Goal: Task Accomplishment & Management: Use online tool/utility

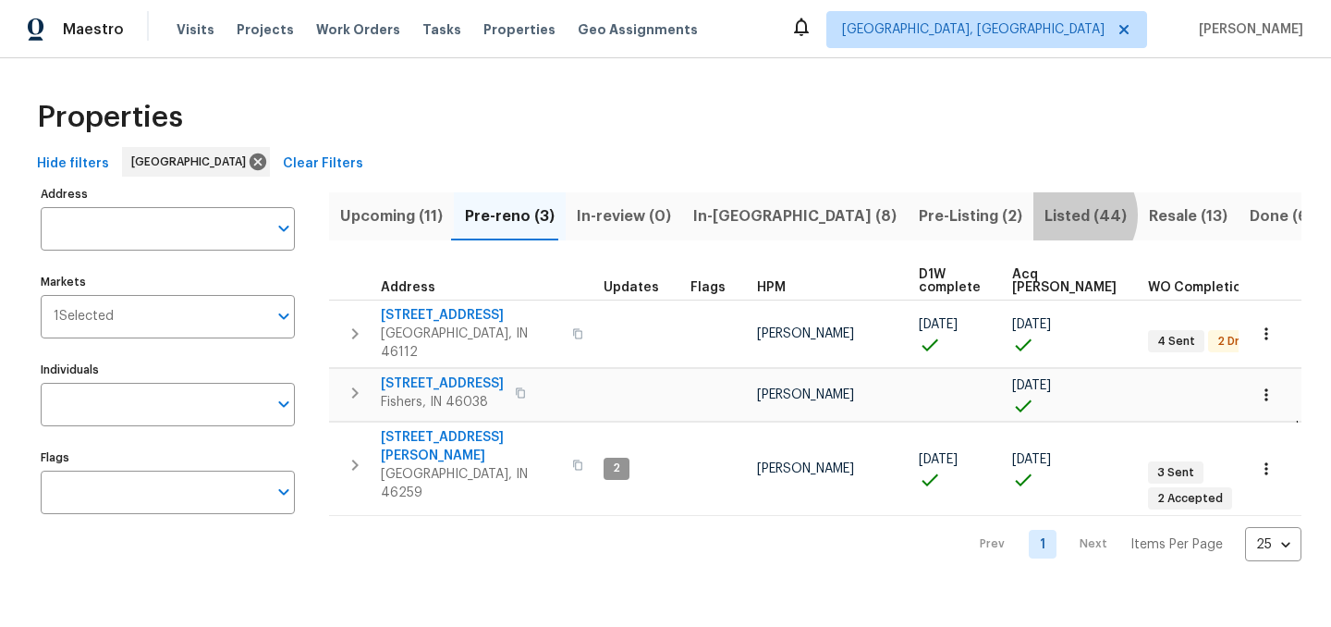
click at [1045, 214] on span "Listed (44)" at bounding box center [1086, 216] width 82 height 26
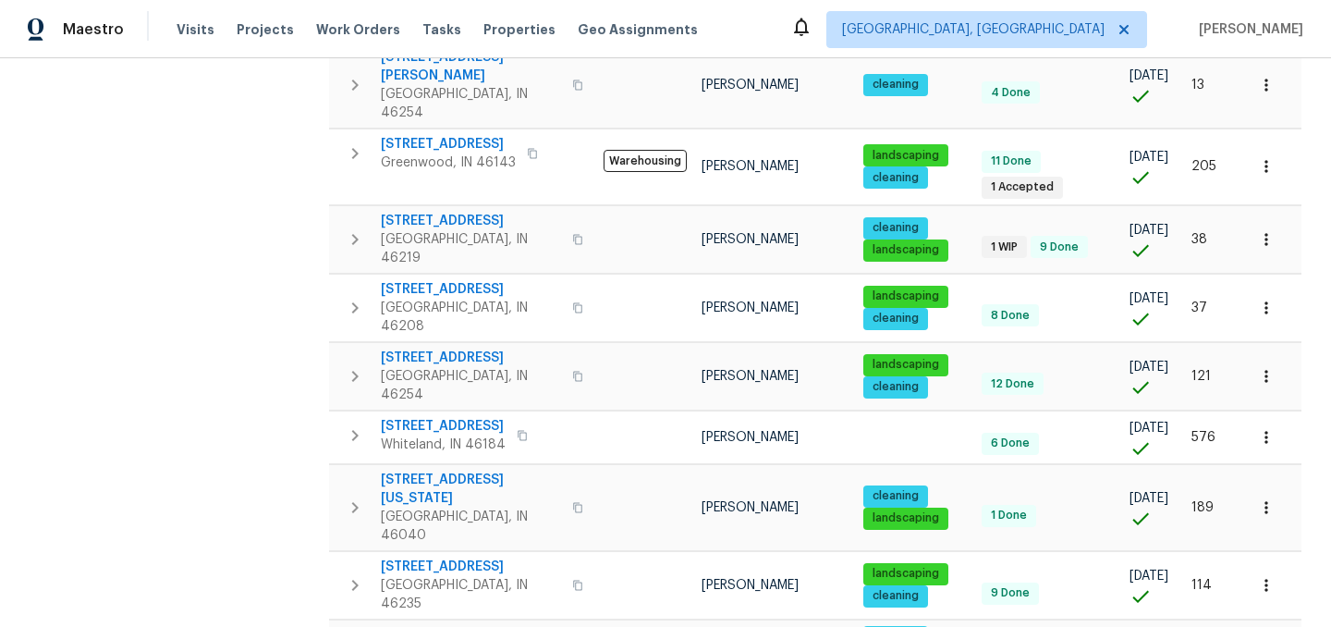
scroll to position [675, 0]
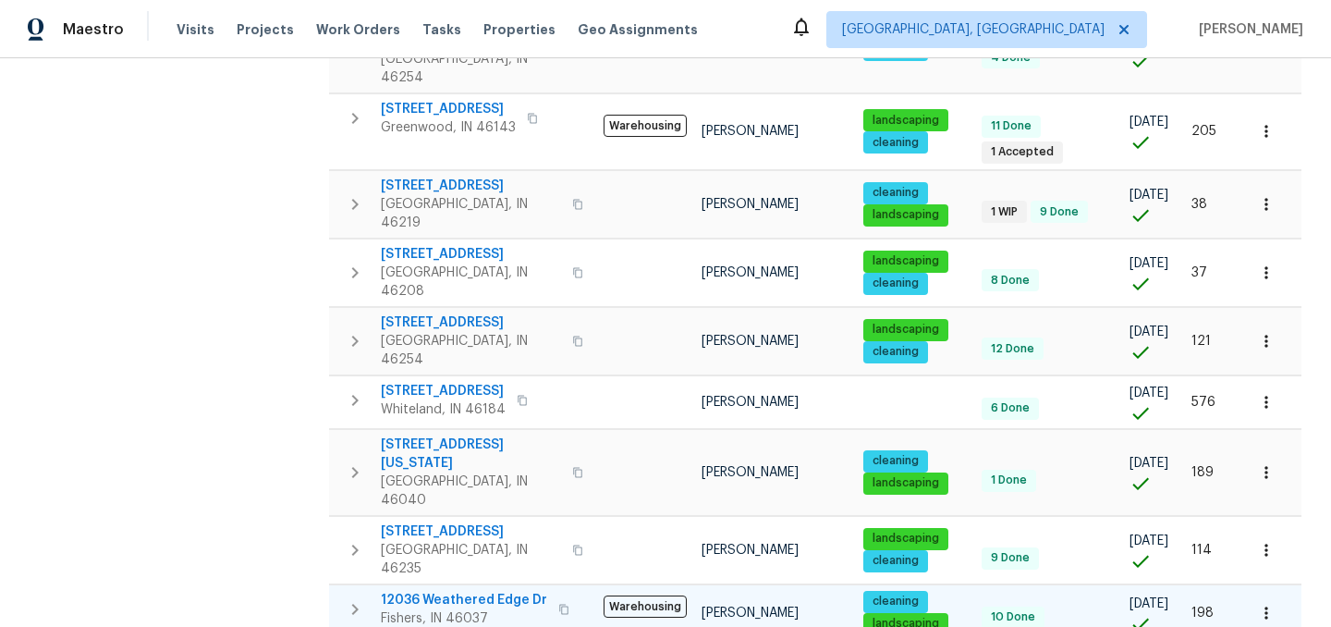
click at [401, 591] on span "12036 Weathered Edge Dr" at bounding box center [464, 600] width 166 height 18
click at [1267, 606] on icon "button" at bounding box center [1266, 612] width 3 height 12
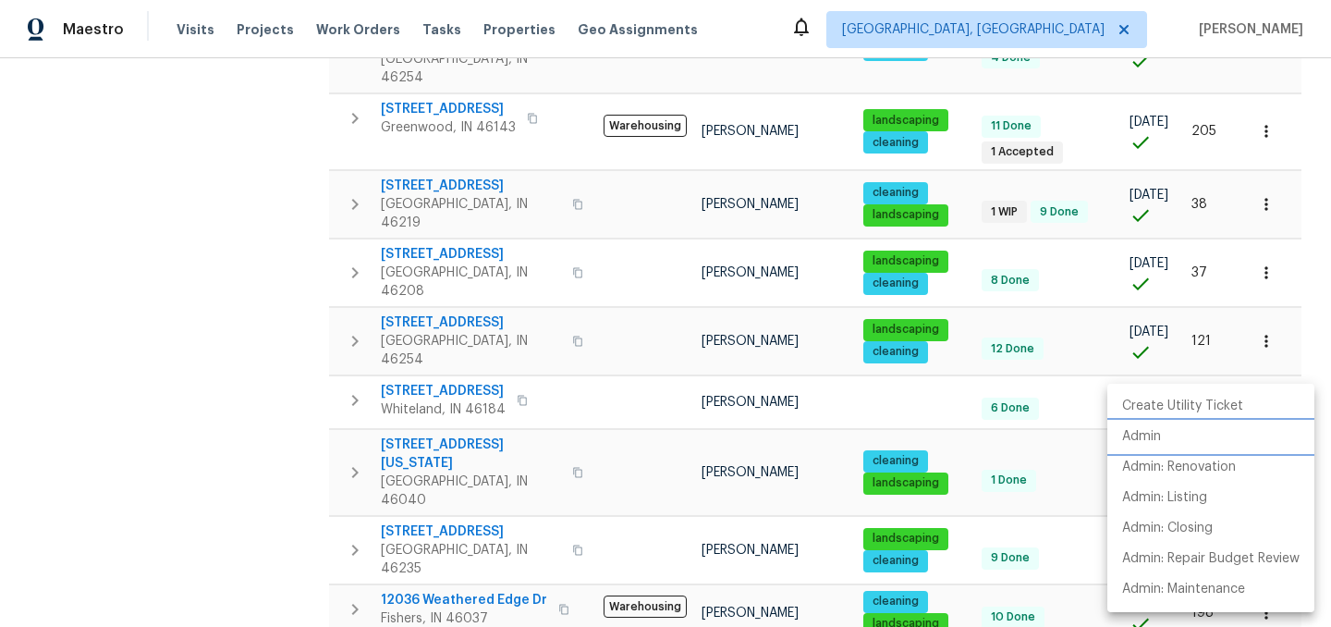
click at [1187, 437] on li "Admin" at bounding box center [1211, 437] width 207 height 31
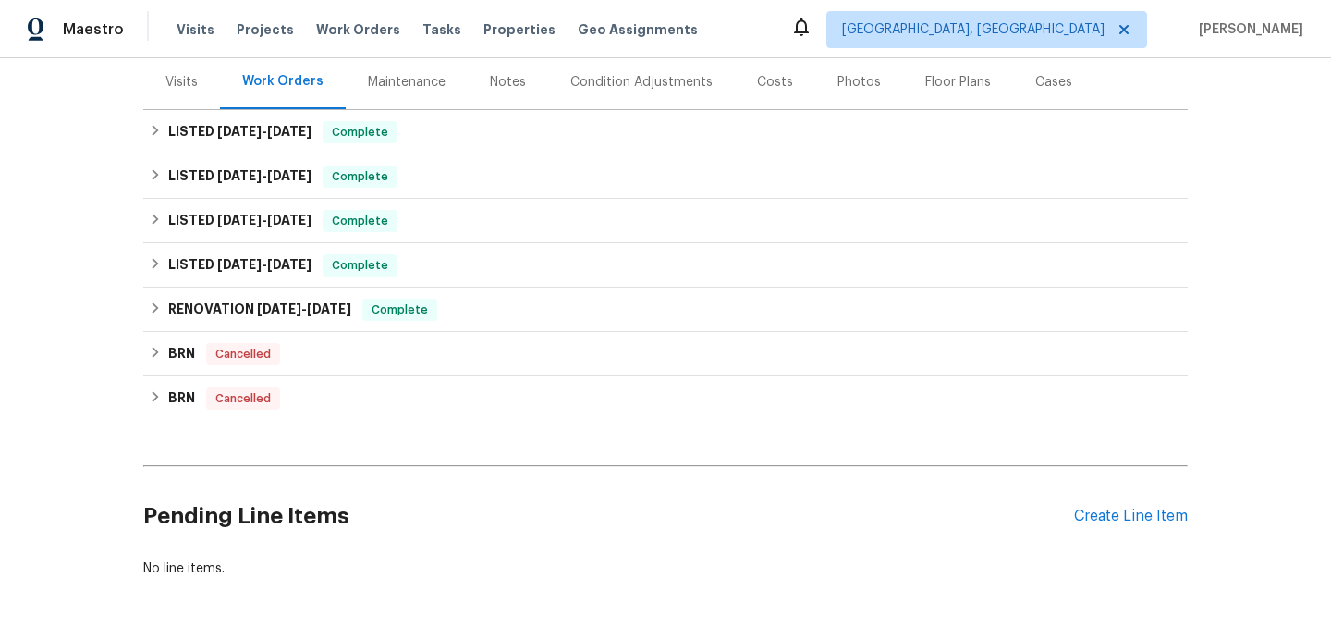
scroll to position [302, 0]
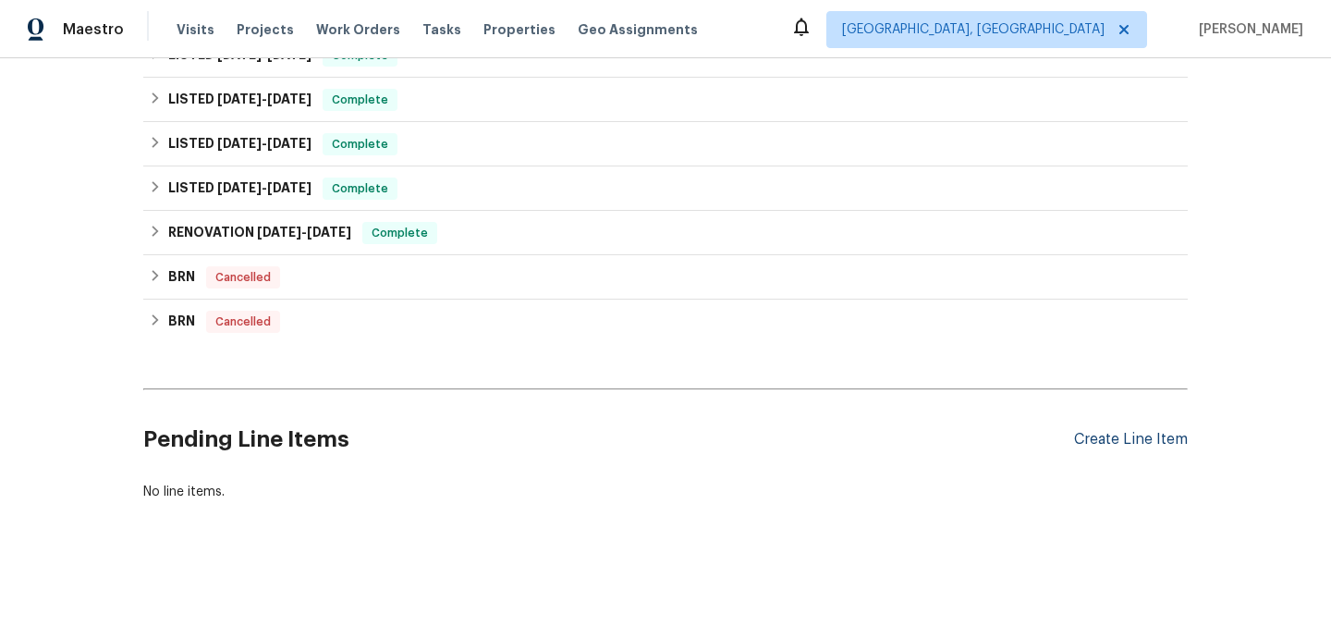
click at [1110, 435] on div "Create Line Item" at bounding box center [1131, 440] width 114 height 18
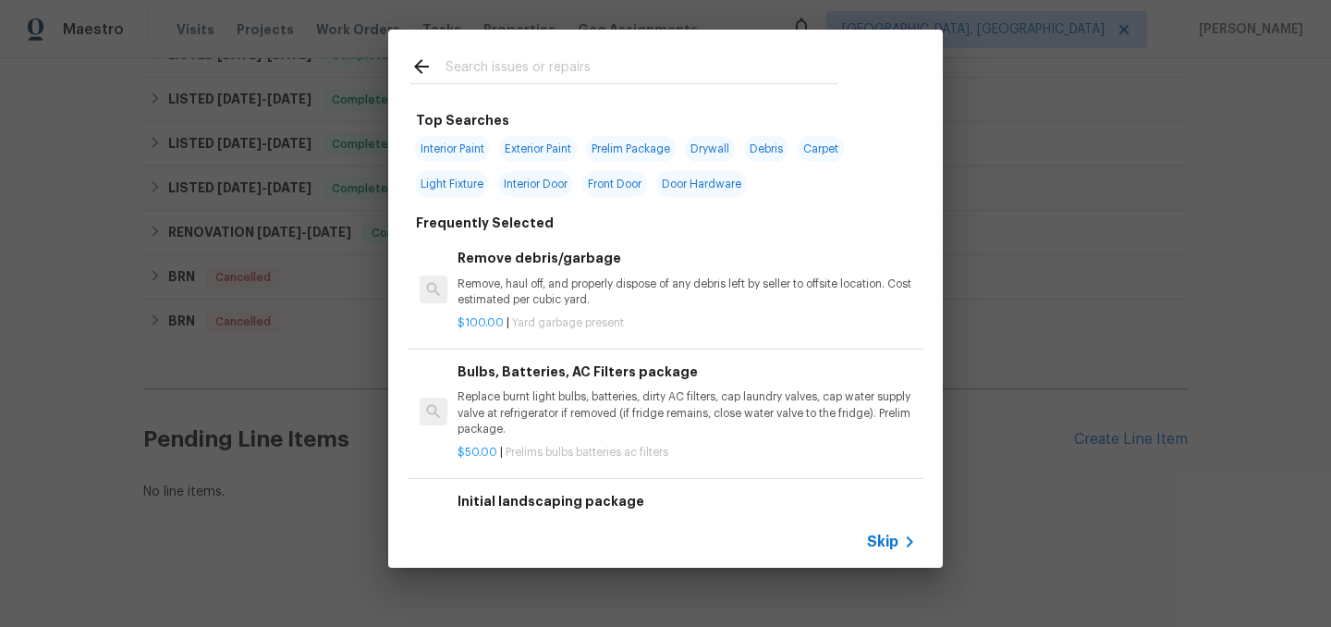
click at [523, 65] on input "text" at bounding box center [642, 69] width 392 height 28
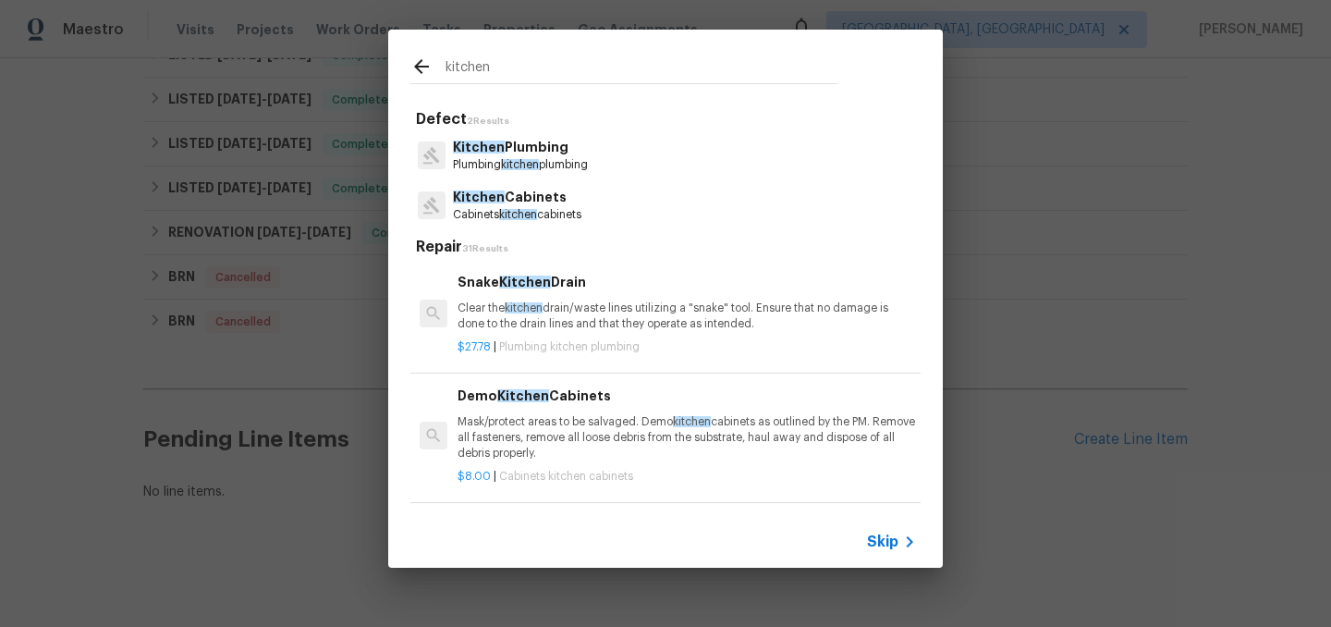
type input "kitchen"
click at [544, 205] on p "Kitchen Cabinets" at bounding box center [517, 197] width 129 height 19
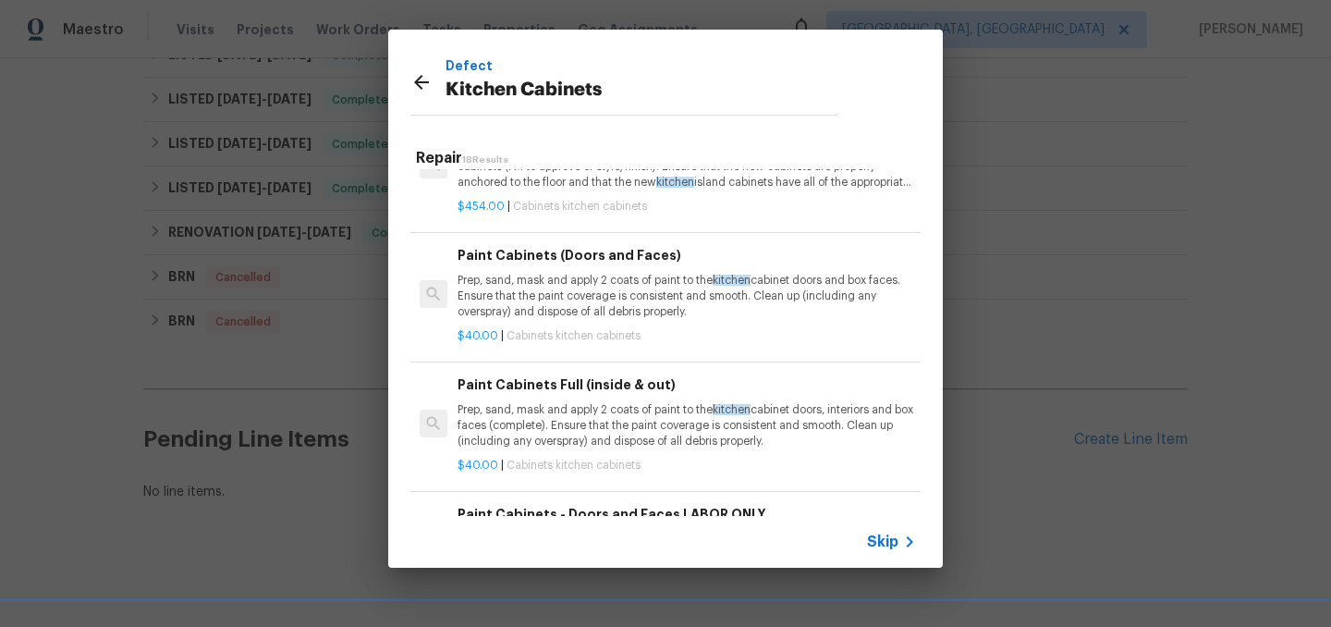
scroll to position [181, 0]
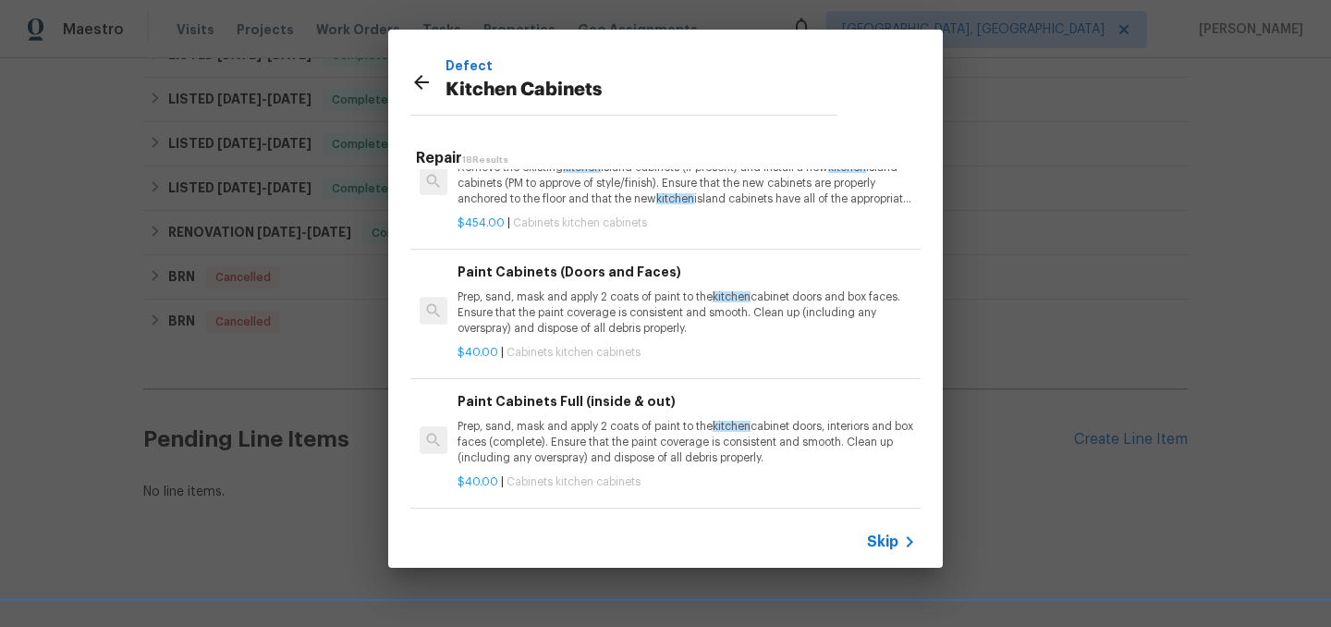
click at [632, 329] on p "Prep, sand, mask and apply 2 coats of paint to the kitchen cabinet doors and bo…" at bounding box center [687, 312] width 459 height 47
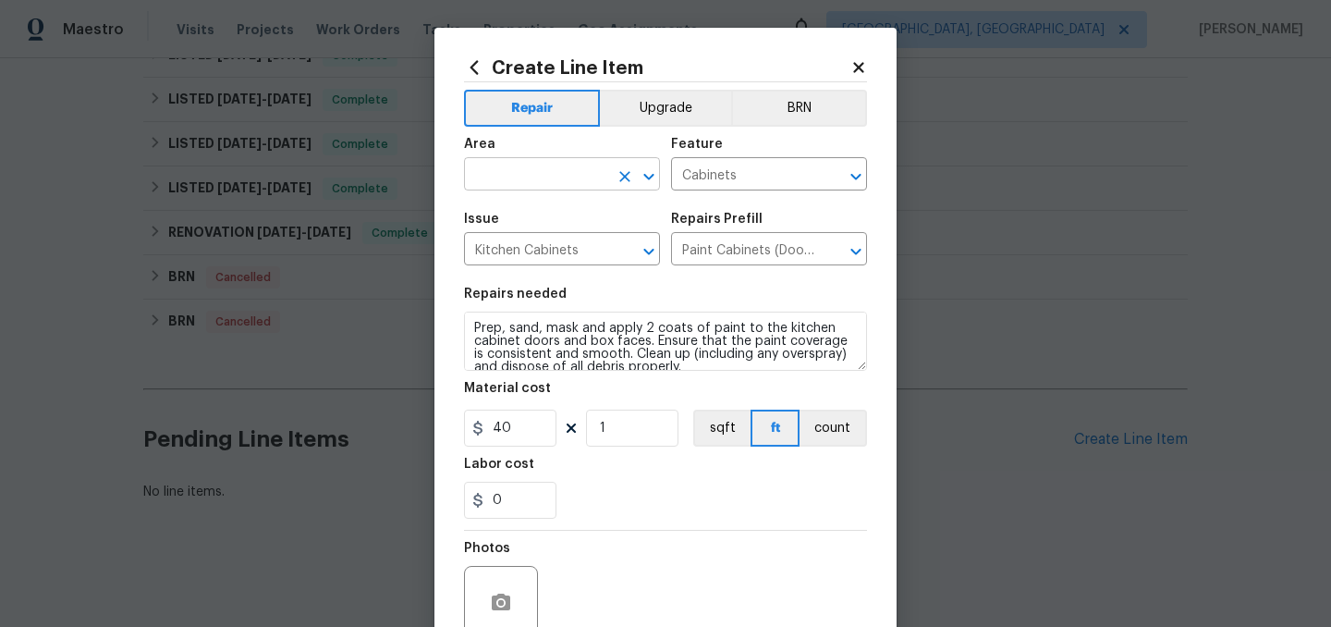
click at [508, 166] on input "text" at bounding box center [536, 176] width 144 height 29
click at [499, 214] on li "Kitchen" at bounding box center [562, 217] width 196 height 31
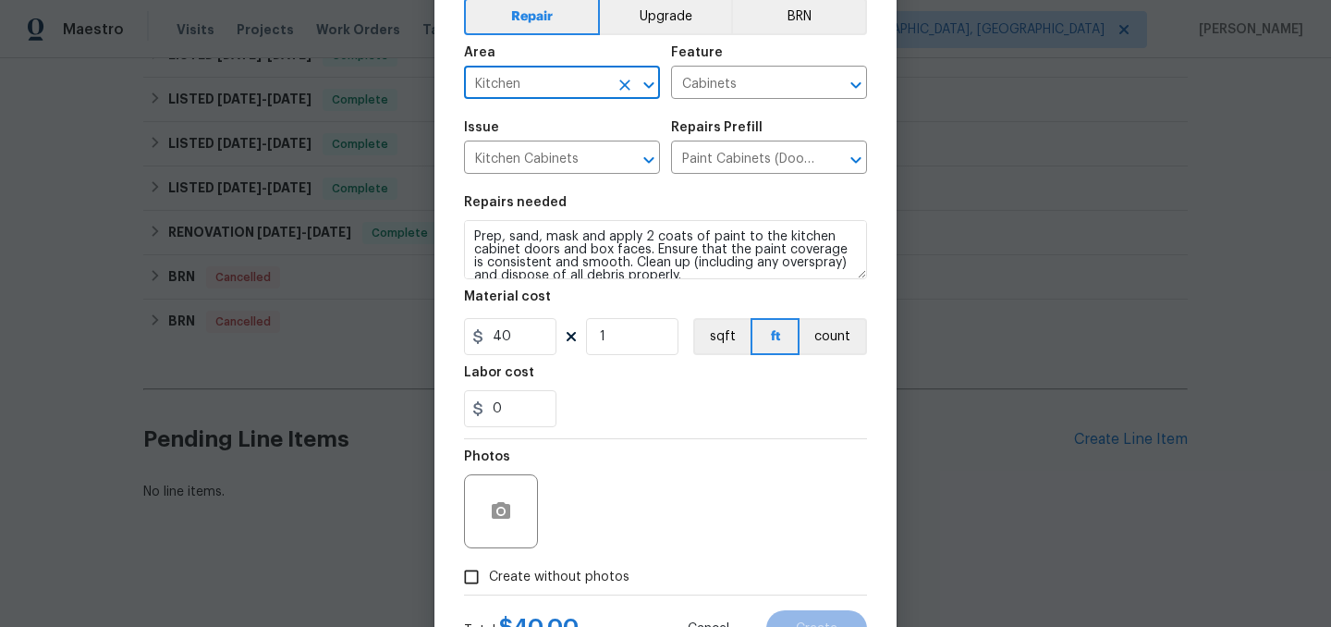
scroll to position [130, 0]
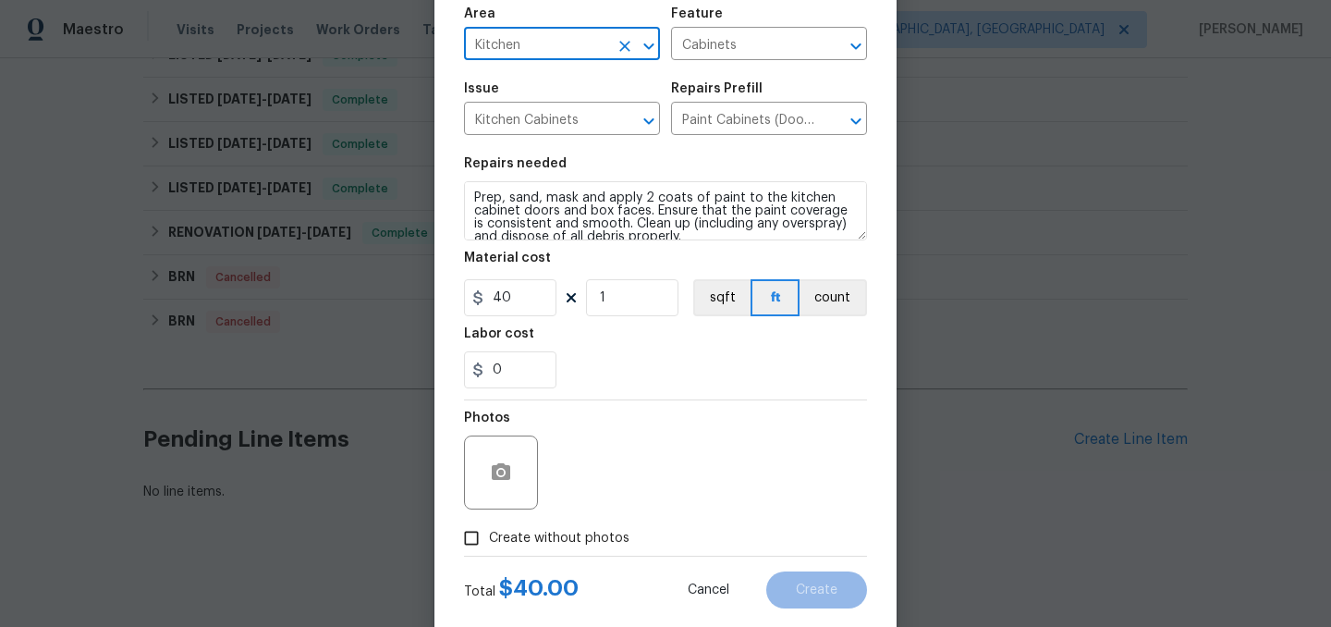
type input "Kitchen"
click at [633, 303] on input "1" at bounding box center [632, 297] width 92 height 37
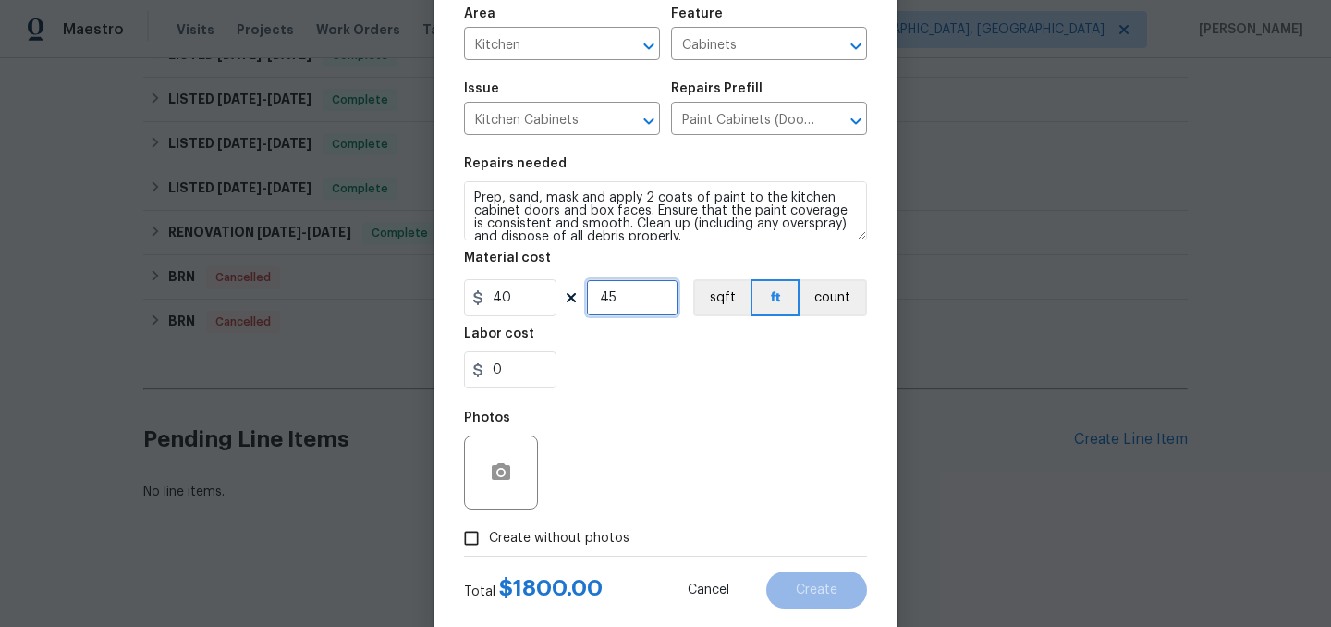
type input "45"
click at [571, 536] on span "Create without photos" at bounding box center [559, 538] width 141 height 19
click at [489, 536] on input "Create without photos" at bounding box center [471, 538] width 35 height 35
checkbox input "true"
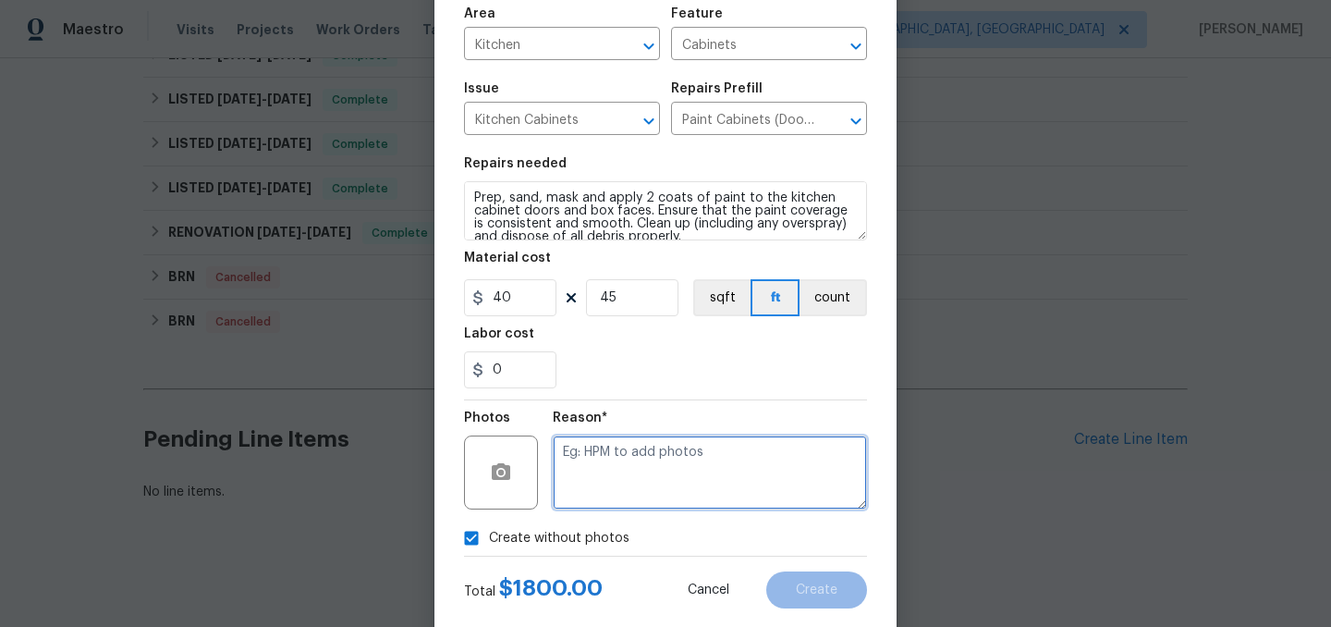
click at [623, 482] on textarea at bounding box center [710, 472] width 314 height 74
type textarea "."
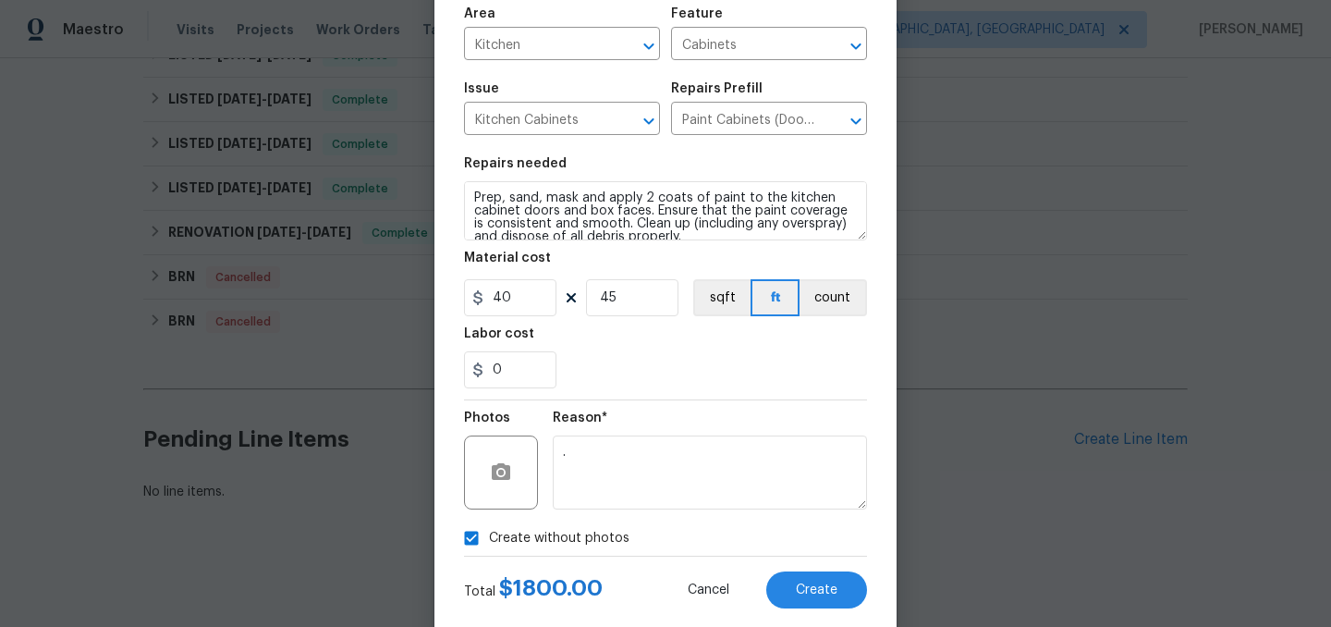
click at [536, 533] on span "Create without photos" at bounding box center [559, 538] width 141 height 19
click at [489, 533] on input "Create without photos" at bounding box center [471, 538] width 35 height 35
checkbox input "false"
click at [830, 593] on span "Create" at bounding box center [817, 590] width 42 height 14
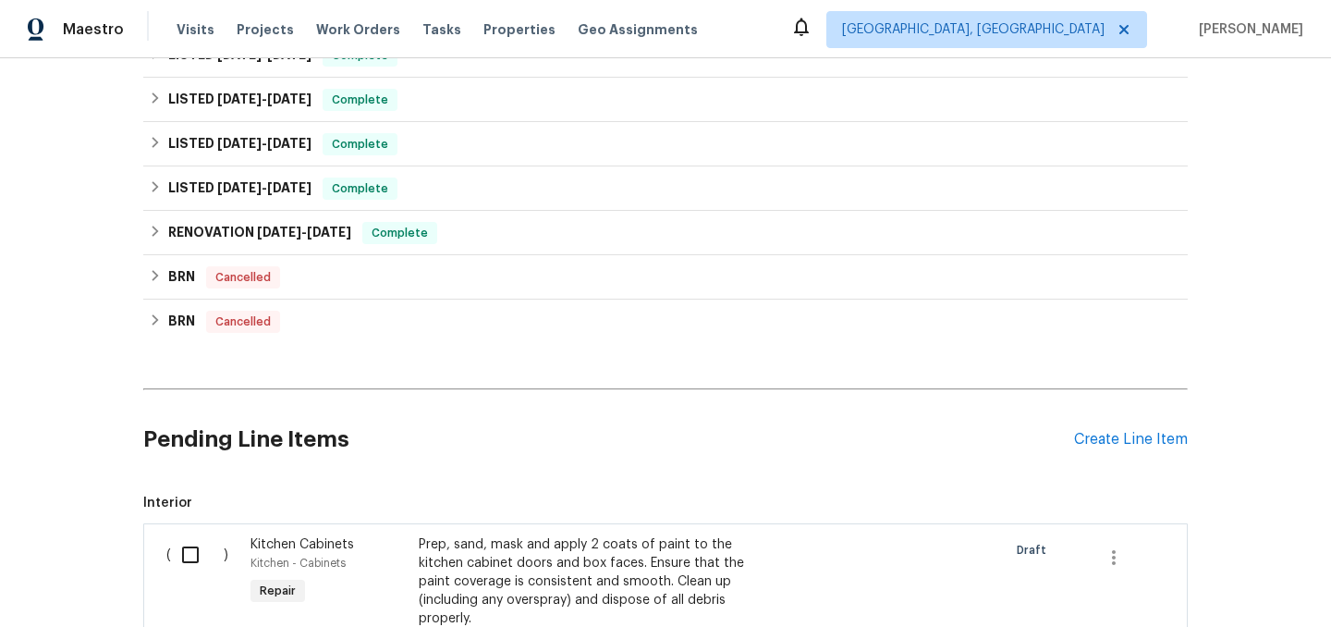
click at [540, 574] on div "Prep, sand, mask and apply 2 coats of paint to the kitchen cabinet doors and bo…" at bounding box center [581, 581] width 325 height 92
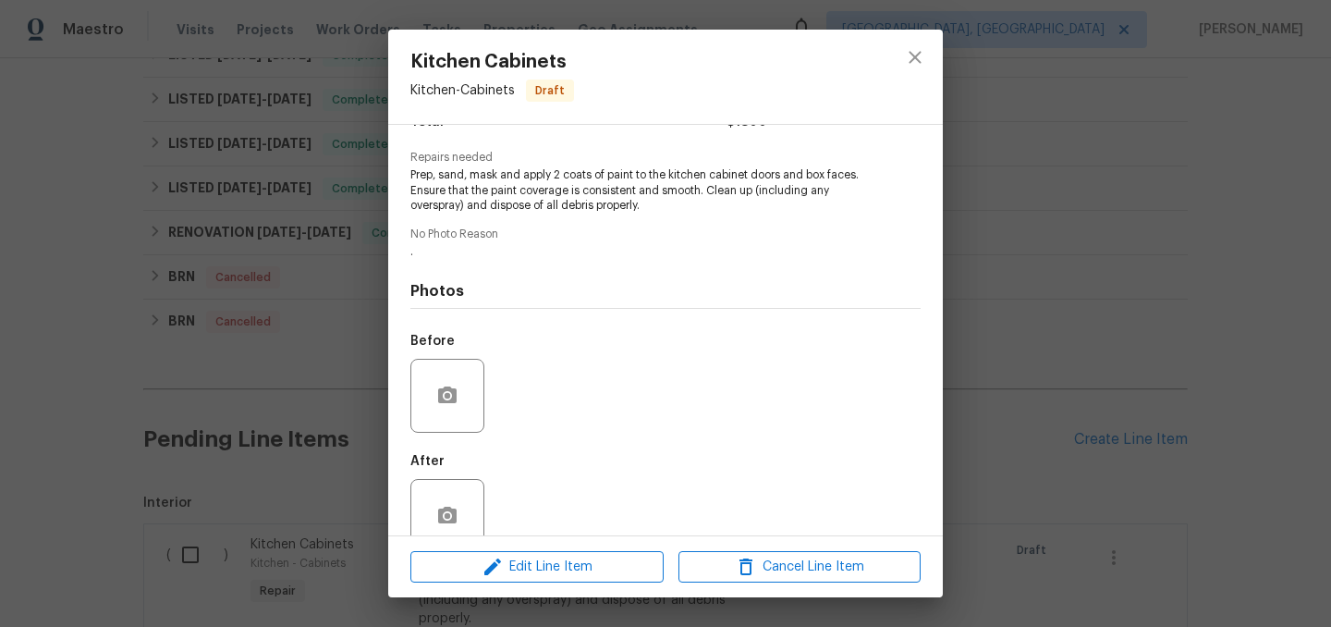
scroll to position [209, 0]
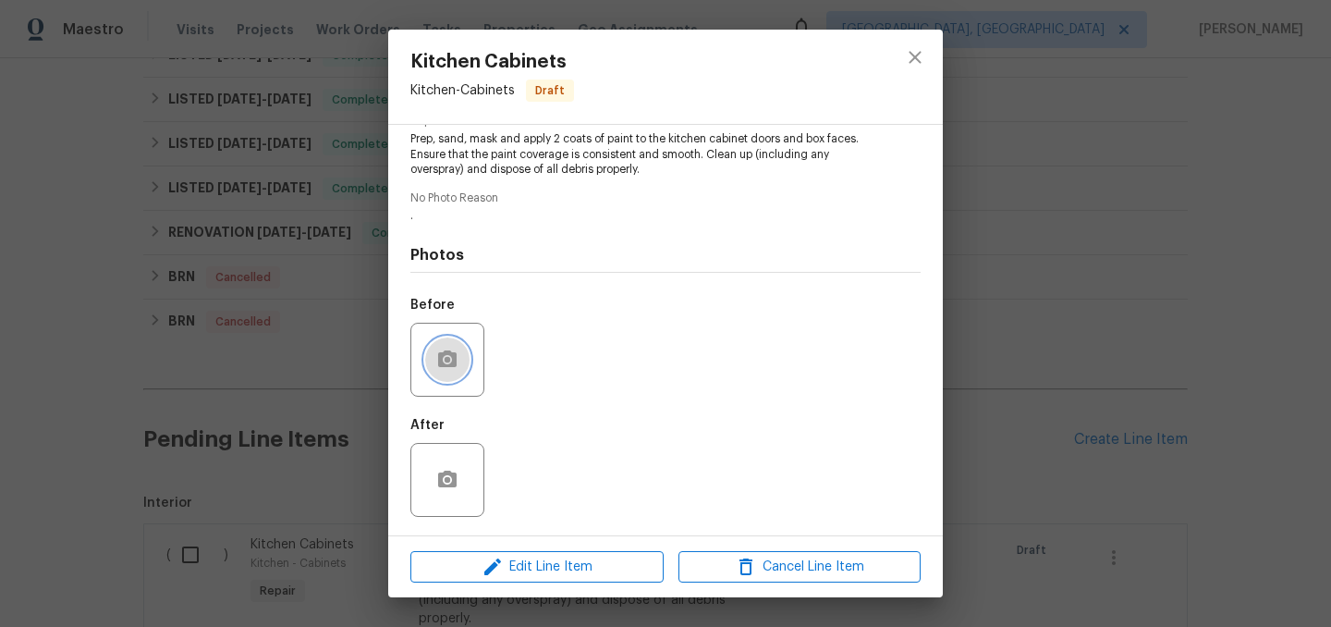
click at [460, 364] on button "button" at bounding box center [447, 359] width 44 height 44
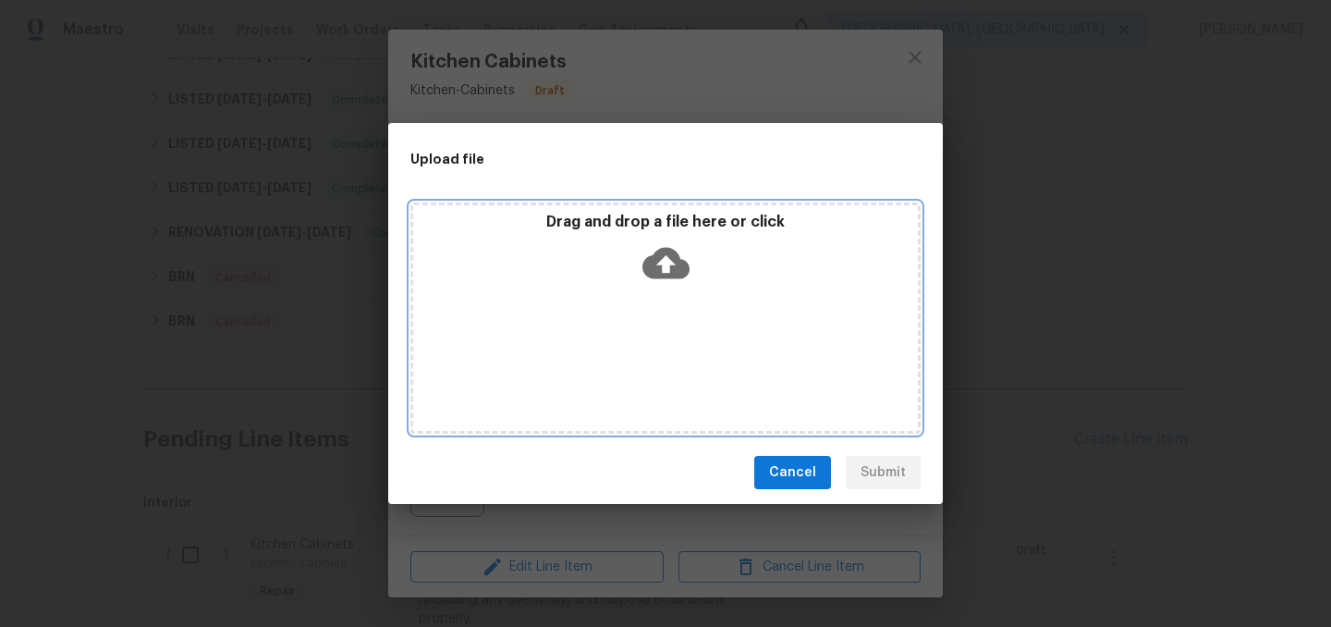
click at [666, 261] on icon at bounding box center [666, 262] width 47 height 47
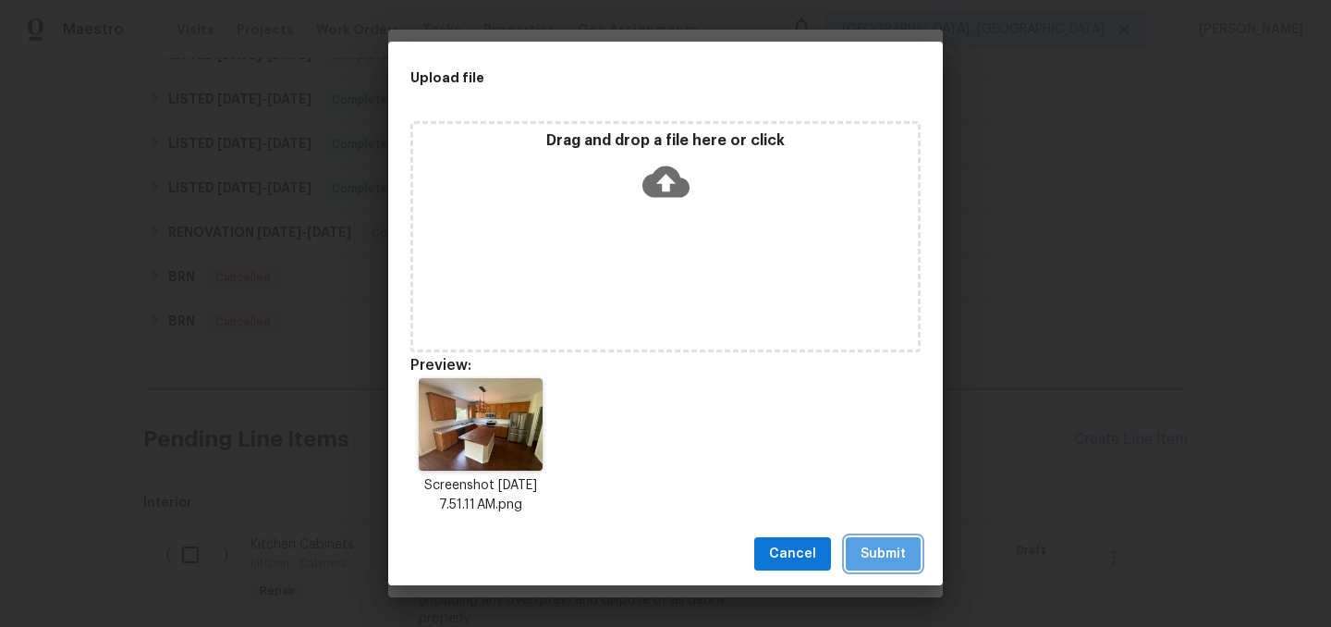
click at [883, 556] on span "Submit" at bounding box center [883, 554] width 45 height 23
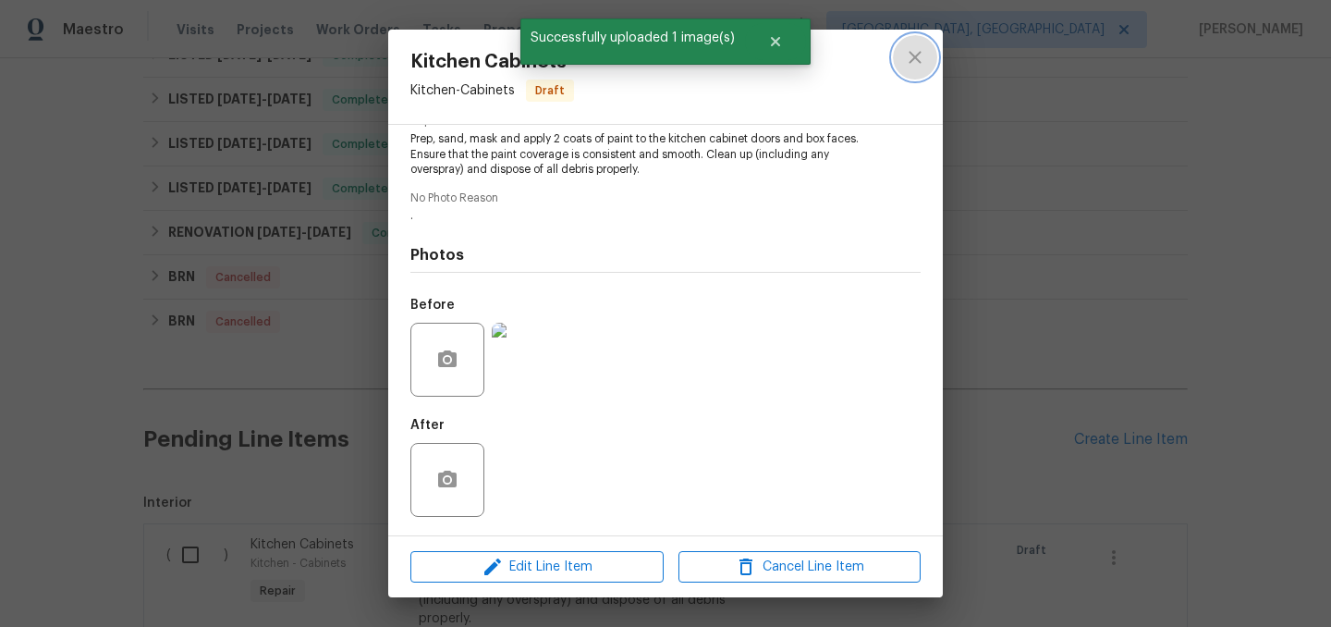
click at [911, 55] on icon "close" at bounding box center [915, 57] width 22 height 22
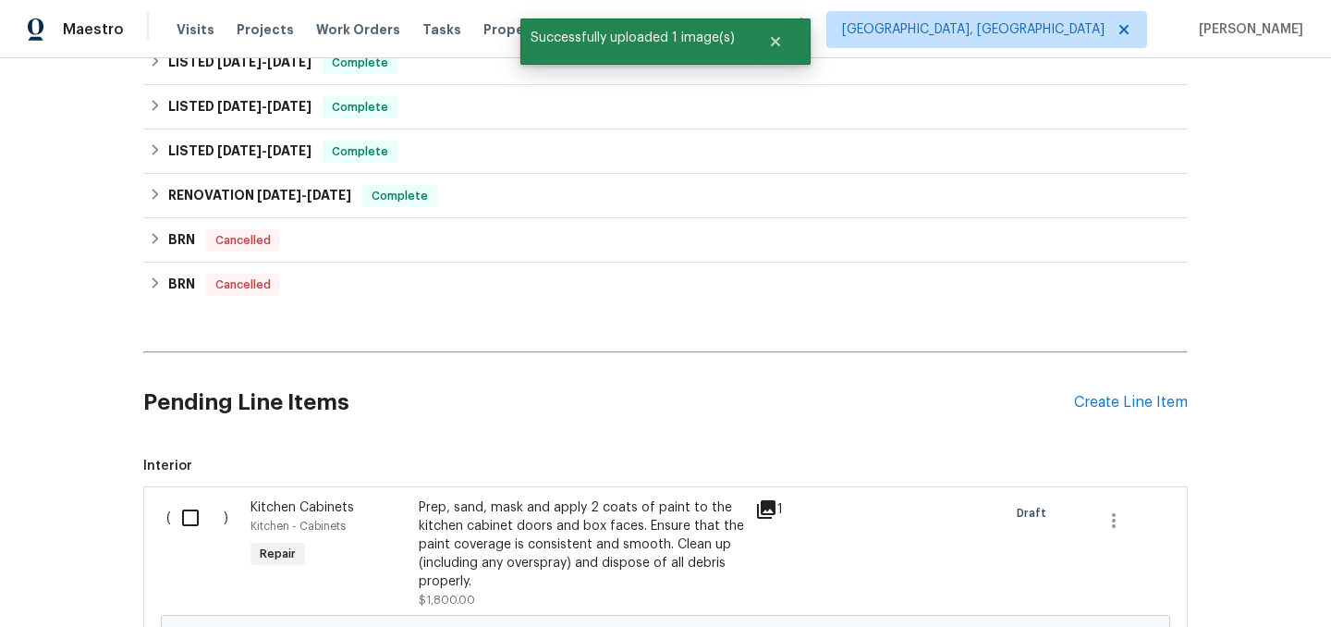
scroll to position [363, 0]
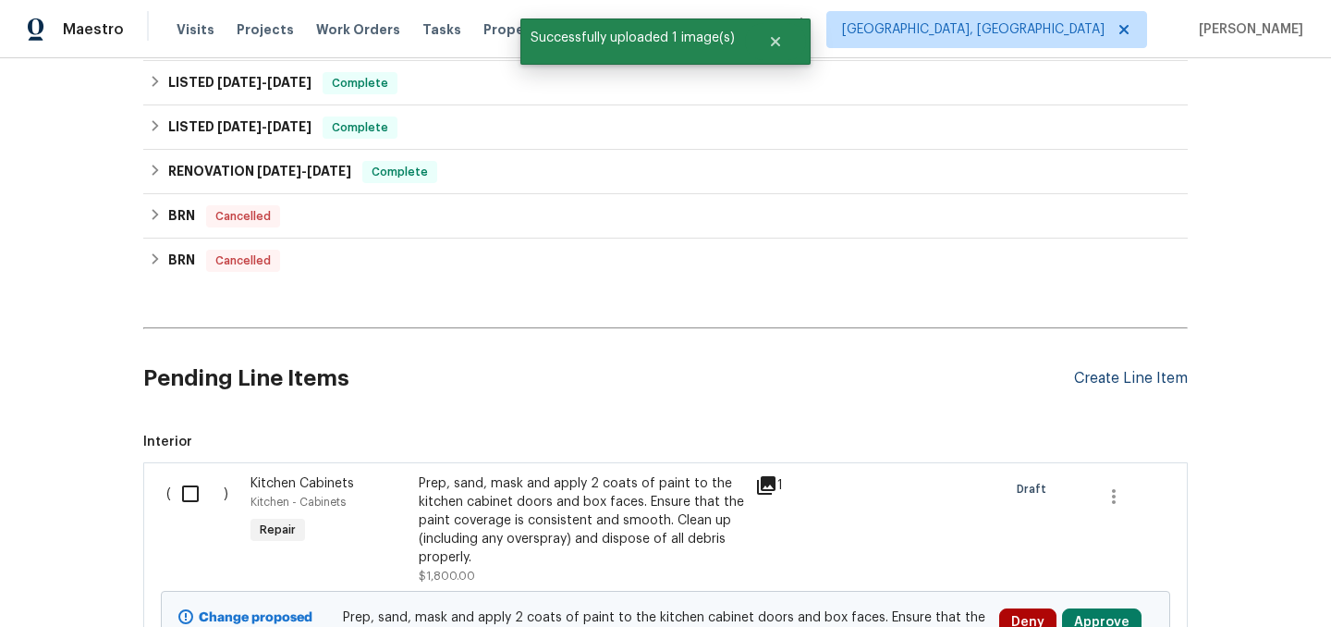
click at [1118, 381] on div "Create Line Item" at bounding box center [1131, 379] width 114 height 18
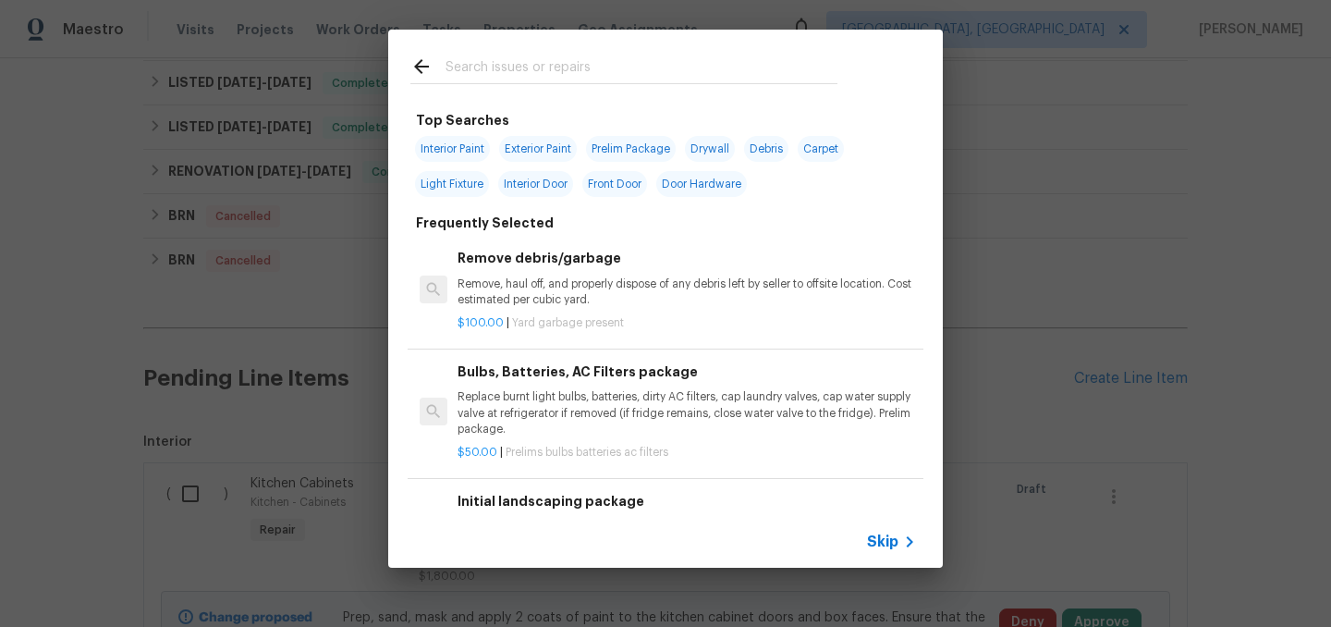
click at [515, 62] on input "text" at bounding box center [642, 69] width 392 height 28
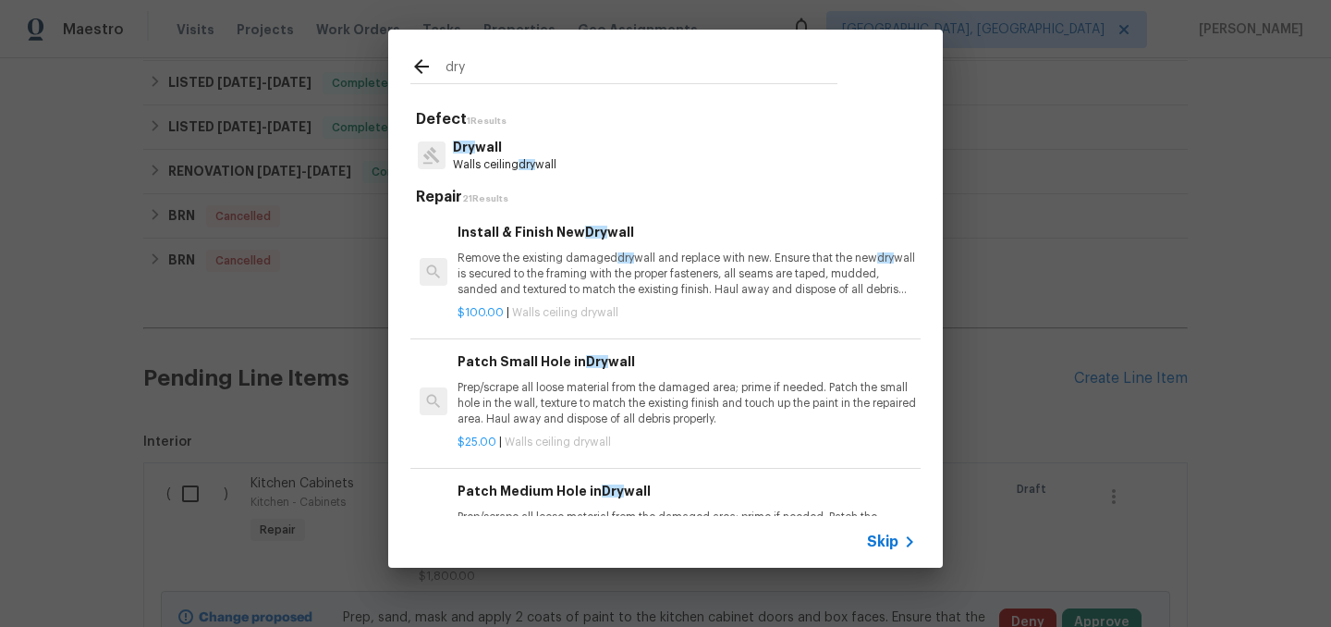
type input "dry"
click at [511, 150] on p "Dry wall" at bounding box center [505, 147] width 104 height 19
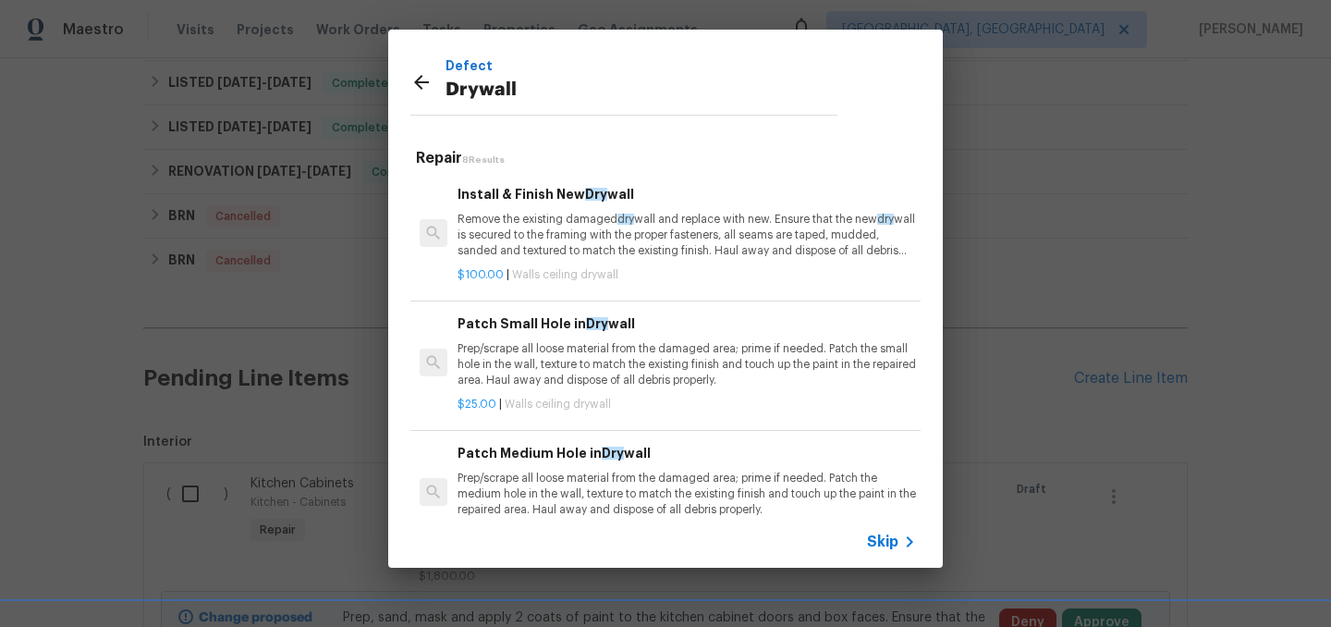
click at [553, 228] on p "Remove the existing damaged dry wall and replace with new. Ensure that the new …" at bounding box center [687, 235] width 459 height 47
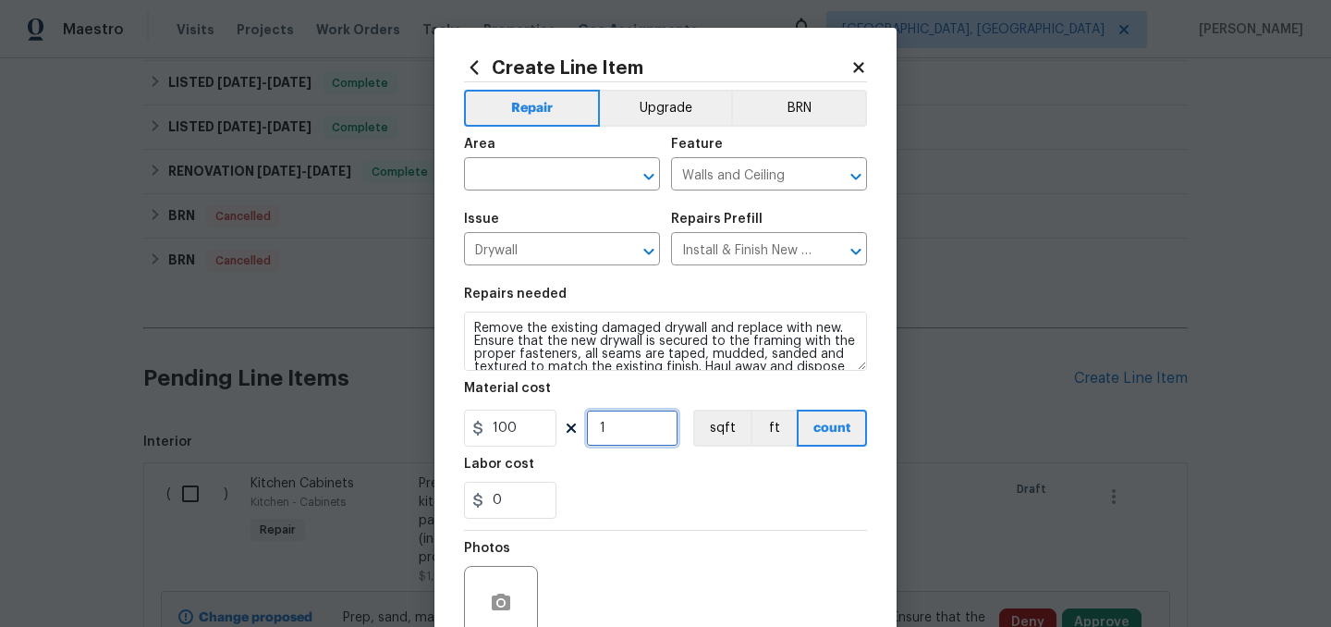
click at [619, 427] on input "1" at bounding box center [632, 428] width 92 height 37
type input "5"
click at [527, 493] on input "0" at bounding box center [510, 500] width 92 height 37
type input "50"
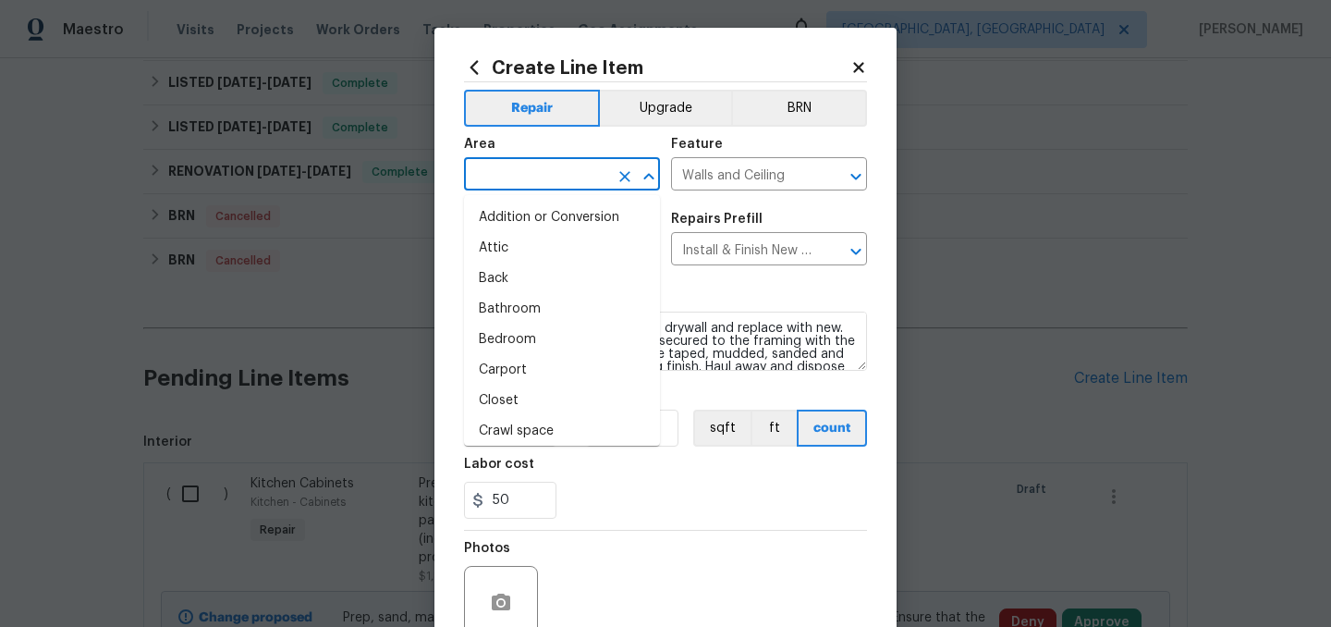
click at [543, 180] on input "text" at bounding box center [536, 176] width 144 height 29
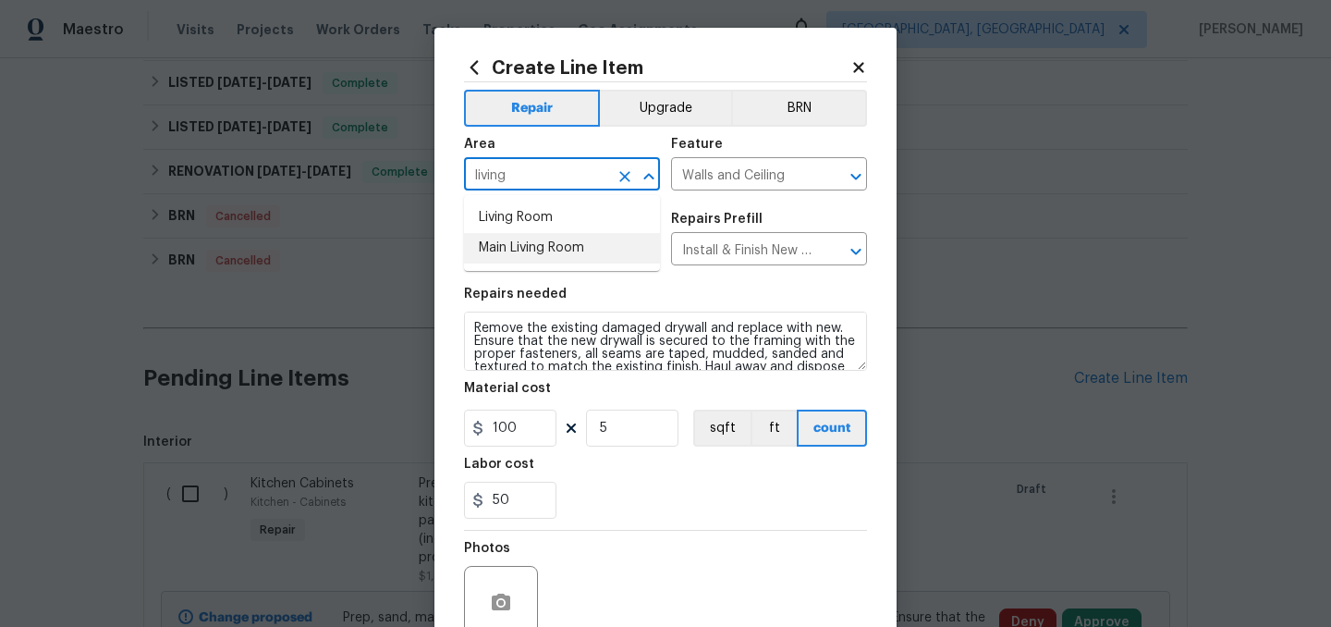
click at [530, 251] on li "Main Living Room" at bounding box center [562, 248] width 196 height 31
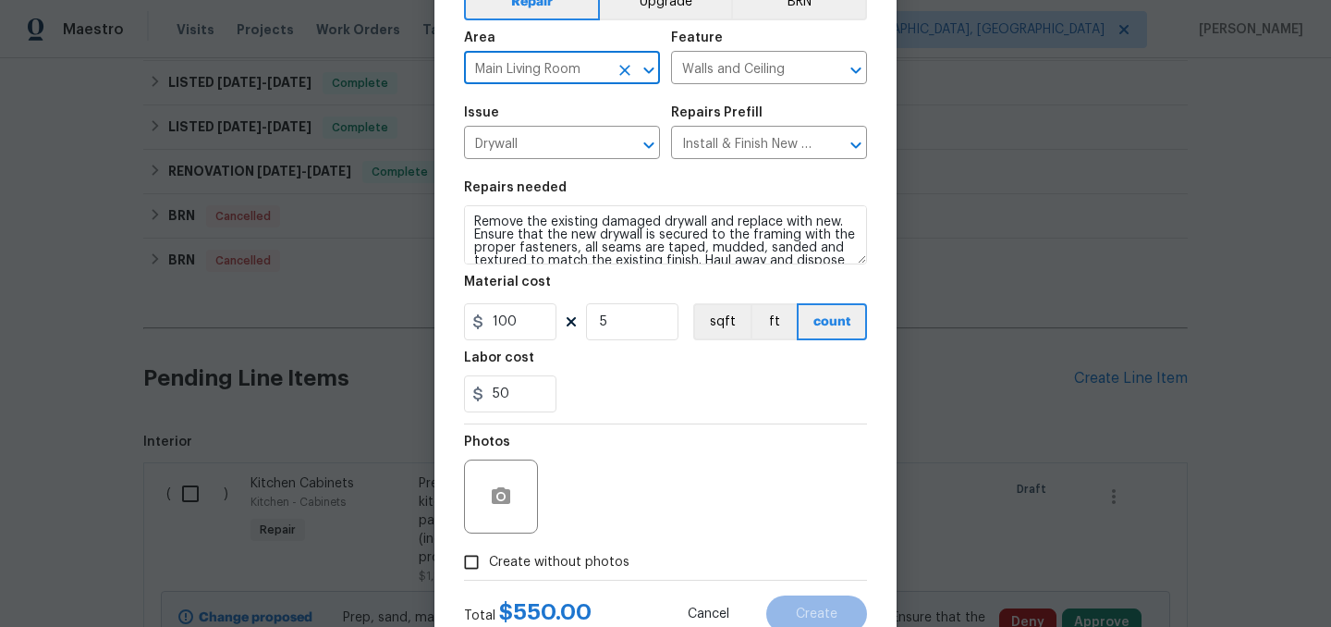
scroll to position [170, 0]
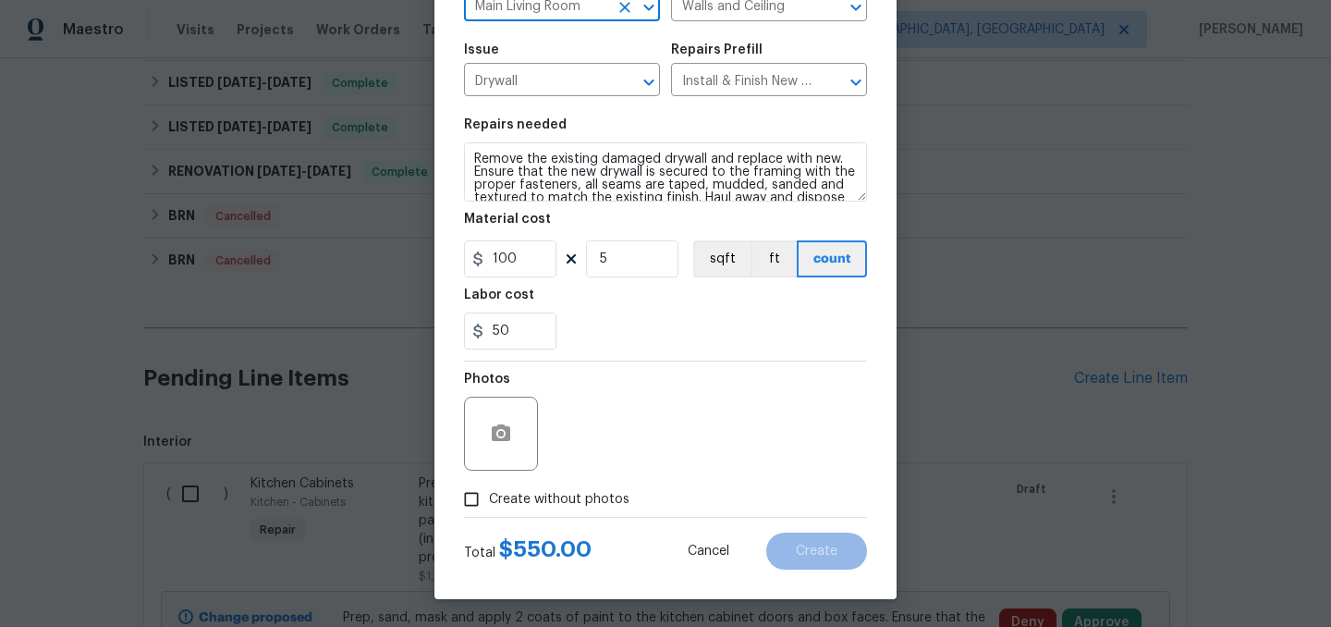
type input "Main Living Room"
click at [506, 427] on icon "button" at bounding box center [501, 432] width 18 height 17
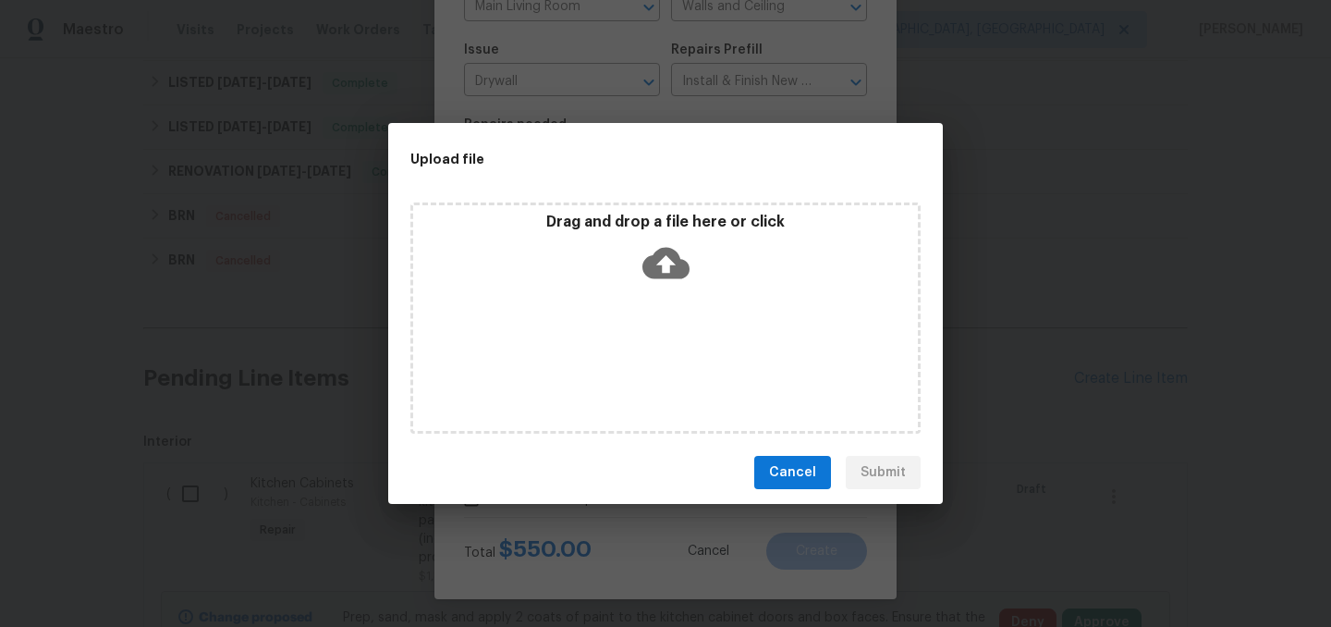
click at [662, 255] on icon at bounding box center [666, 263] width 47 height 31
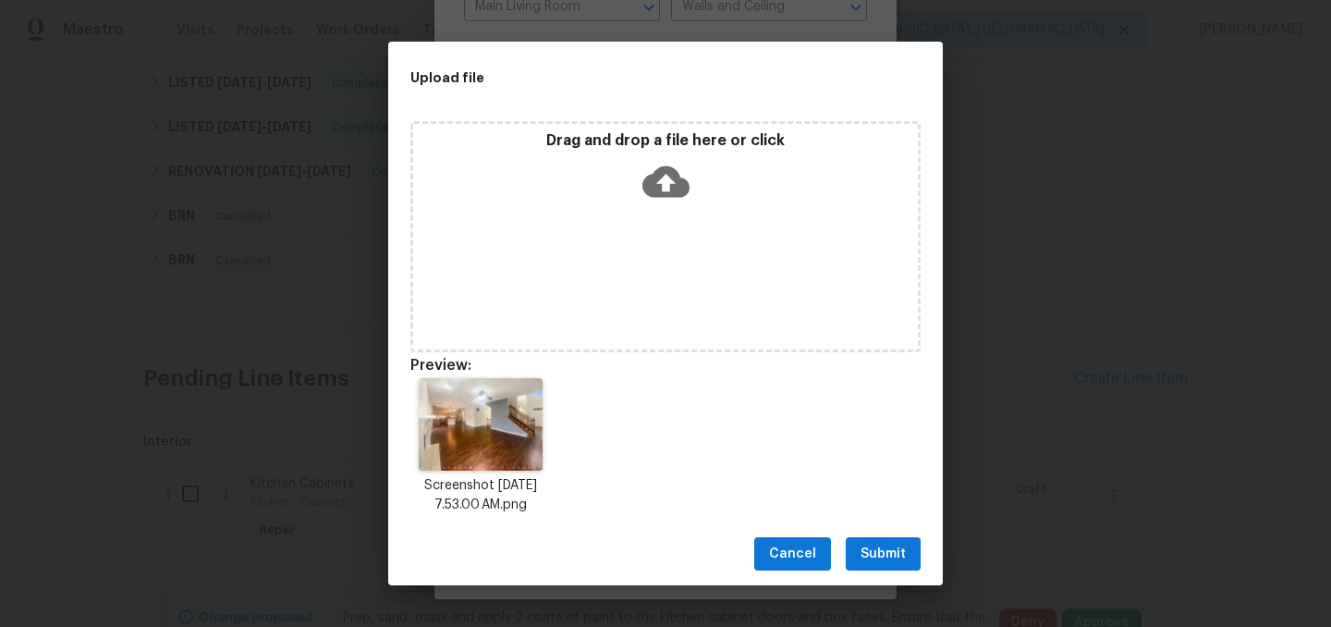
click at [886, 550] on span "Submit" at bounding box center [883, 554] width 45 height 23
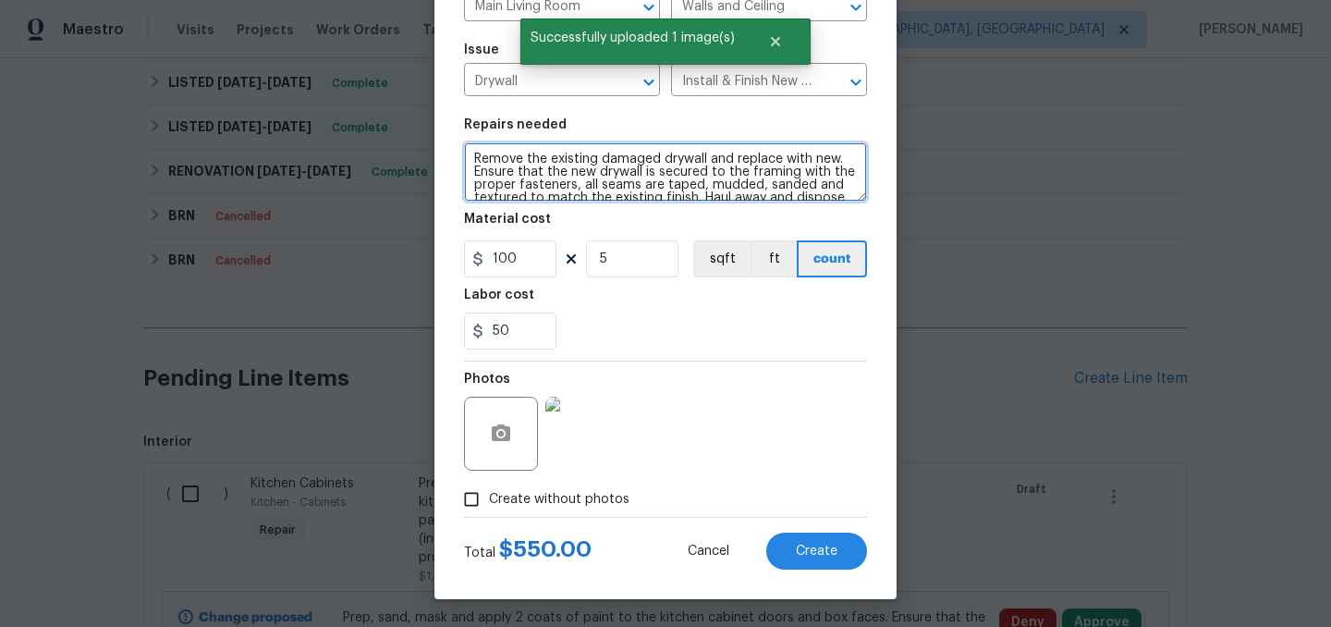
click at [470, 156] on textarea "Remove the existing damaged drywall and replace with new. Ensure that the new d…" at bounding box center [665, 171] width 403 height 59
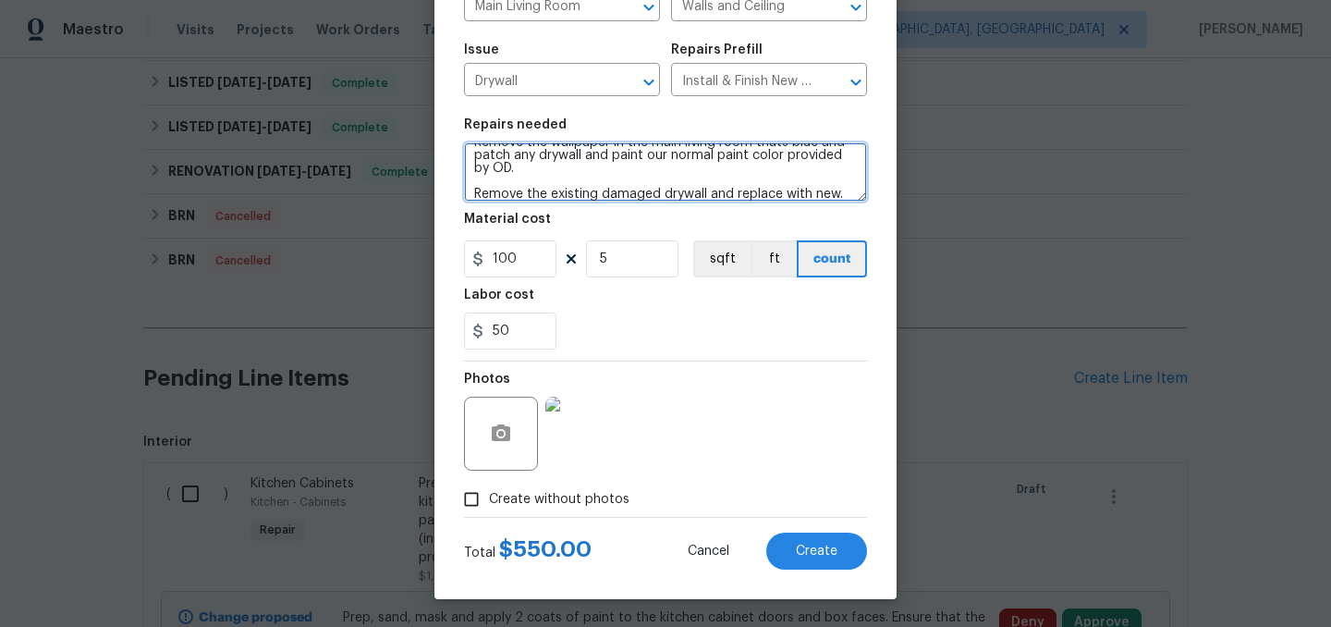
scroll to position [0, 0]
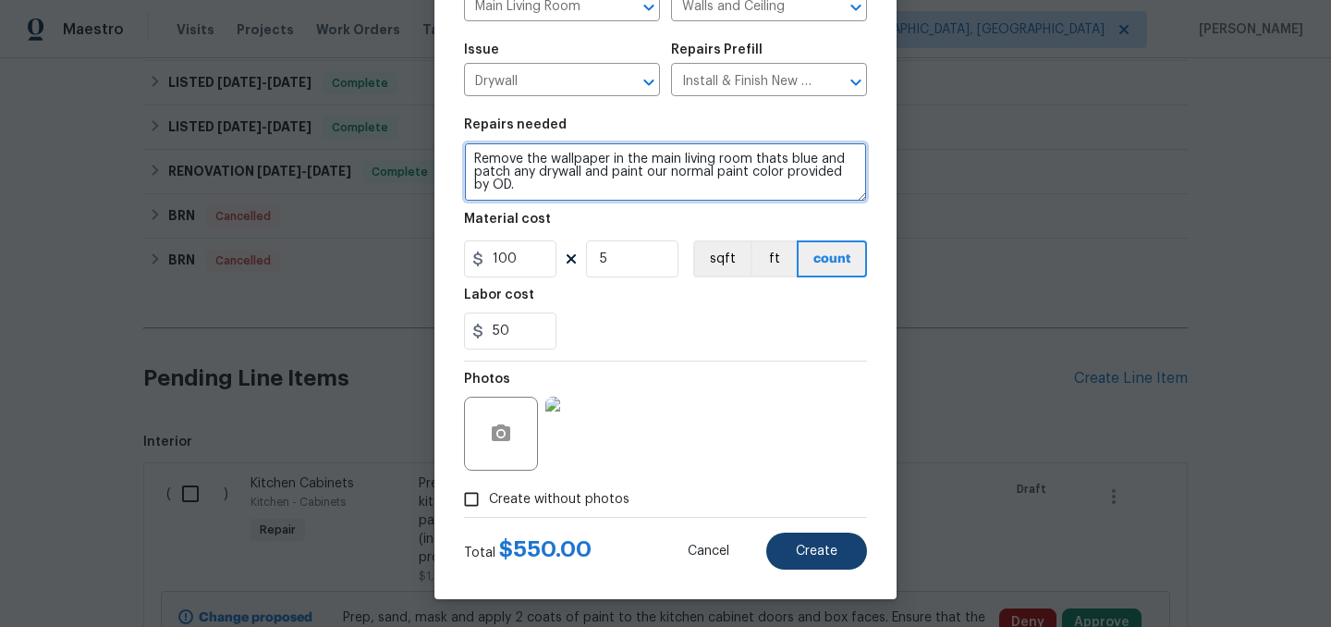
type textarea "Remove the wallpaper in the main living room thats blue and patch any drywall a…"
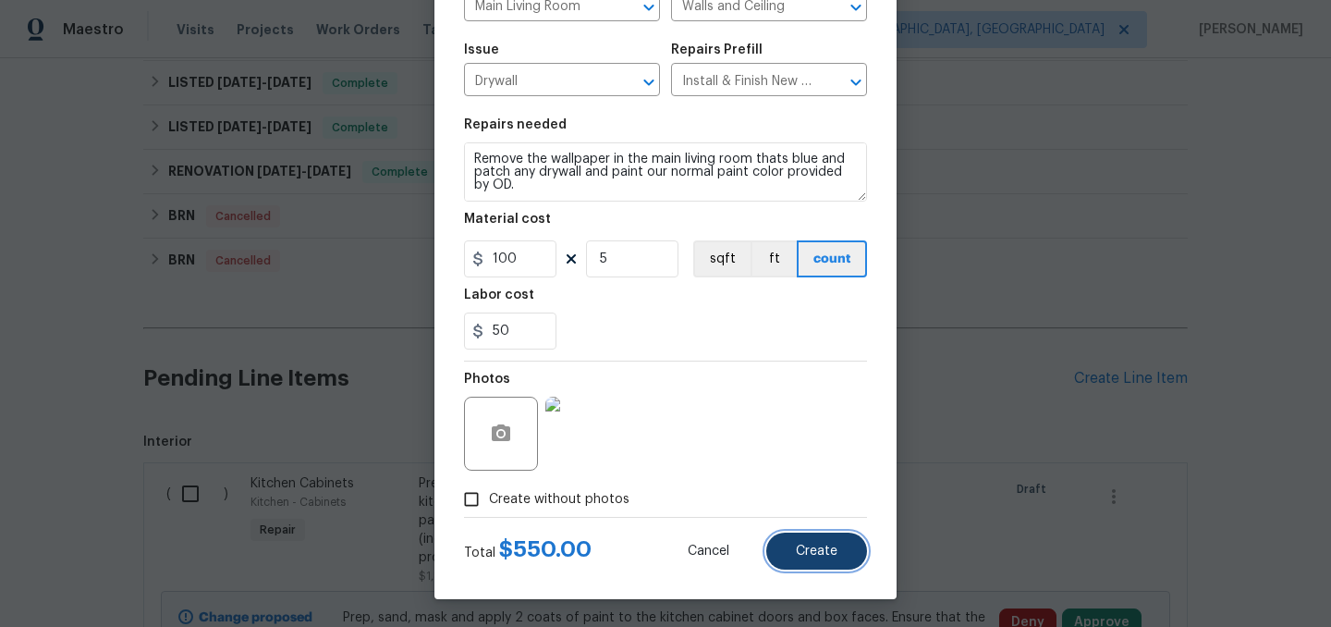
click at [824, 556] on span "Create" at bounding box center [817, 552] width 42 height 14
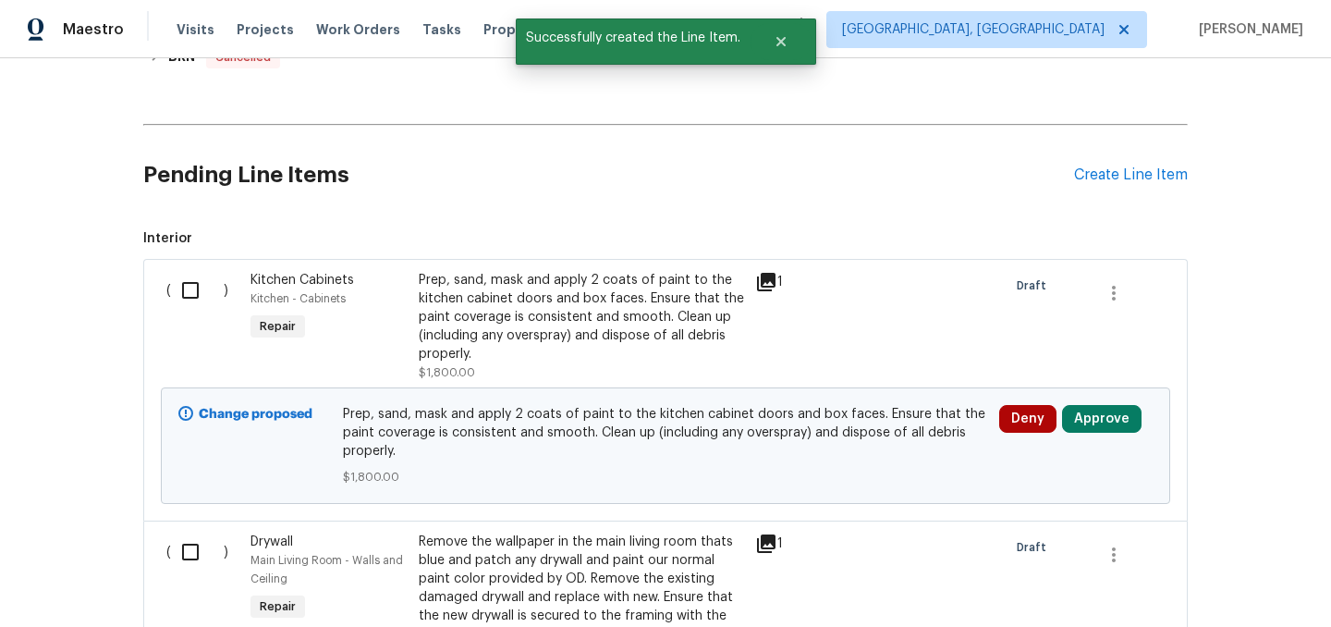
scroll to position [534, 0]
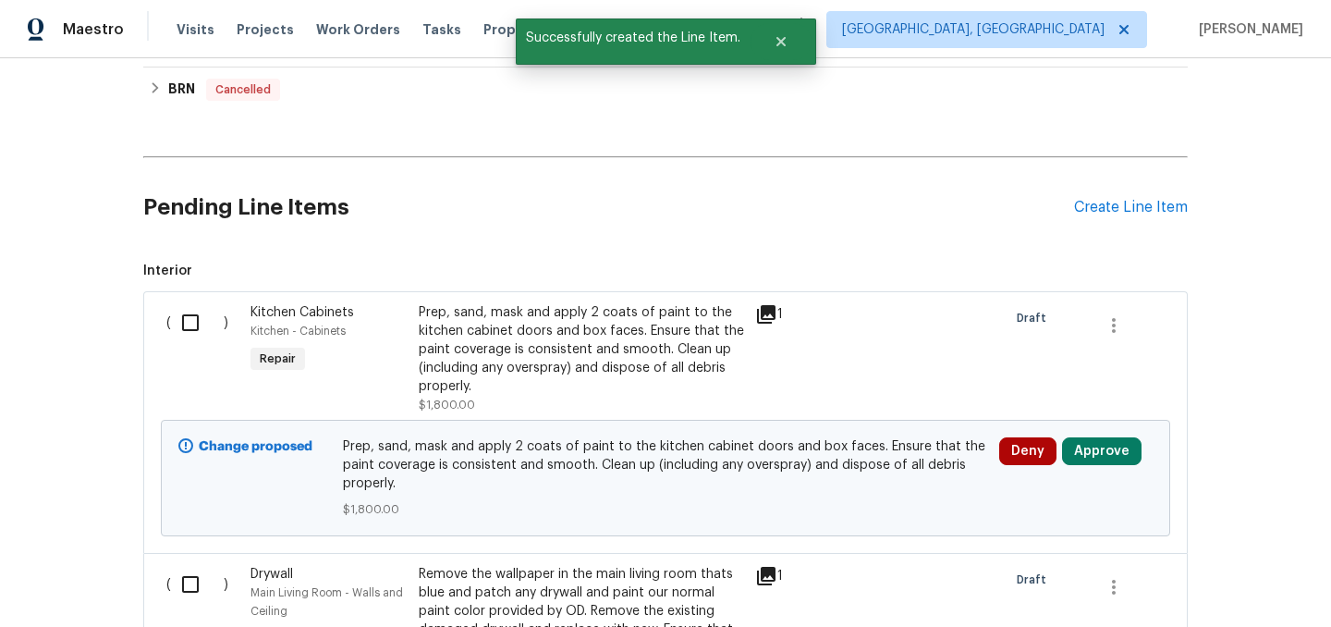
click at [1084, 216] on div "Pending Line Items Create Line Item" at bounding box center [665, 208] width 1045 height 86
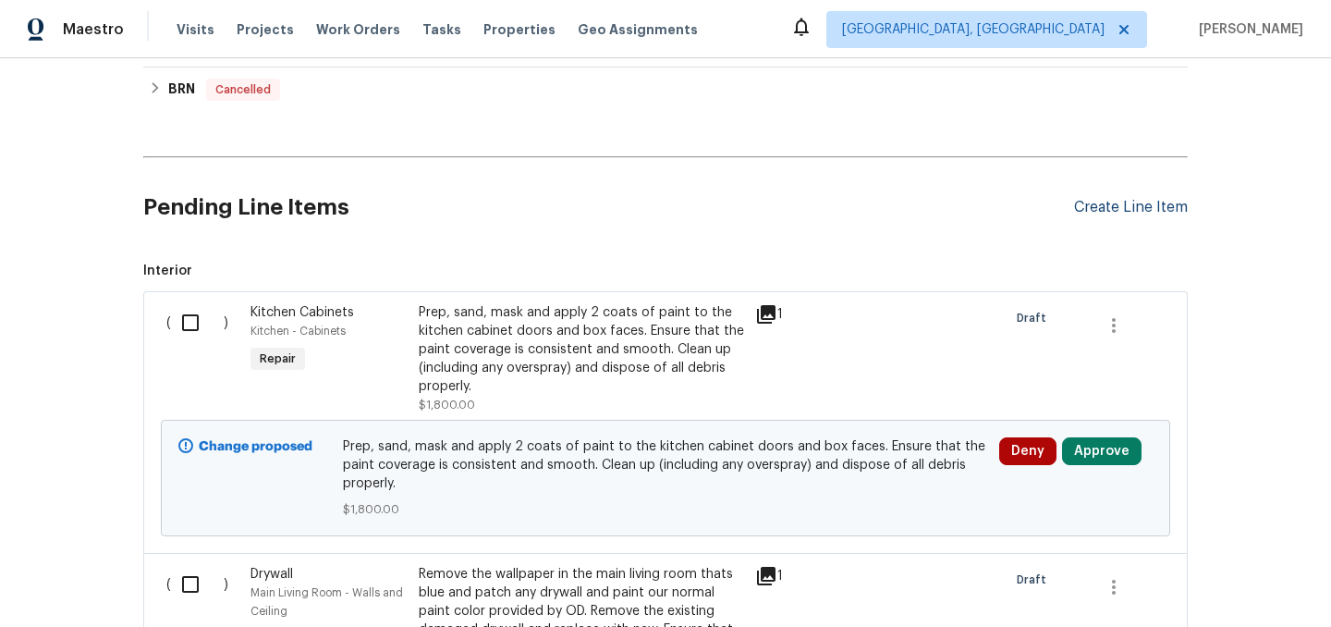
click at [1094, 199] on div "Create Line Item" at bounding box center [1131, 208] width 114 height 18
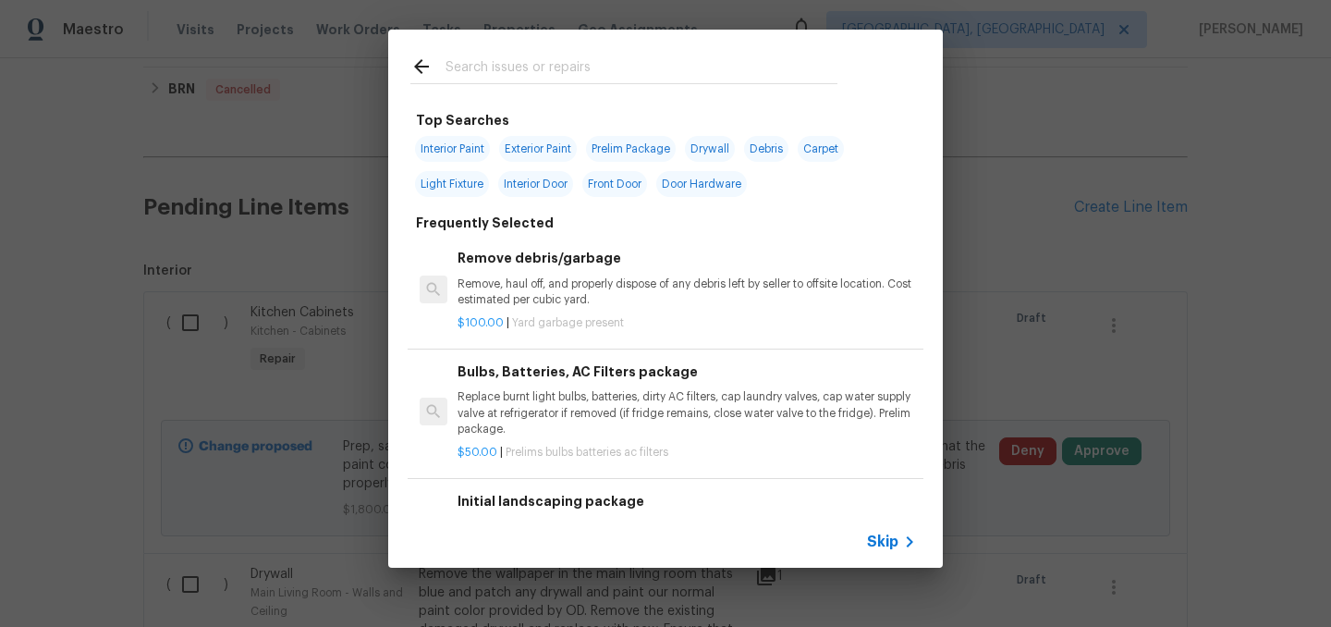
click at [491, 66] on input "text" at bounding box center [642, 69] width 392 height 28
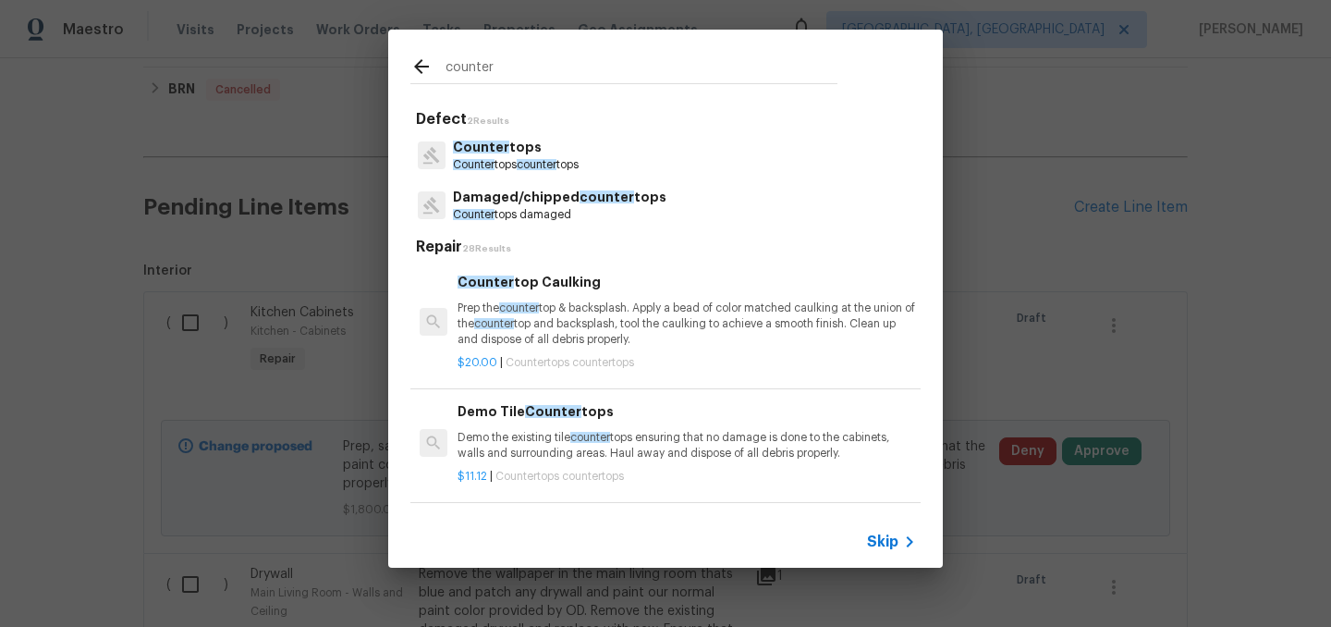
type input "counter"
click at [555, 149] on p "Counter tops" at bounding box center [516, 147] width 126 height 19
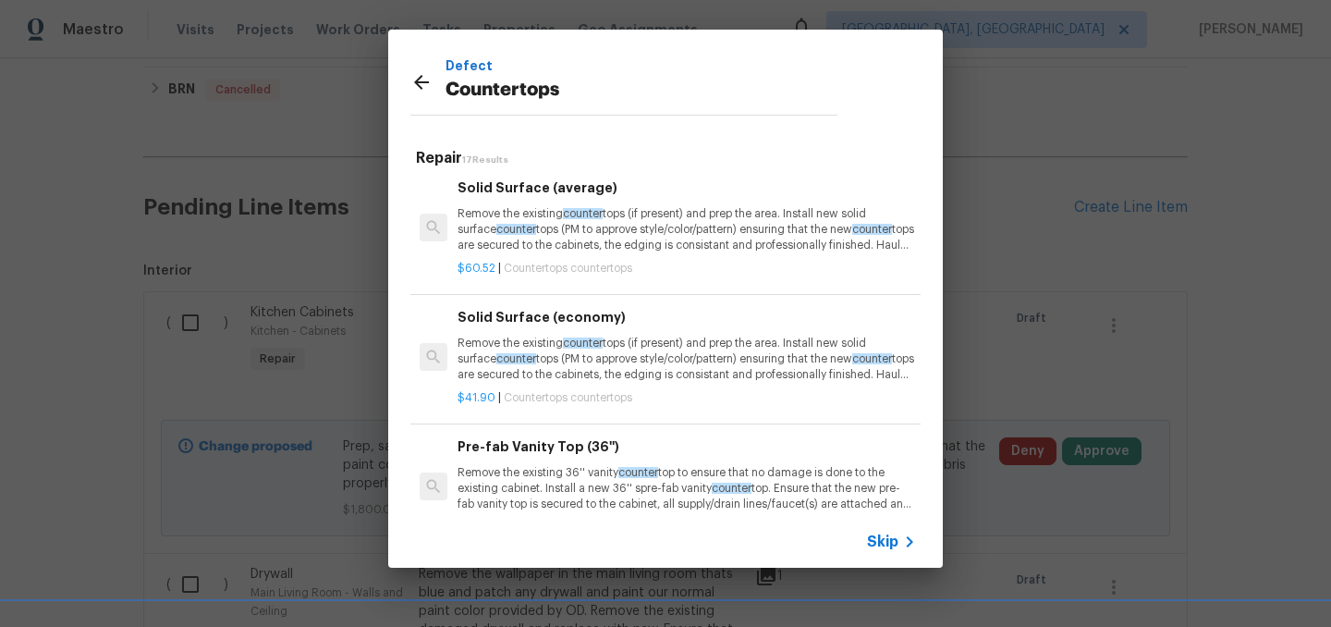
scroll to position [706, 0]
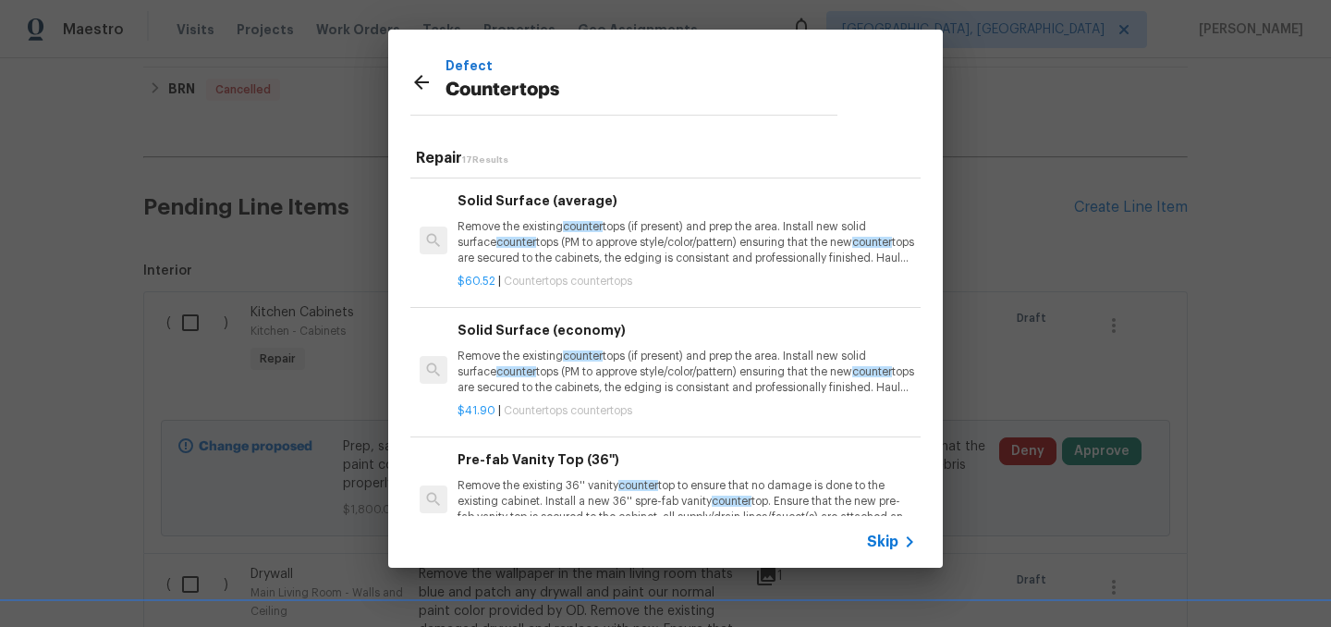
click at [691, 240] on p "Remove the existing counter tops (if present) and prep the area. Install new so…" at bounding box center [687, 242] width 459 height 47
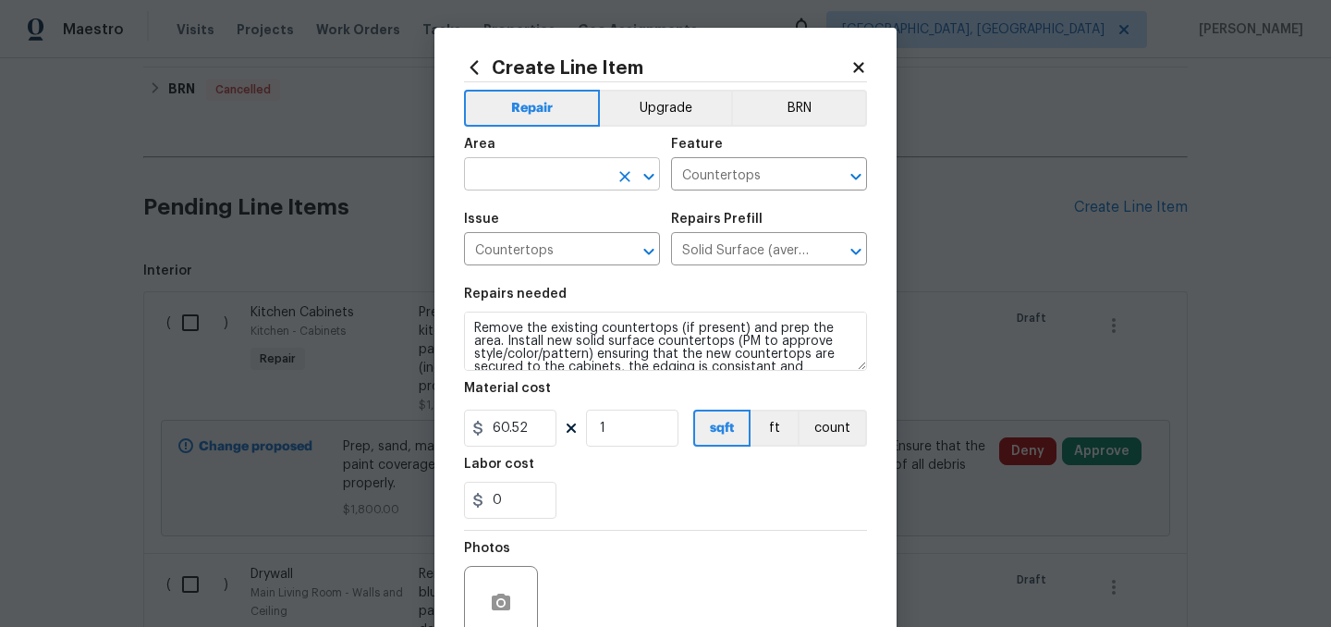
click at [524, 172] on input "text" at bounding box center [536, 176] width 144 height 29
click at [511, 222] on li "Kitchen" at bounding box center [562, 217] width 196 height 31
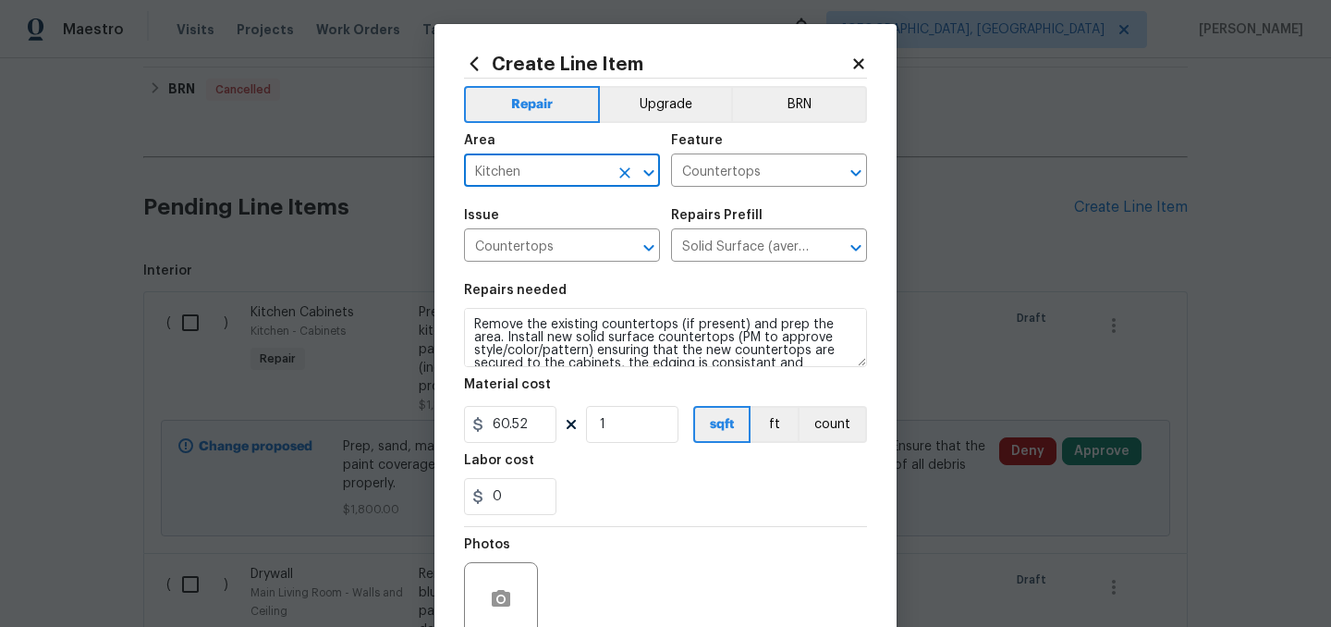
scroll to position [25, 0]
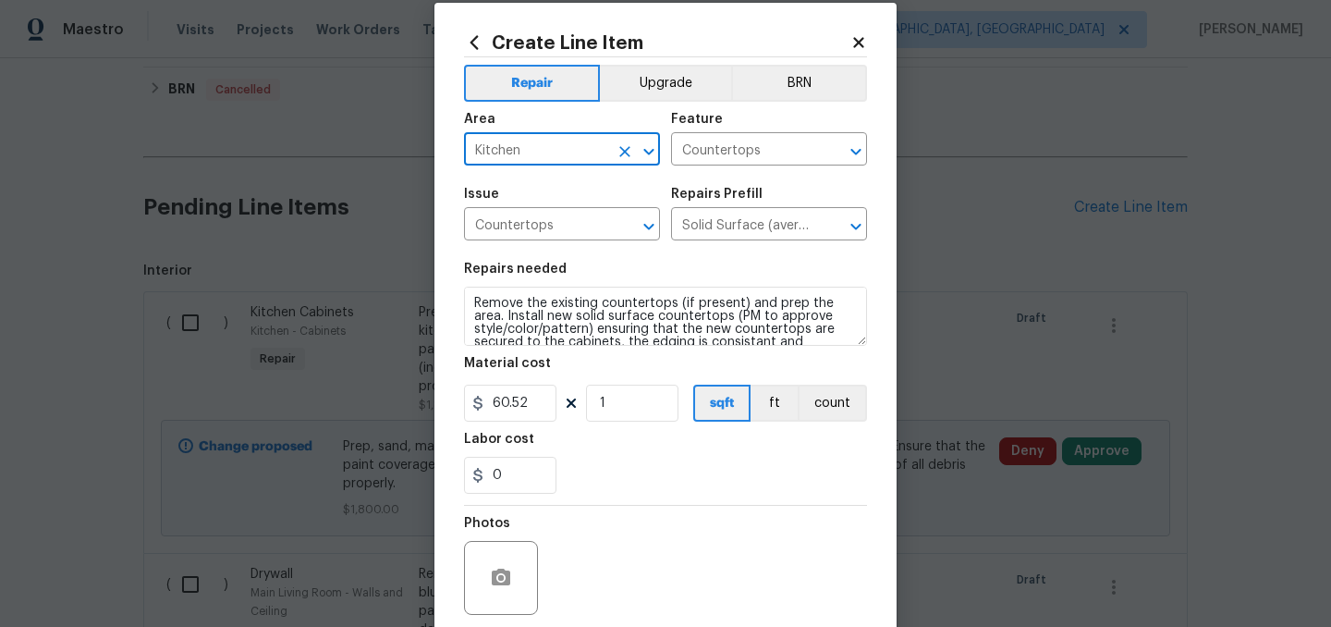
type input "Kitchen"
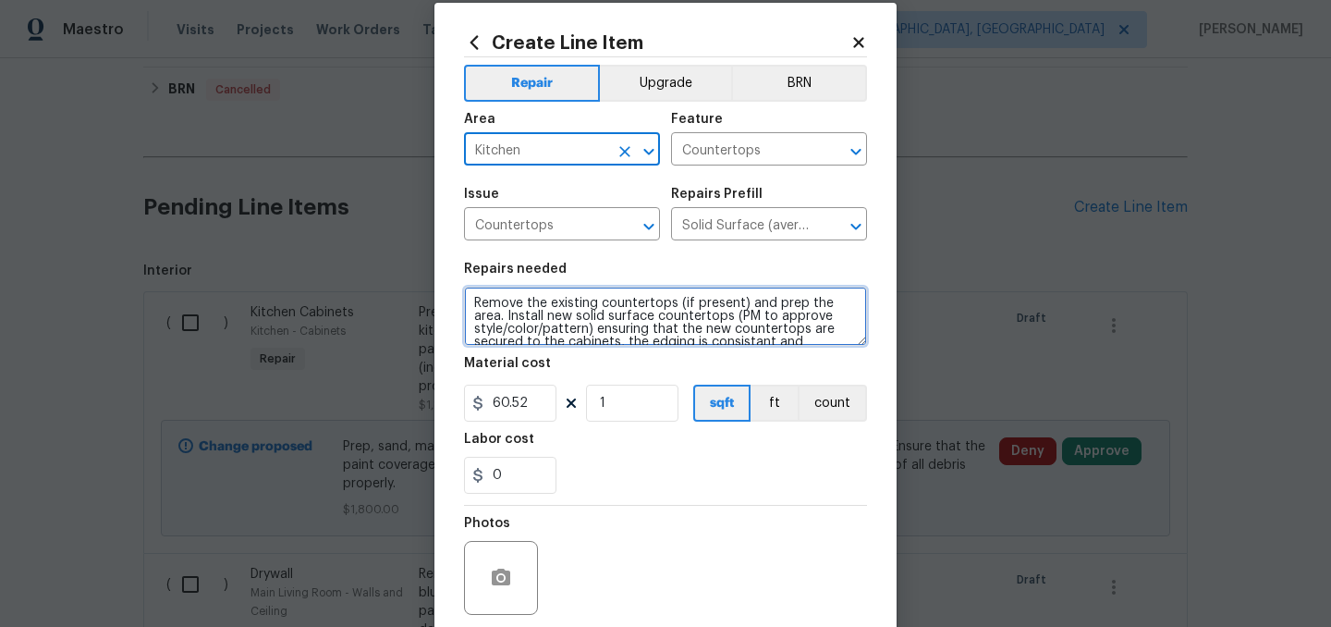
click at [472, 306] on textarea "Remove the existing countertops (if present) and prep the area. Install new sol…" at bounding box center [665, 316] width 403 height 59
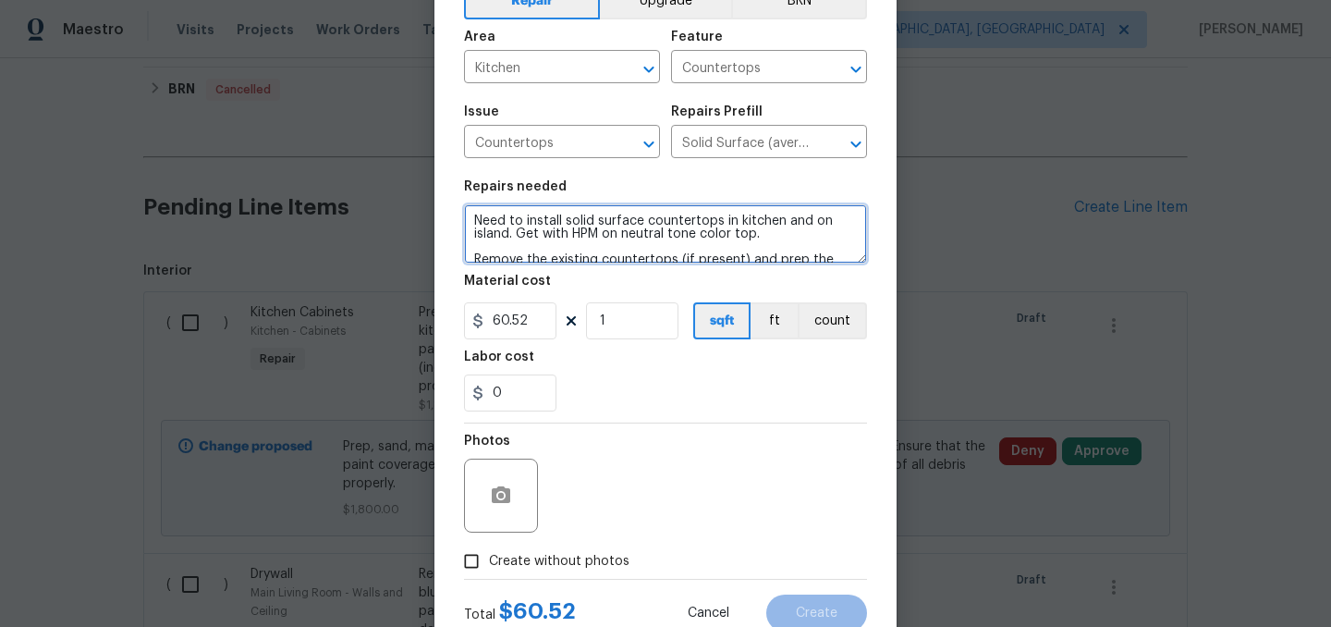
scroll to position [170, 0]
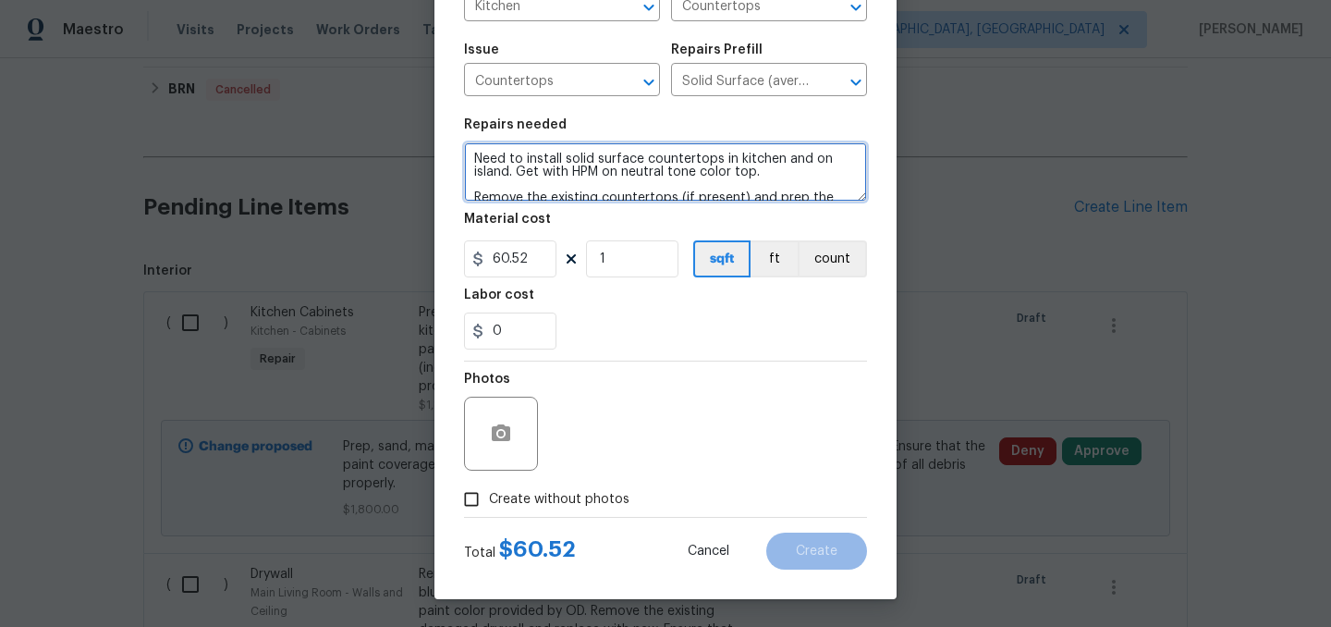
type textarea "Need to install solid surface countertops in kitchen and on island. Get with HP…"
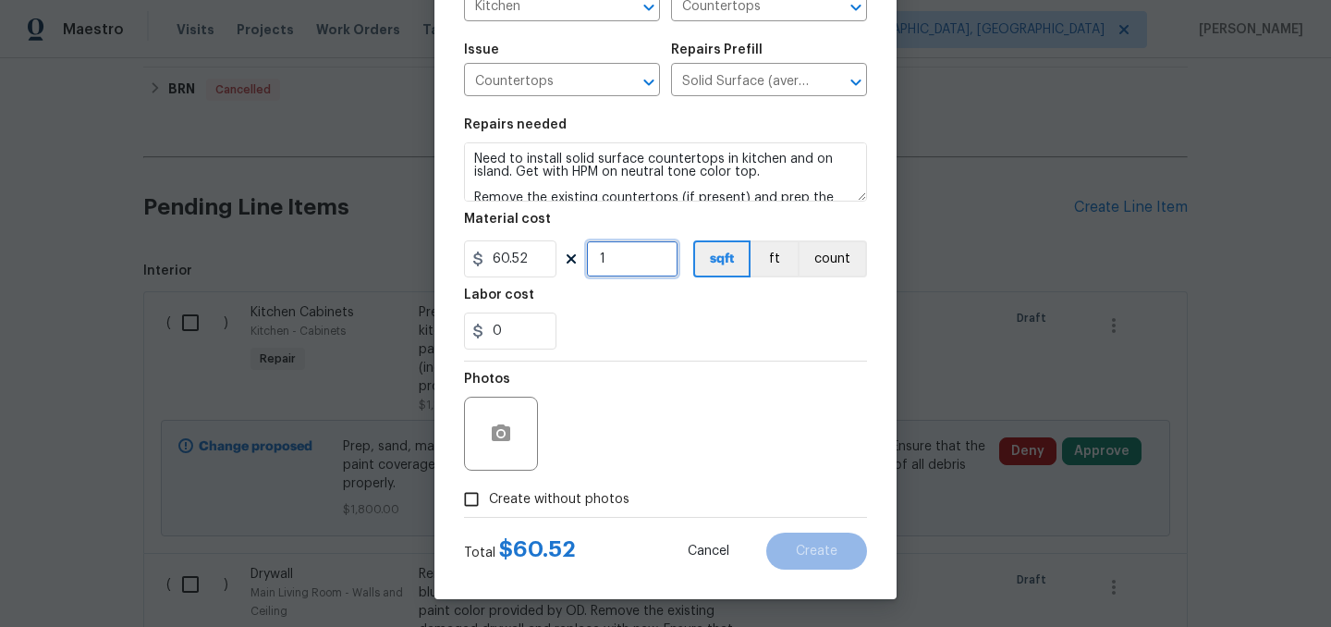
click at [633, 257] on input "1" at bounding box center [632, 258] width 92 height 37
type input "66"
click at [539, 265] on input "60.52" at bounding box center [510, 258] width 92 height 37
type input "60"
click at [594, 296] on div "Labor cost" at bounding box center [665, 300] width 403 height 24
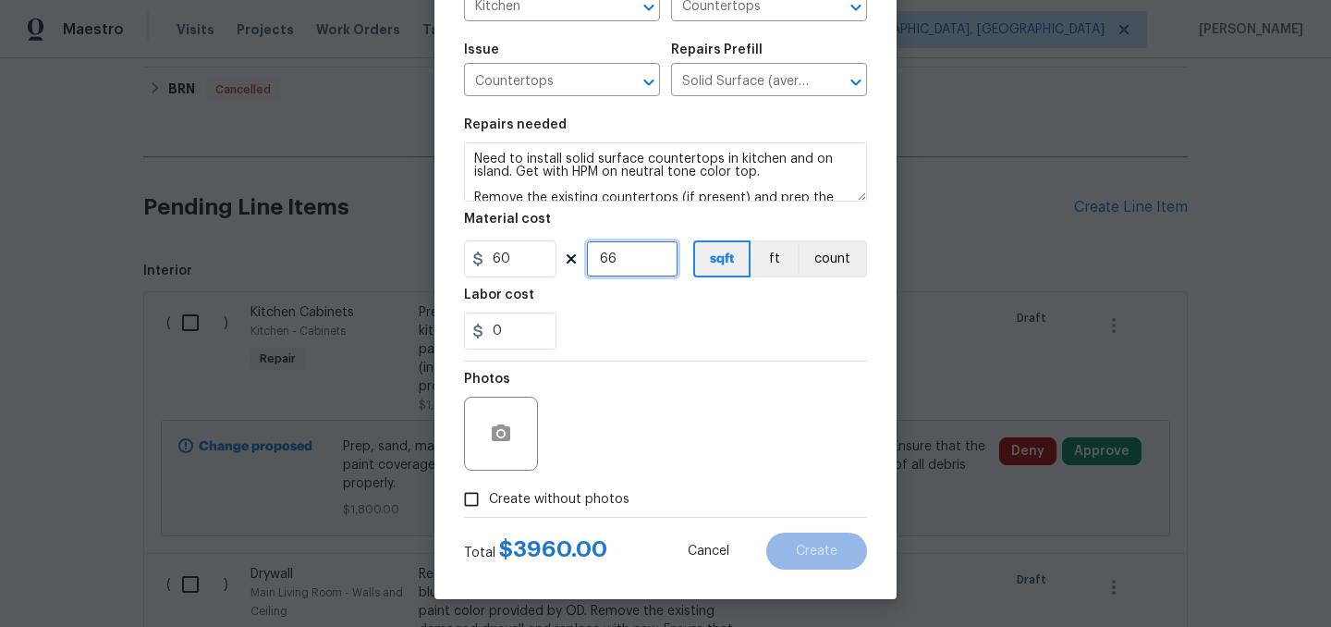
click at [642, 259] on input "66" at bounding box center [632, 258] width 92 height 37
type input "67"
click at [650, 327] on div "0" at bounding box center [665, 330] width 403 height 37
click at [505, 435] on icon "button" at bounding box center [501, 432] width 18 height 17
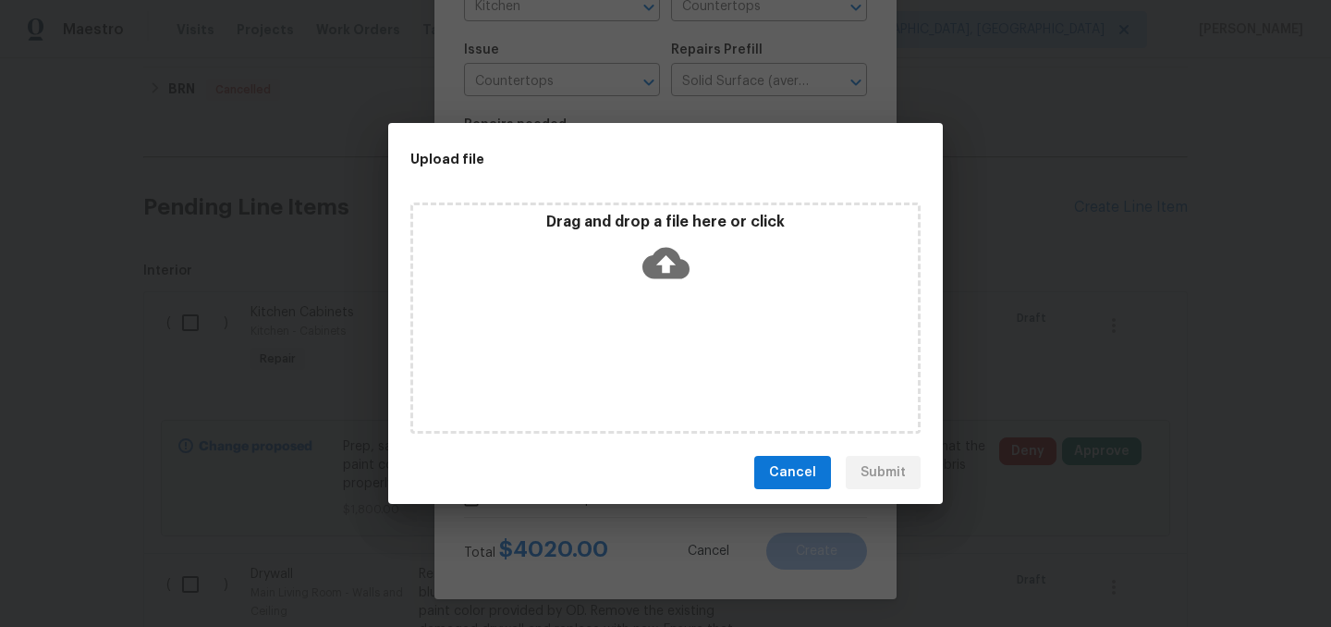
click at [672, 245] on icon at bounding box center [666, 262] width 47 height 47
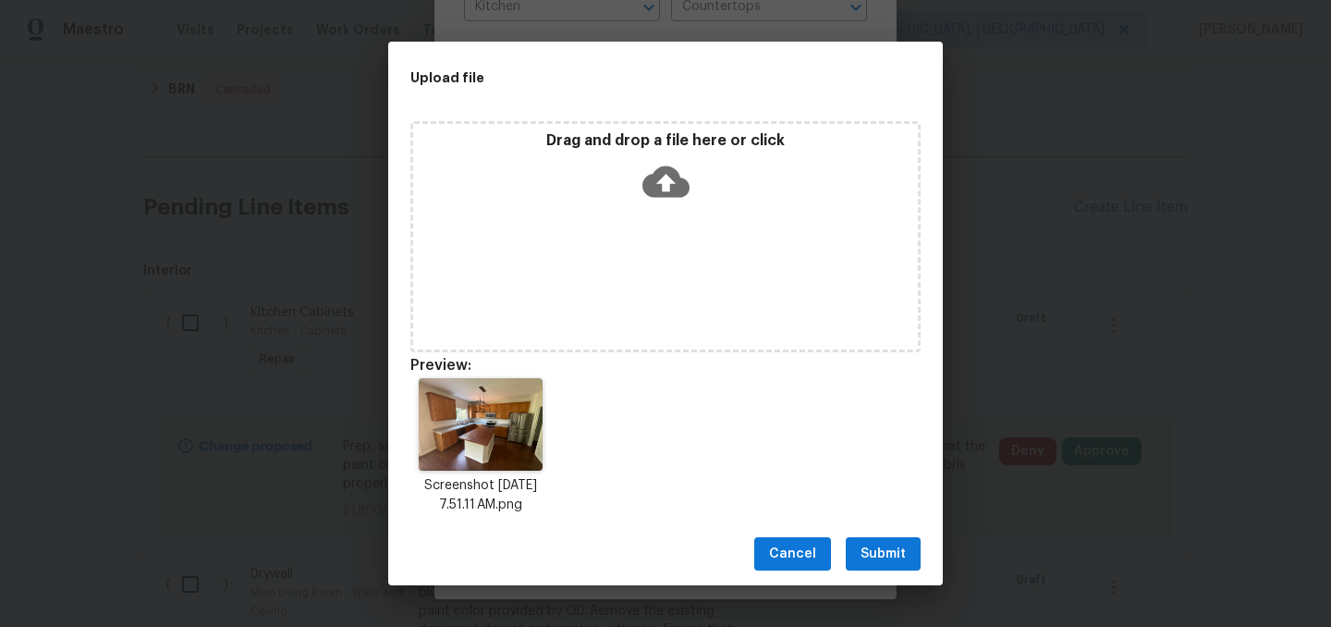
click at [878, 551] on span "Submit" at bounding box center [883, 554] width 45 height 23
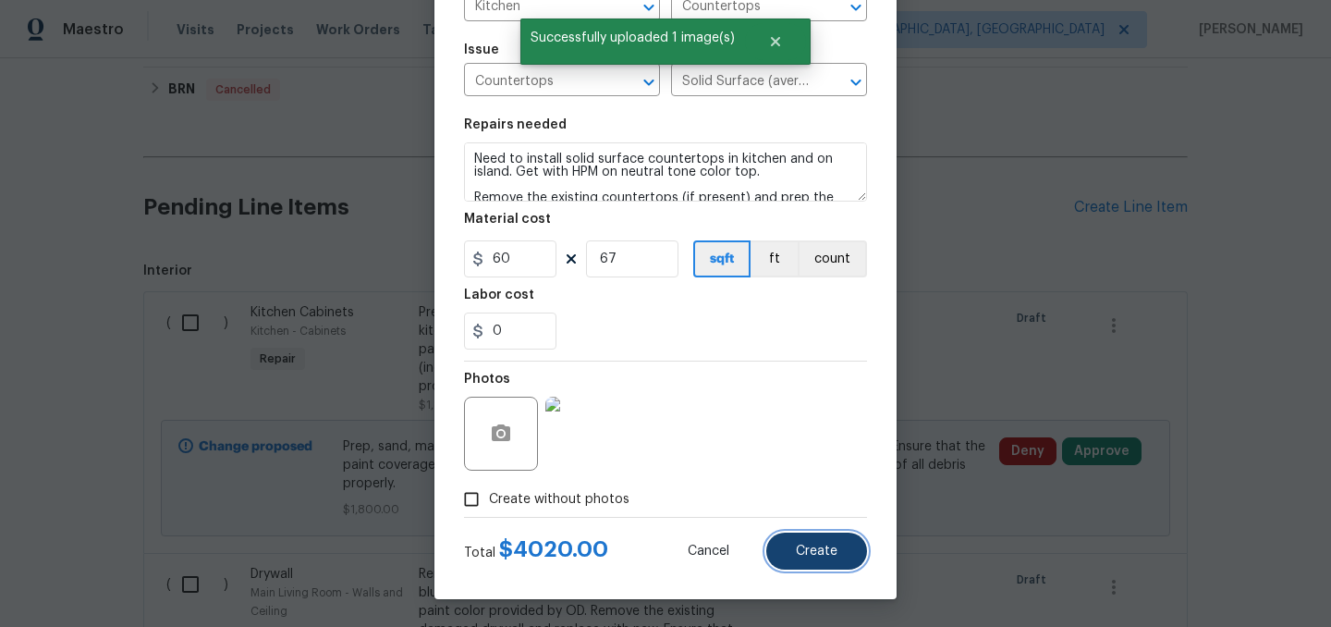
click at [837, 556] on span "Create" at bounding box center [817, 552] width 42 height 14
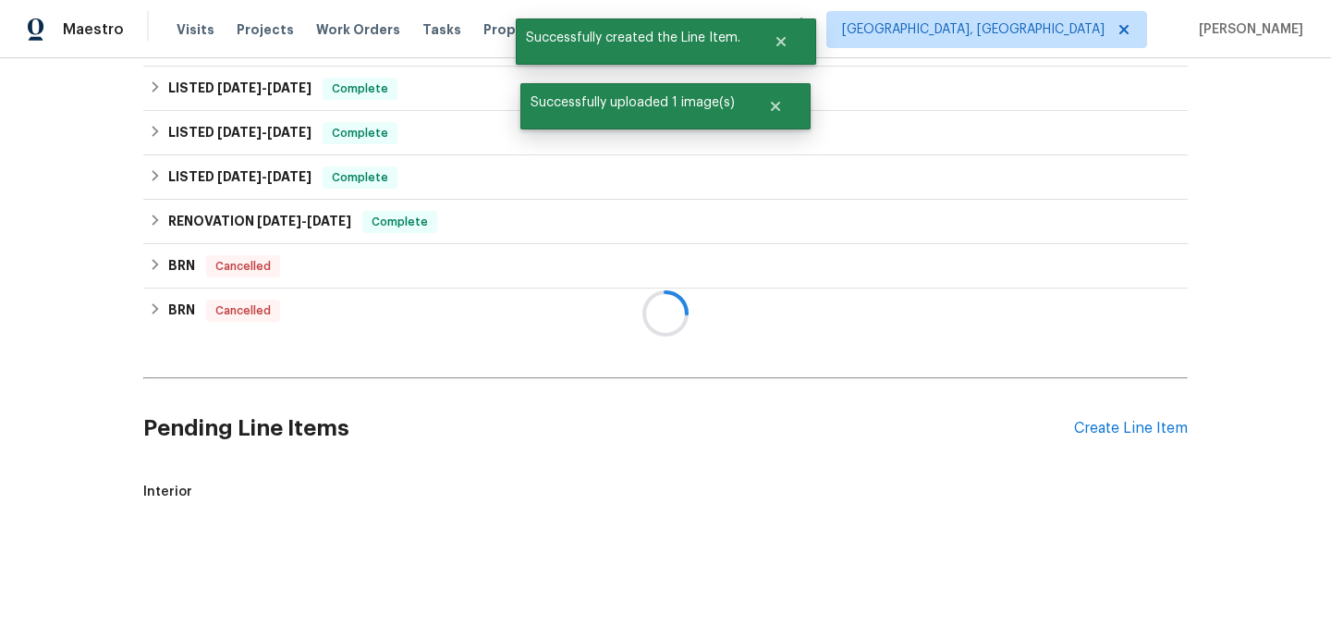
scroll to position [534, 0]
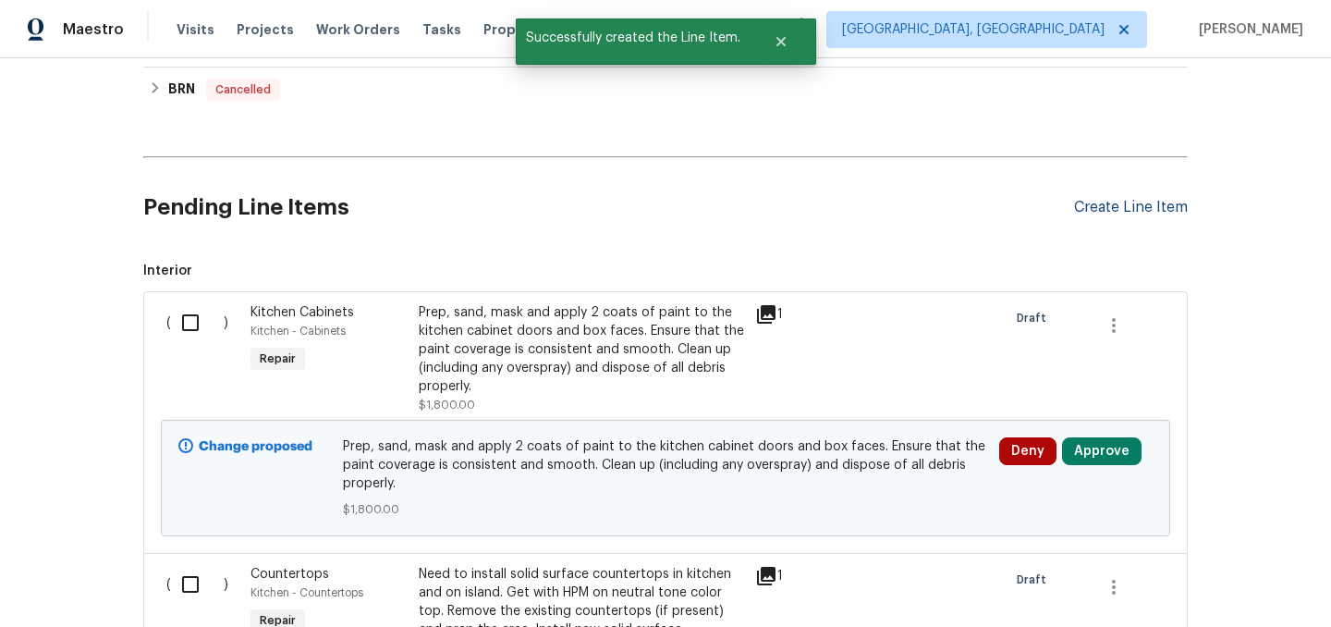
click at [1133, 205] on div "Create Line Item" at bounding box center [1131, 208] width 114 height 18
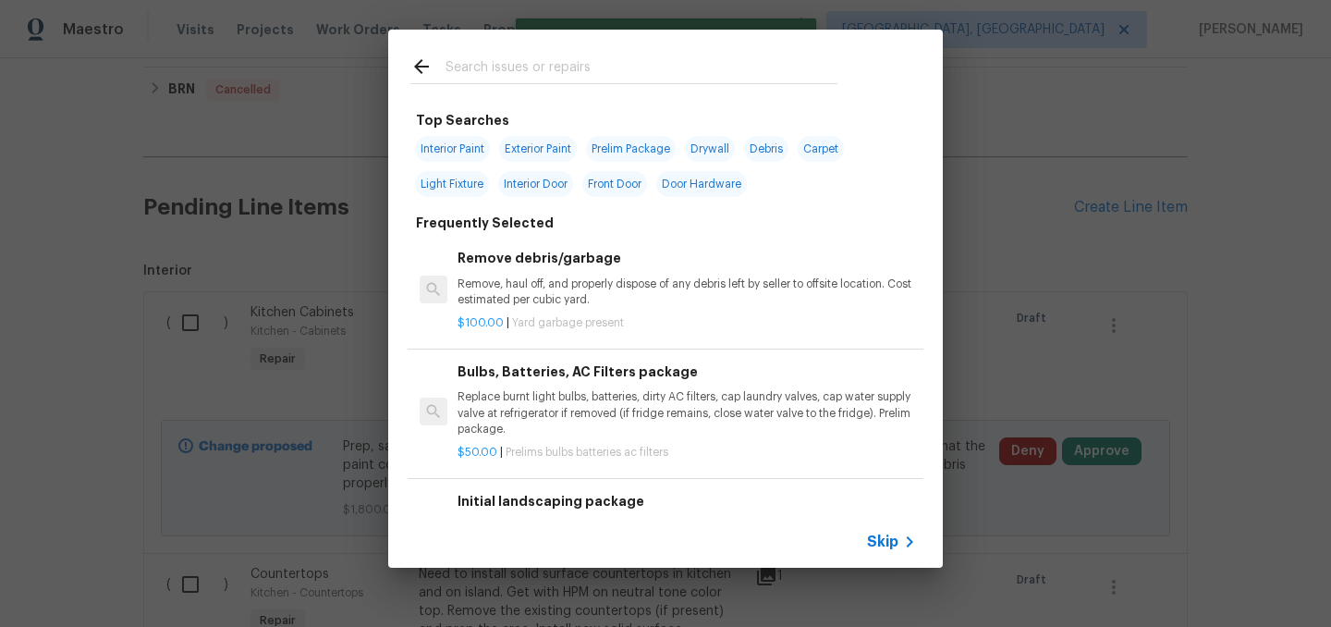
click at [494, 67] on input "text" at bounding box center [642, 69] width 392 height 28
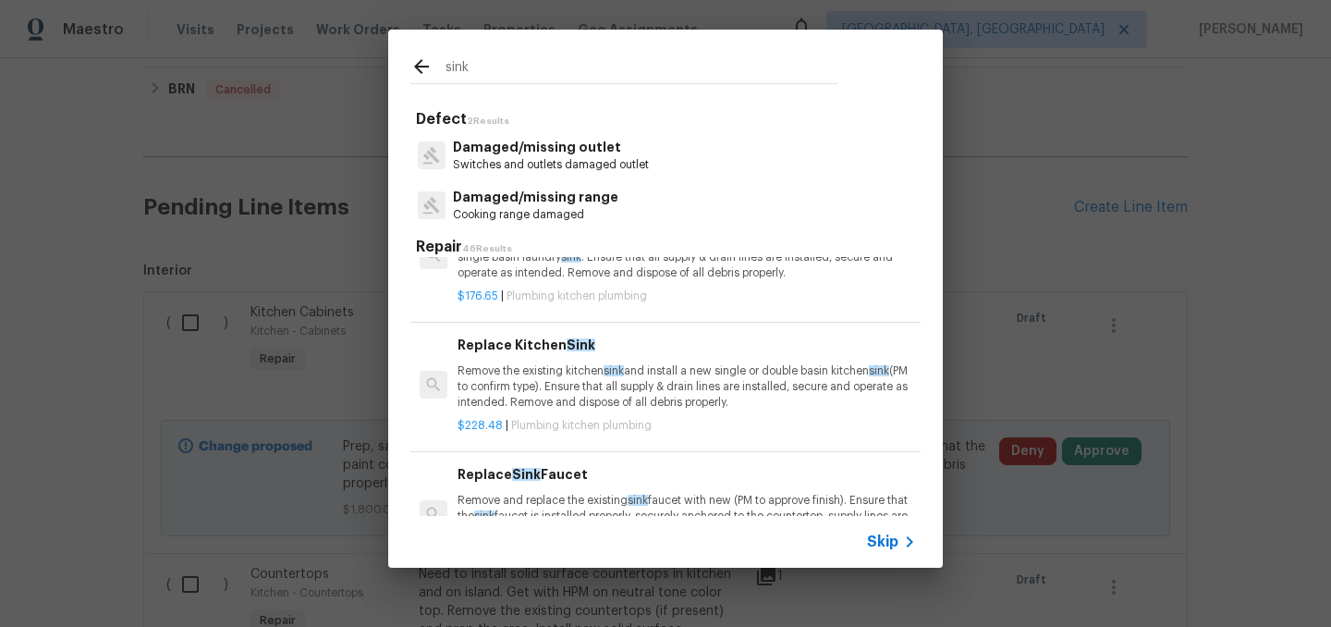
scroll to position [301, 0]
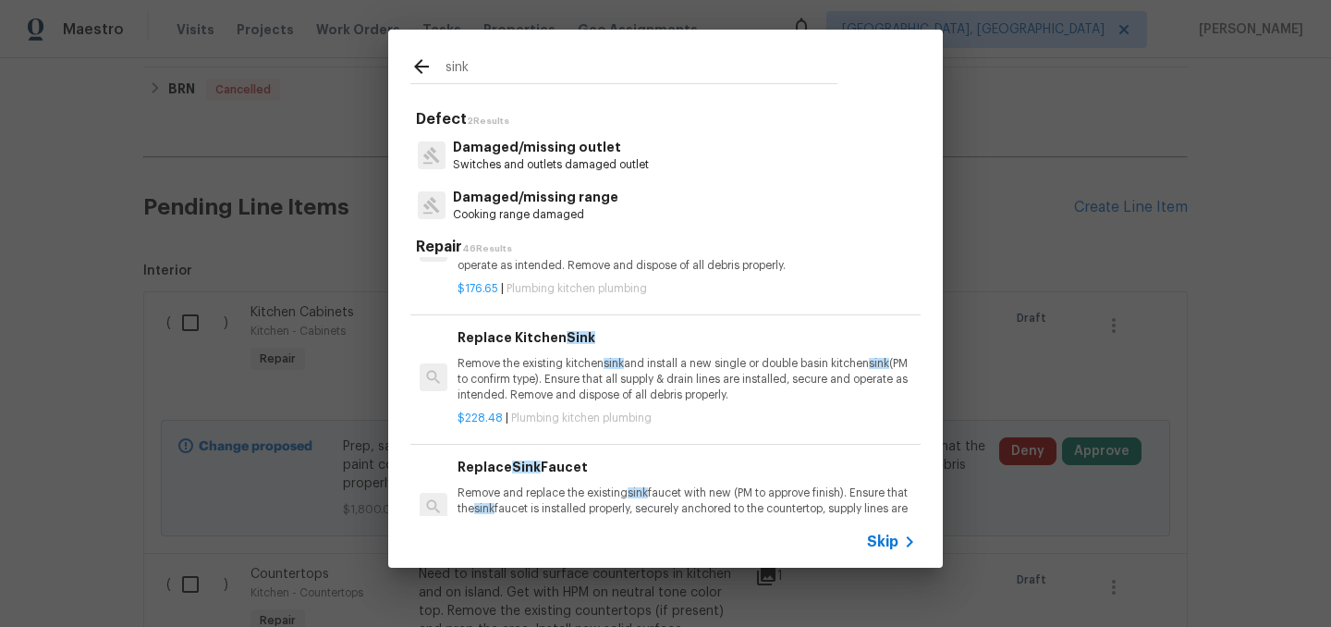
type input "sink"
click at [670, 365] on p "Remove the existing kitchen sink and install a new single or double basin kitch…" at bounding box center [687, 379] width 459 height 47
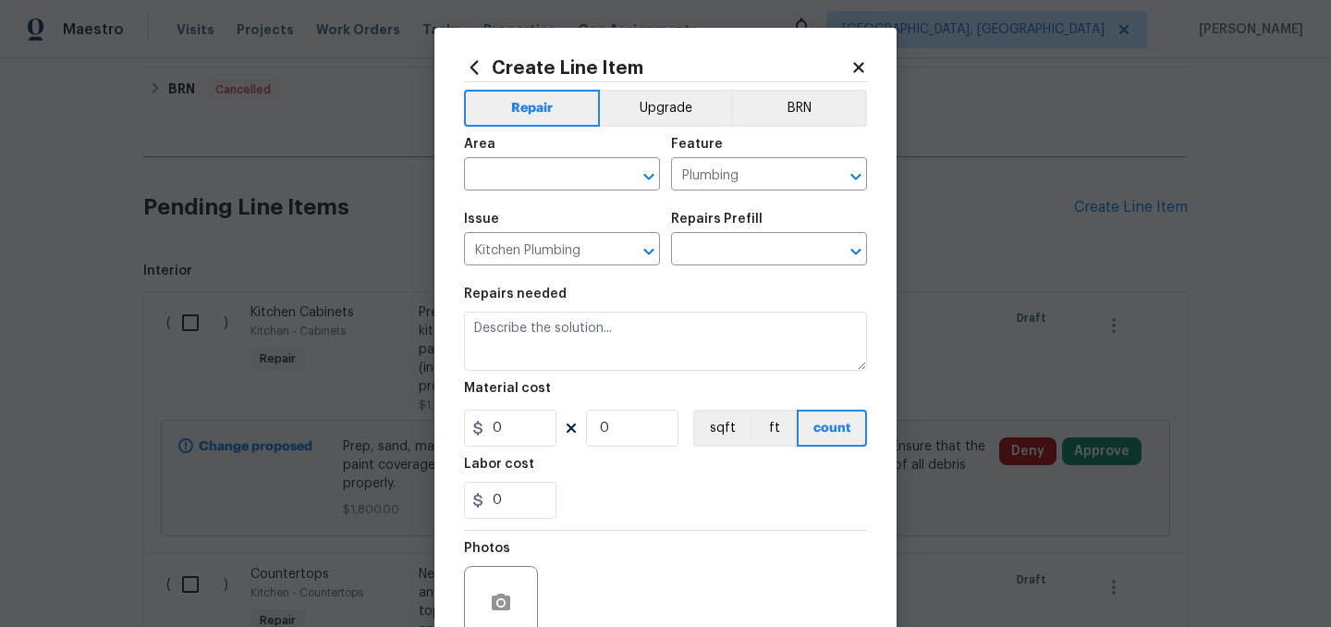
type input "Replace Kitchen Sink $228.48"
type textarea "Remove the existing kitchen sink and install a new single or double basin kitch…"
type input "228.48"
type input "1"
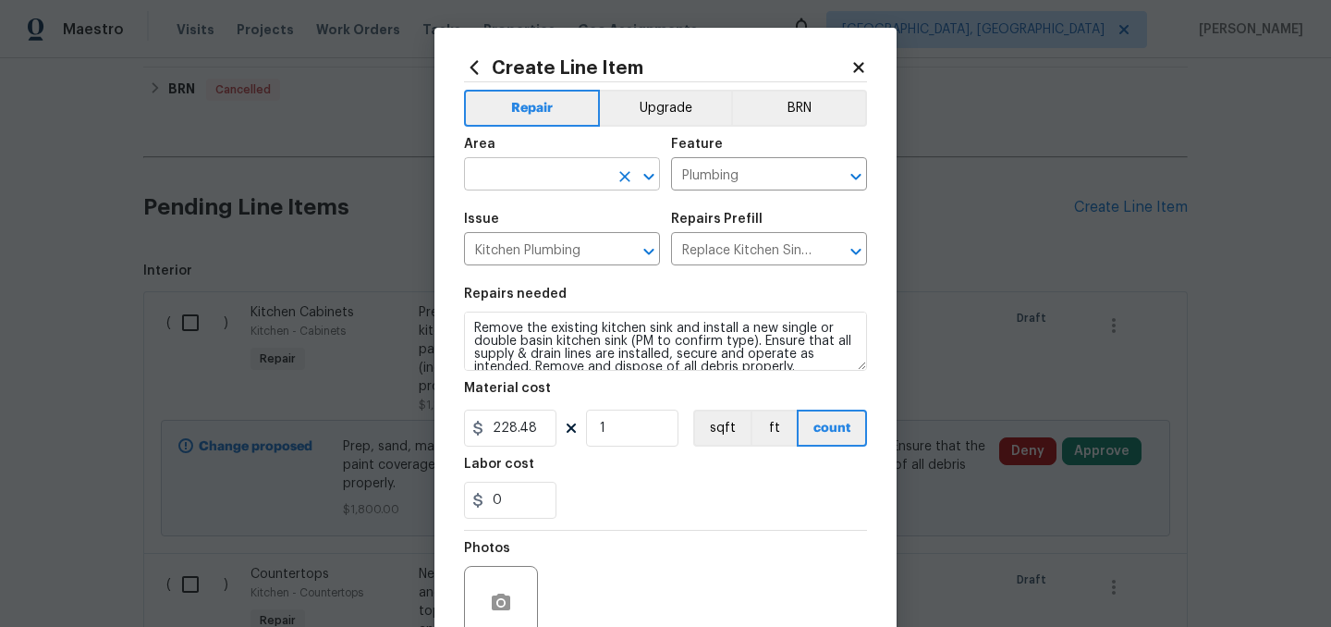
click at [523, 172] on input "text" at bounding box center [536, 176] width 144 height 29
click at [508, 213] on li "Kitchen" at bounding box center [562, 217] width 196 height 31
type input "Kitchen"
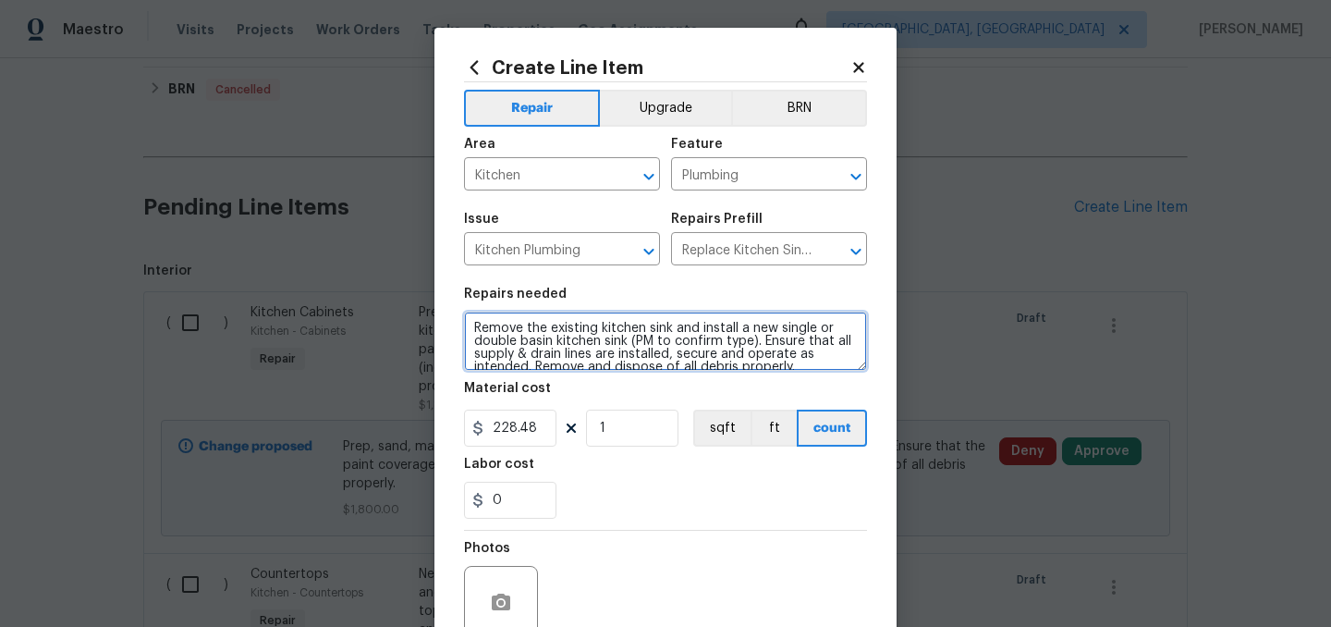
click at [474, 325] on textarea "Remove the existing kitchen sink and install a new single or double basin kitch…" at bounding box center [665, 341] width 403 height 59
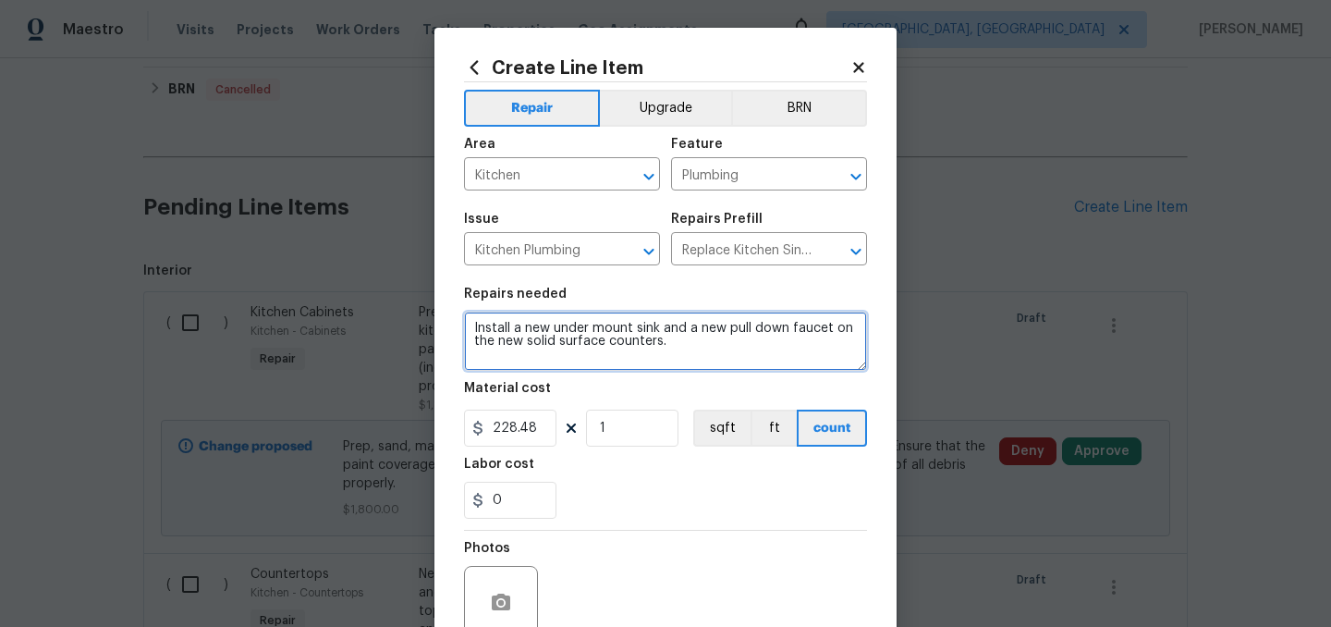
scroll to position [0, 0]
type textarea "Install a new under mount sink and a new pull down faucet on the new solid surf…"
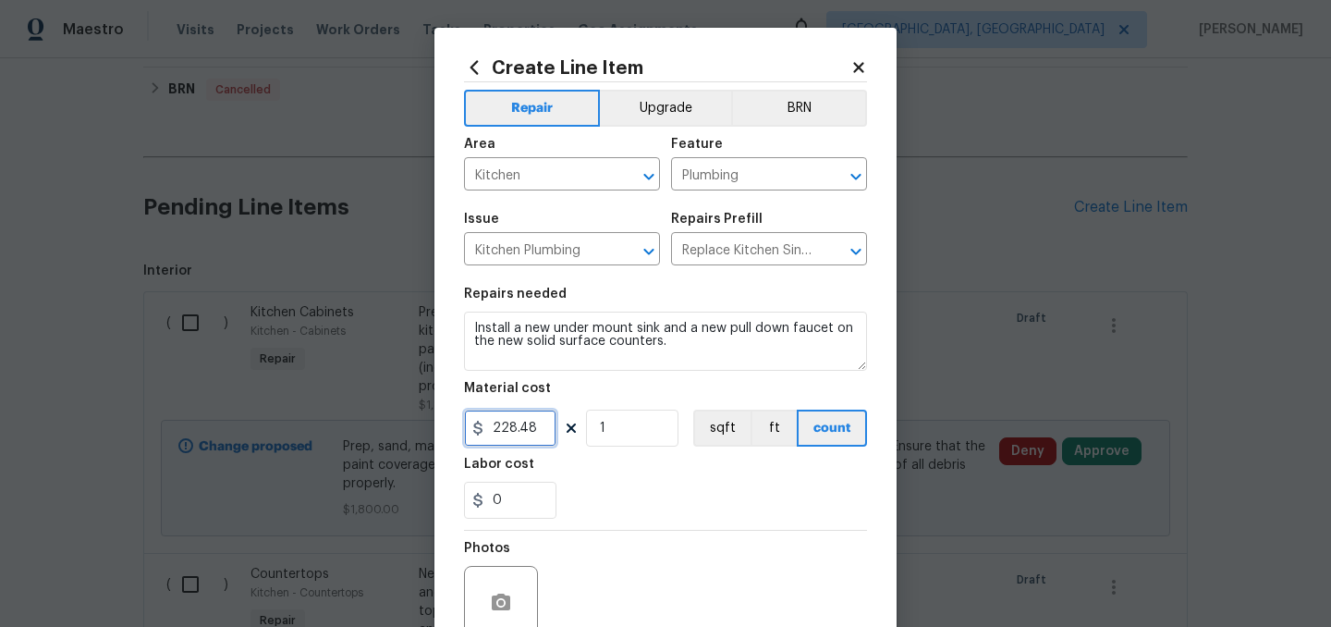
click at [532, 424] on input "228.48" at bounding box center [510, 428] width 92 height 37
type input "450"
click at [618, 504] on div "0" at bounding box center [665, 500] width 403 height 37
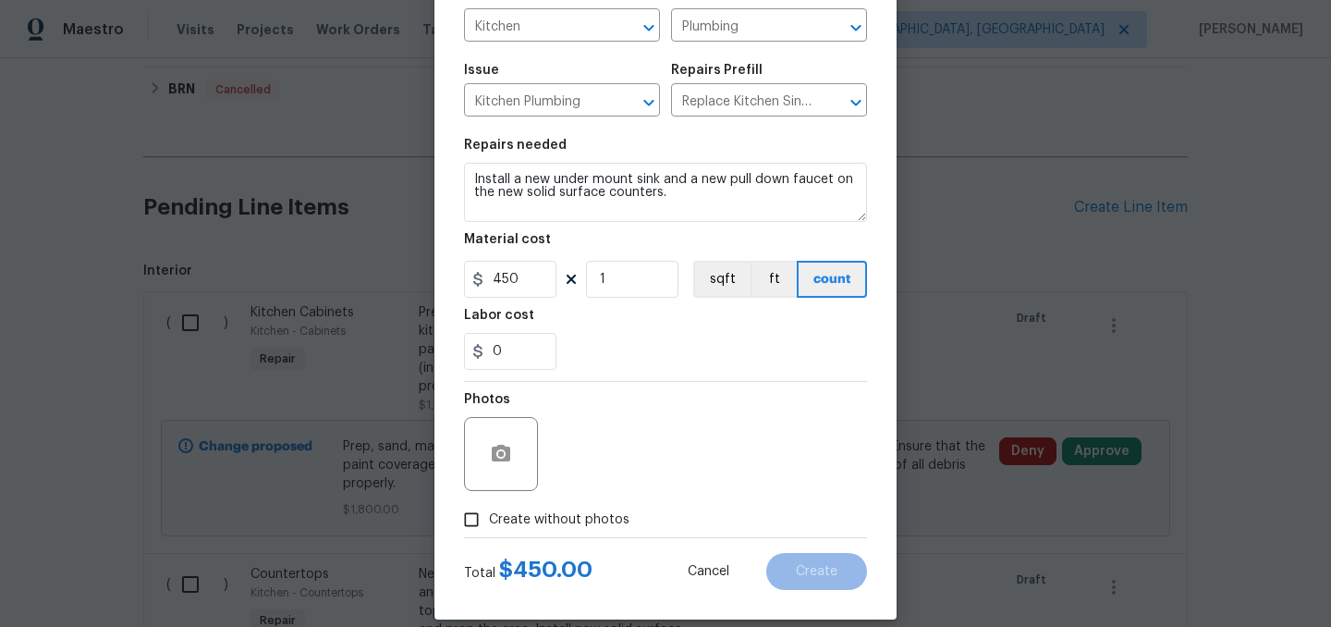
scroll to position [170, 0]
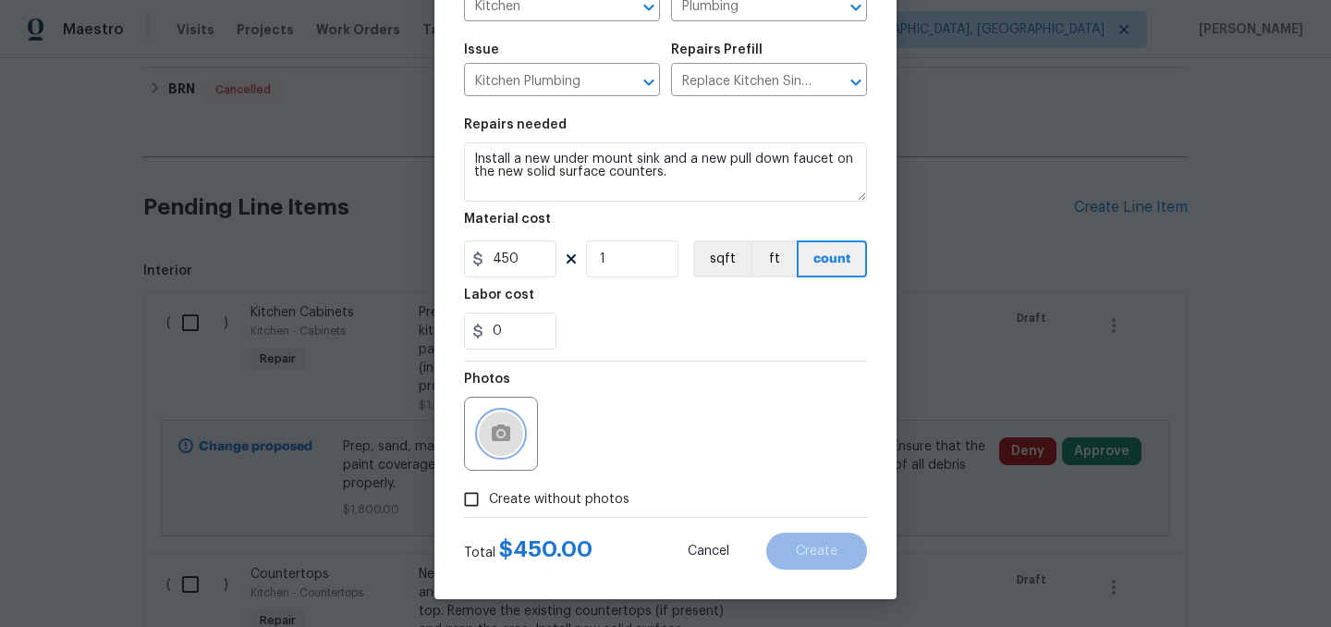
click at [508, 430] on icon "button" at bounding box center [501, 432] width 18 height 17
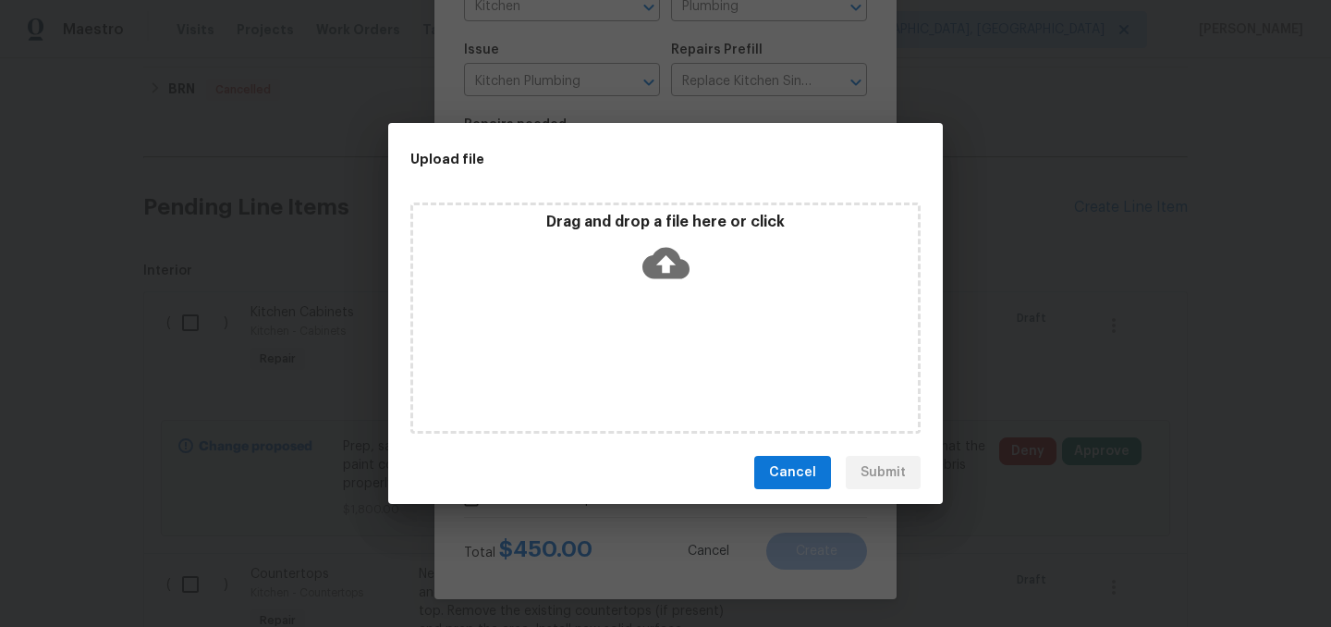
click at [669, 260] on icon at bounding box center [666, 262] width 47 height 47
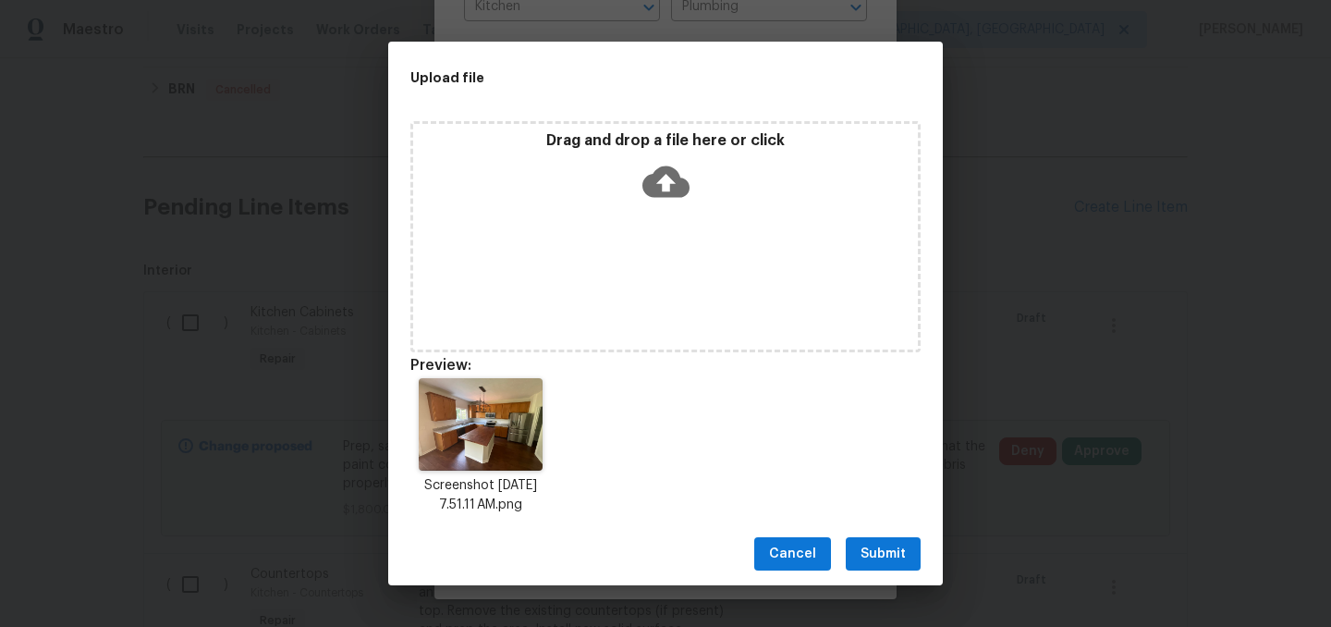
click at [888, 555] on span "Submit" at bounding box center [883, 554] width 45 height 23
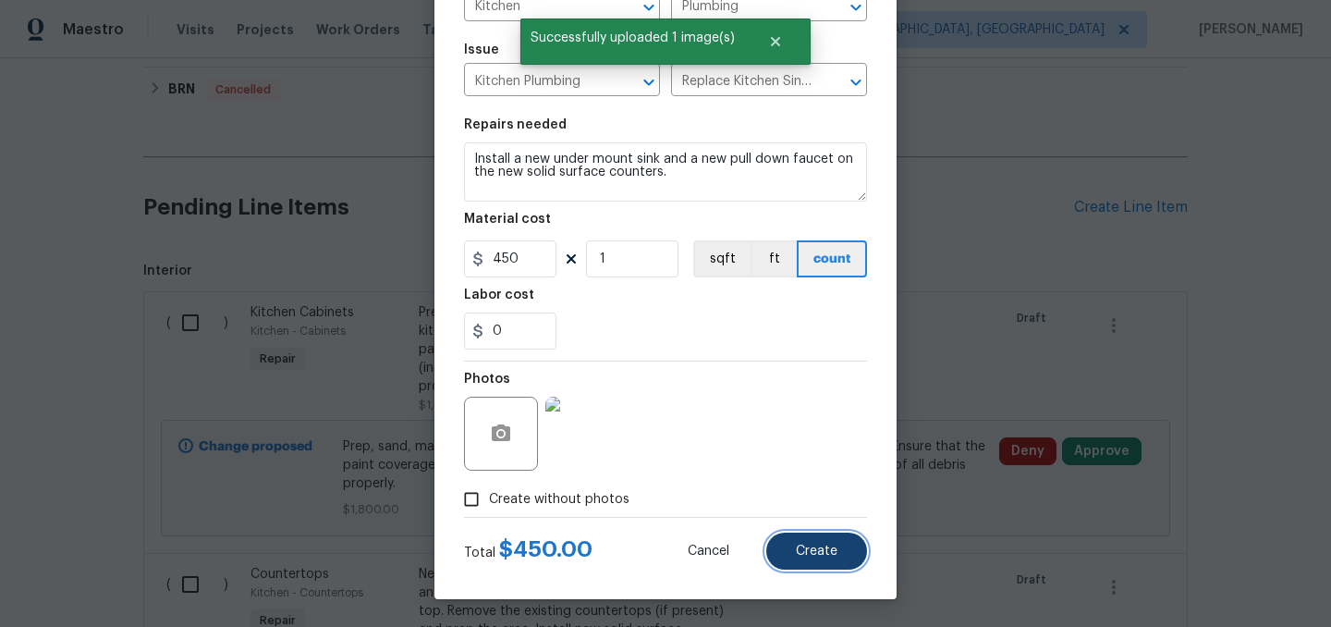
click at [815, 549] on span "Create" at bounding box center [817, 552] width 42 height 14
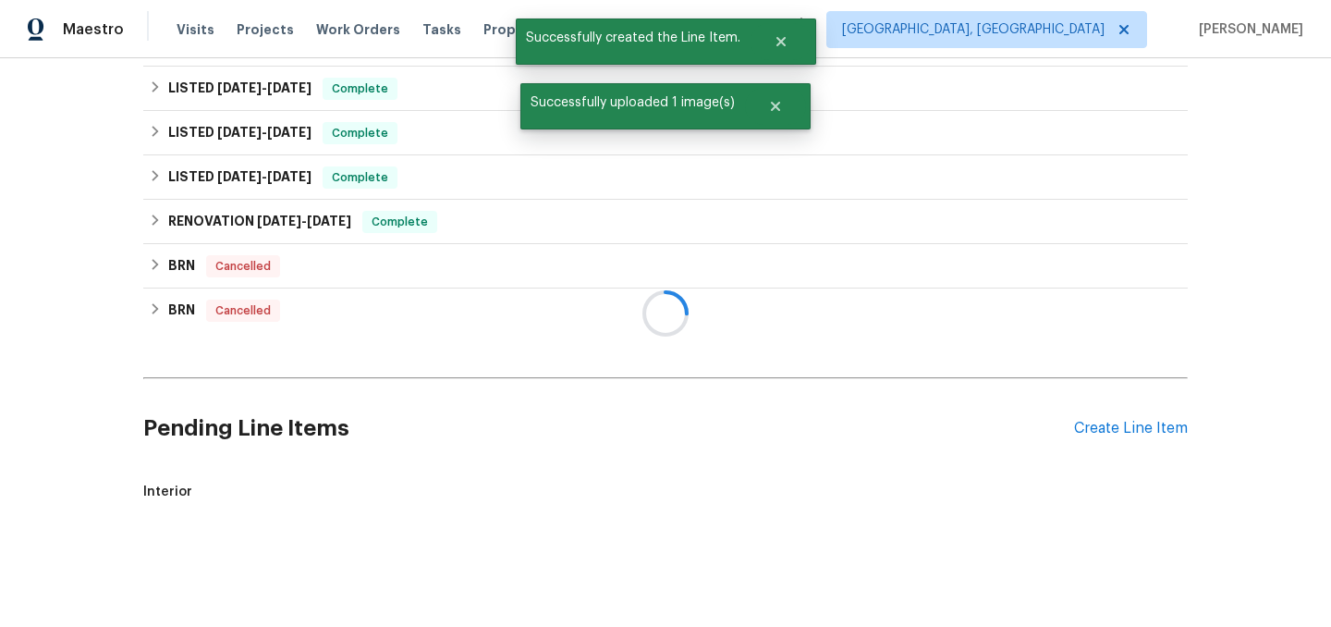
scroll to position [534, 0]
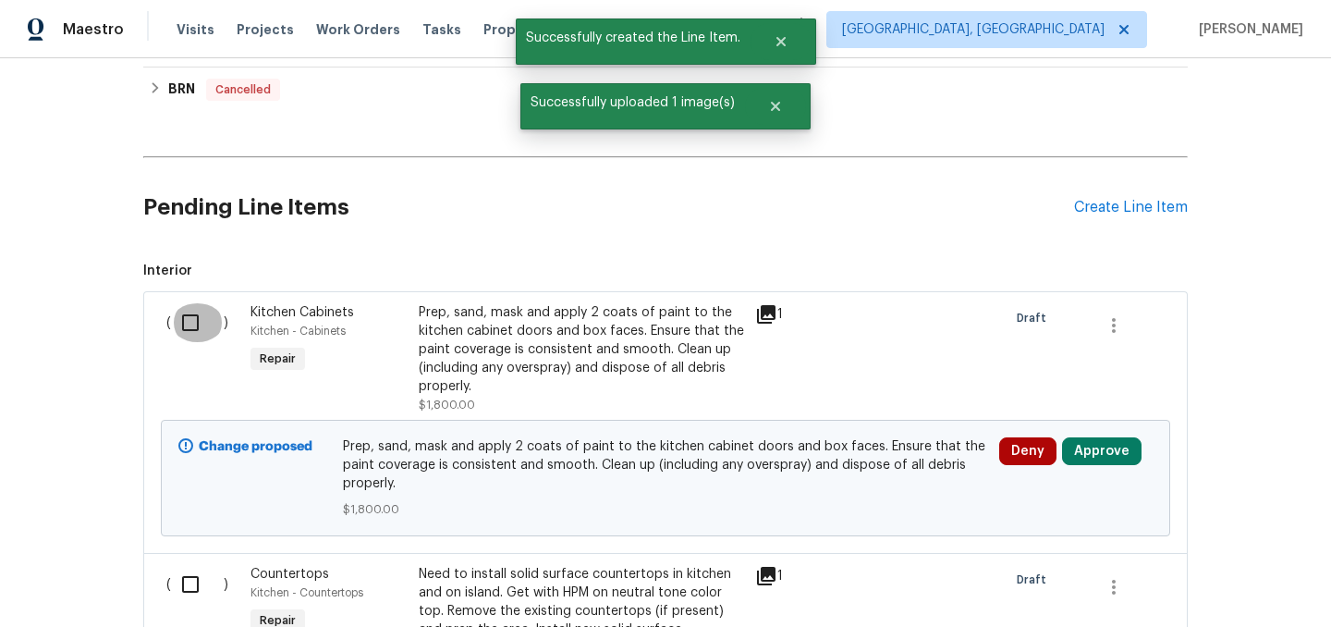
click at [185, 329] on input "checkbox" at bounding box center [197, 322] width 53 height 39
checkbox input "true"
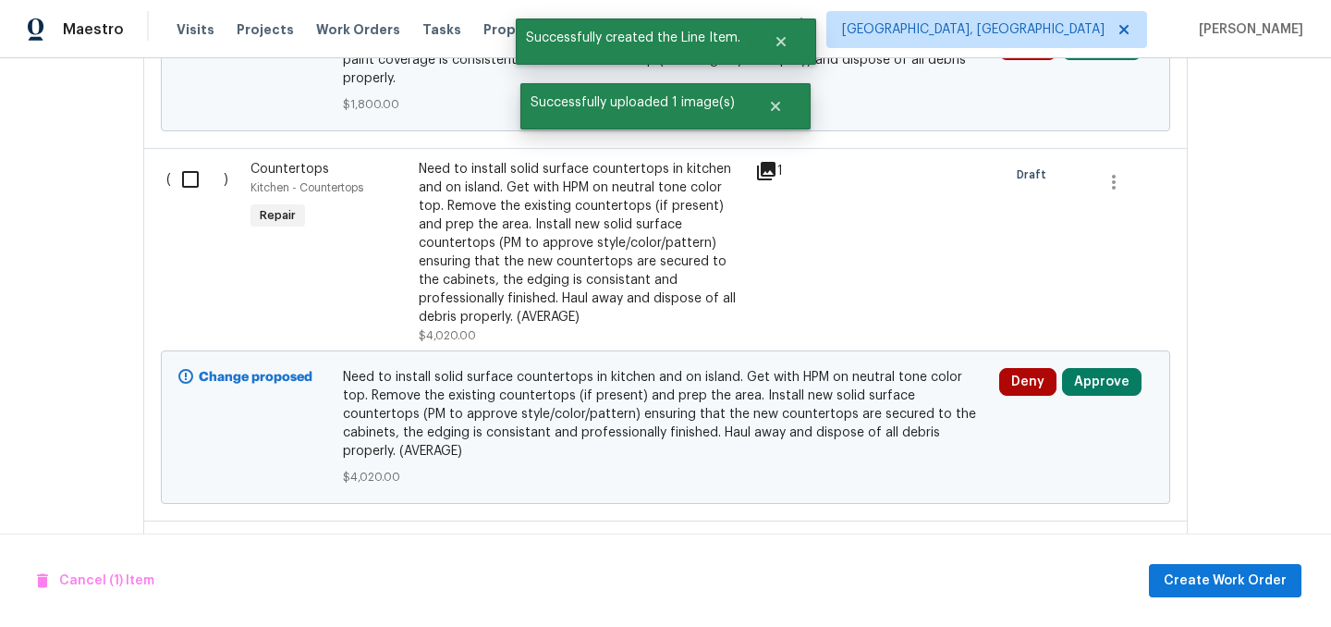
scroll to position [950, 0]
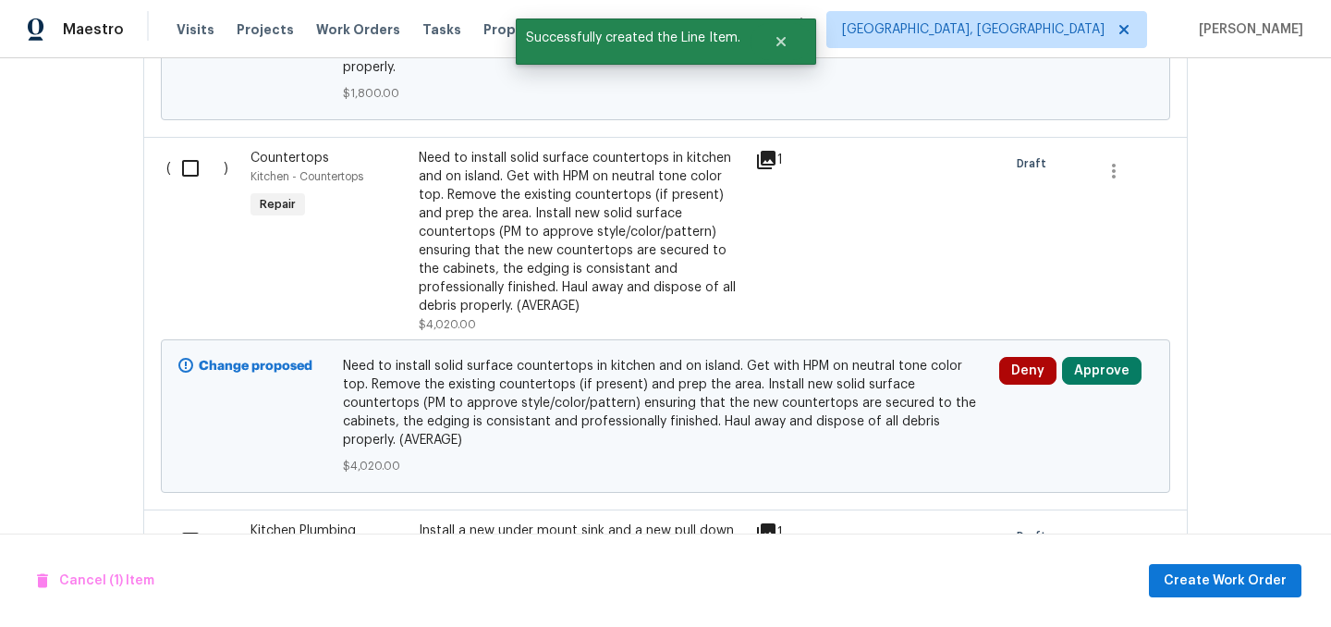
click at [189, 170] on input "checkbox" at bounding box center [197, 168] width 53 height 39
checkbox input "true"
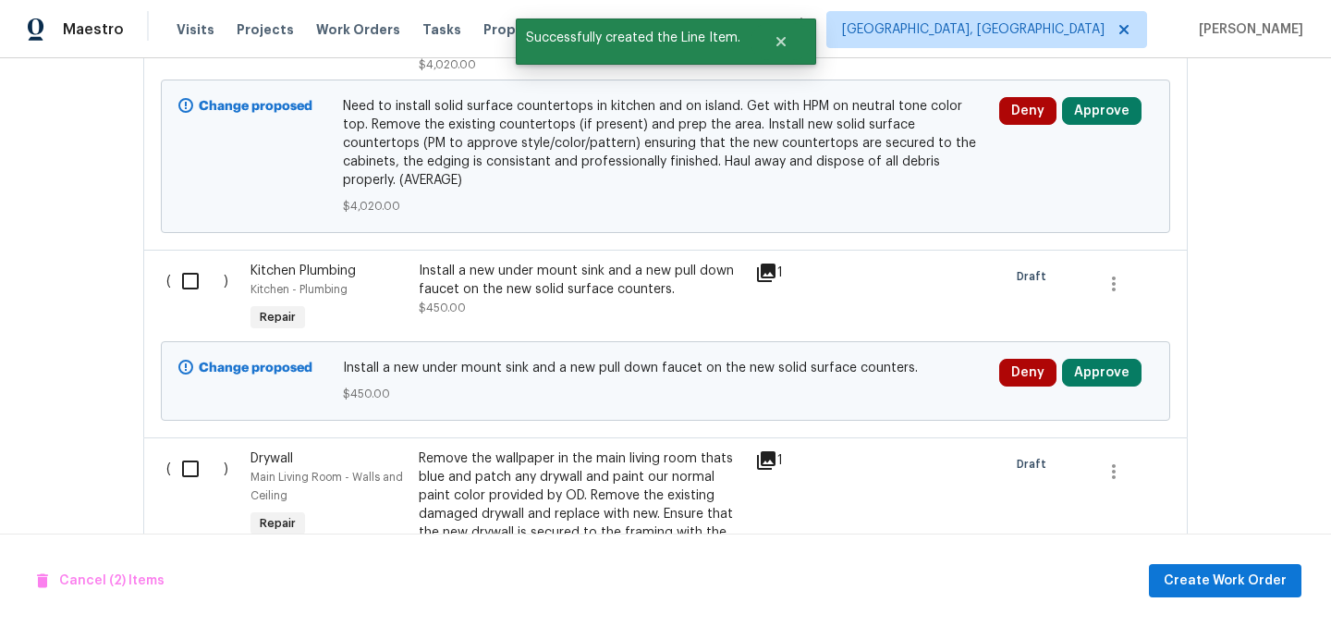
click at [183, 262] on input "checkbox" at bounding box center [197, 281] width 53 height 39
checkbox input "true"
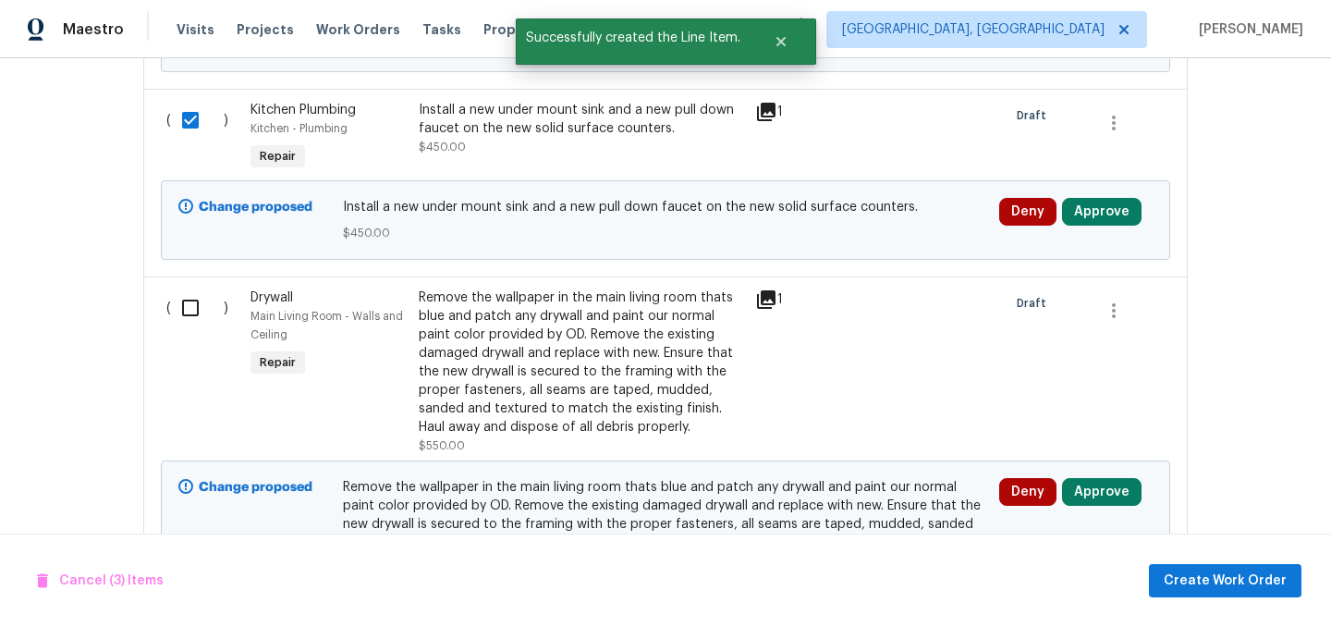
click at [190, 288] on input "checkbox" at bounding box center [197, 307] width 53 height 39
checkbox input "true"
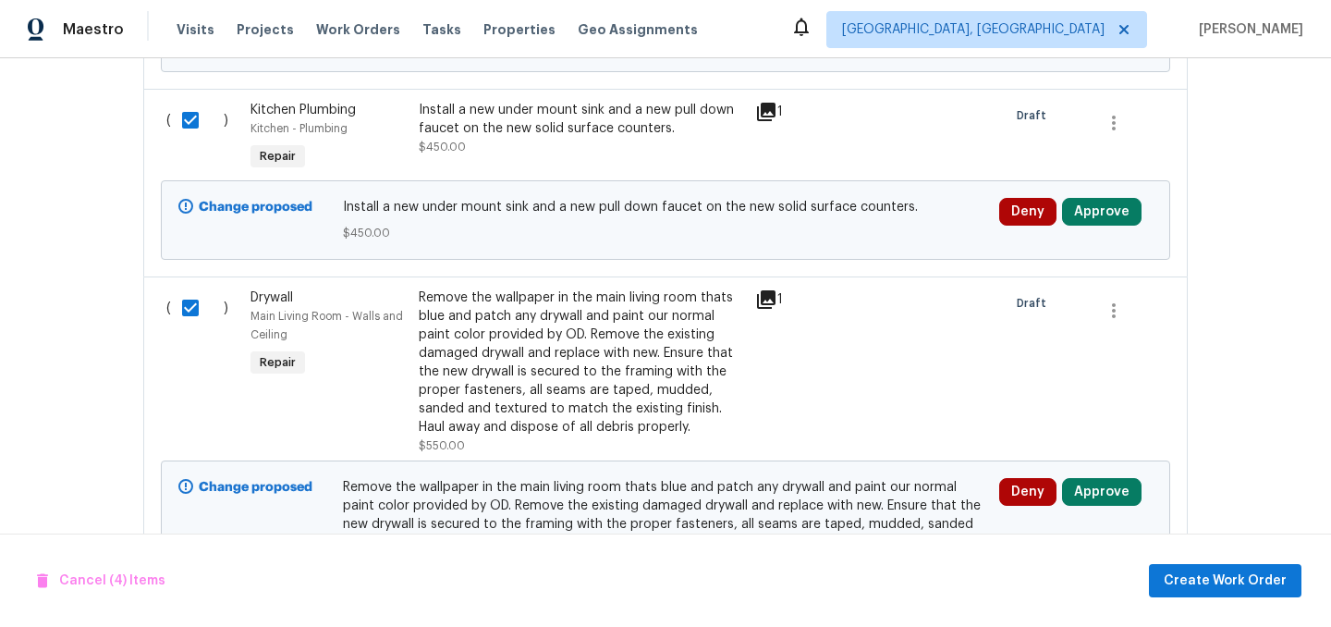
scroll to position [1448, 0]
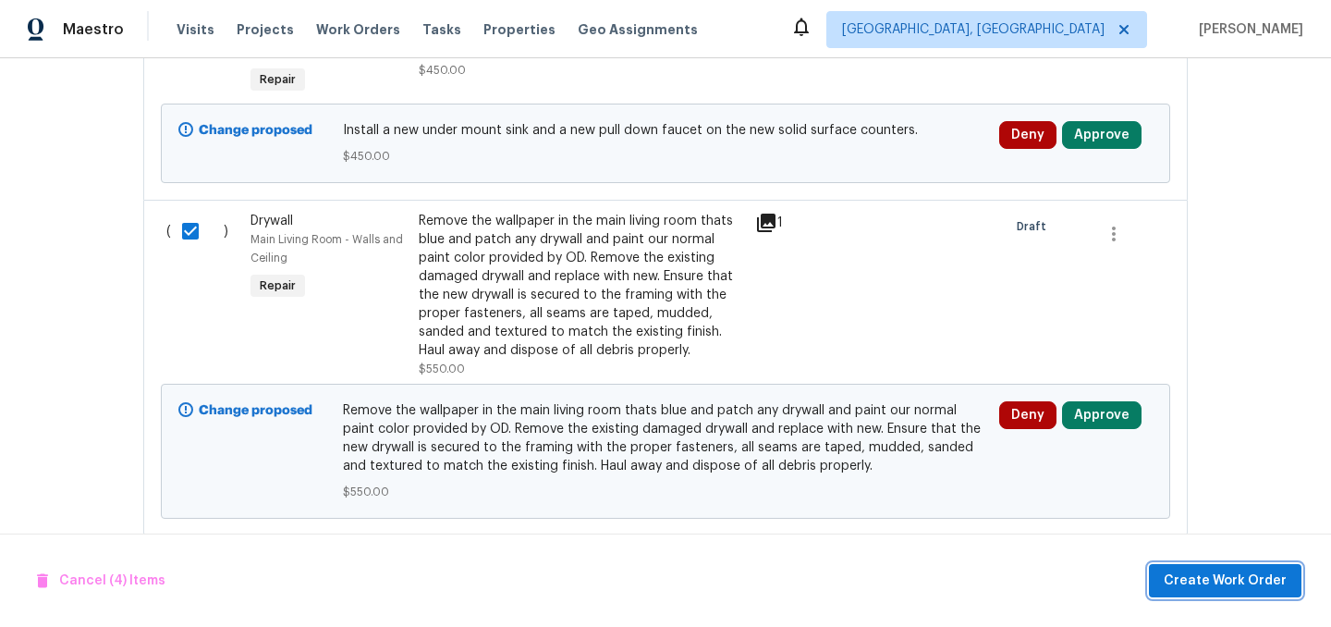
click at [1229, 572] on span "Create Work Order" at bounding box center [1225, 581] width 123 height 23
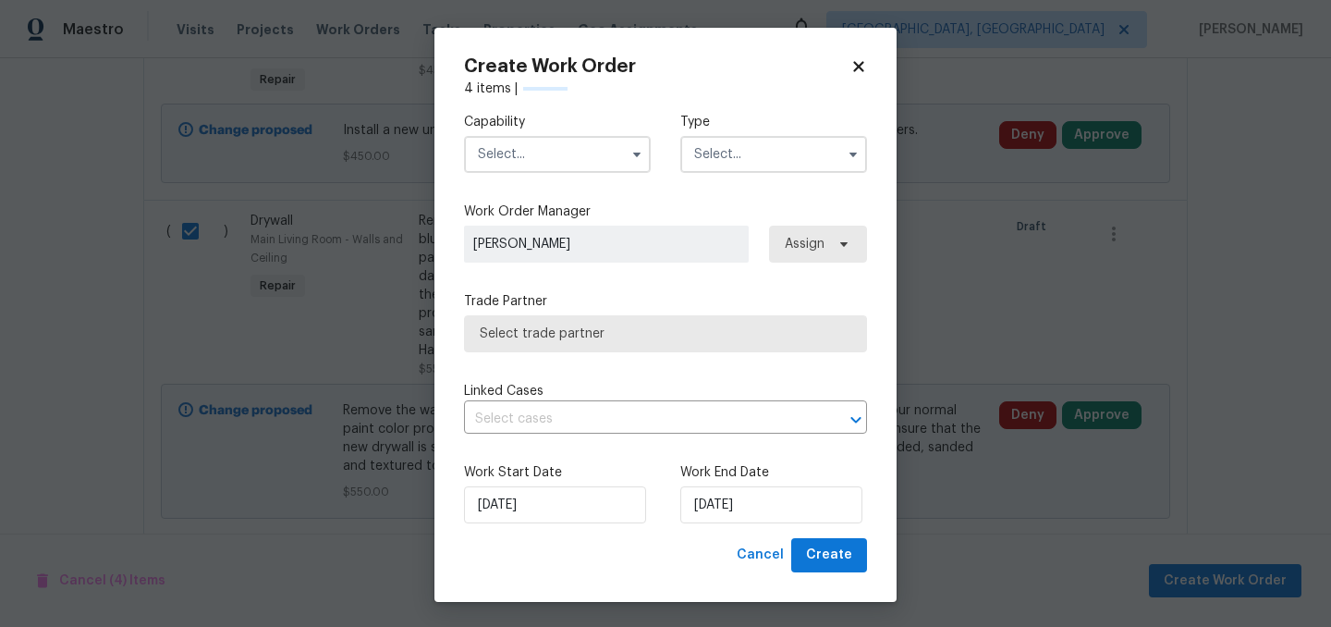
checkbox input "false"
click at [550, 147] on input "text" at bounding box center [557, 154] width 187 height 37
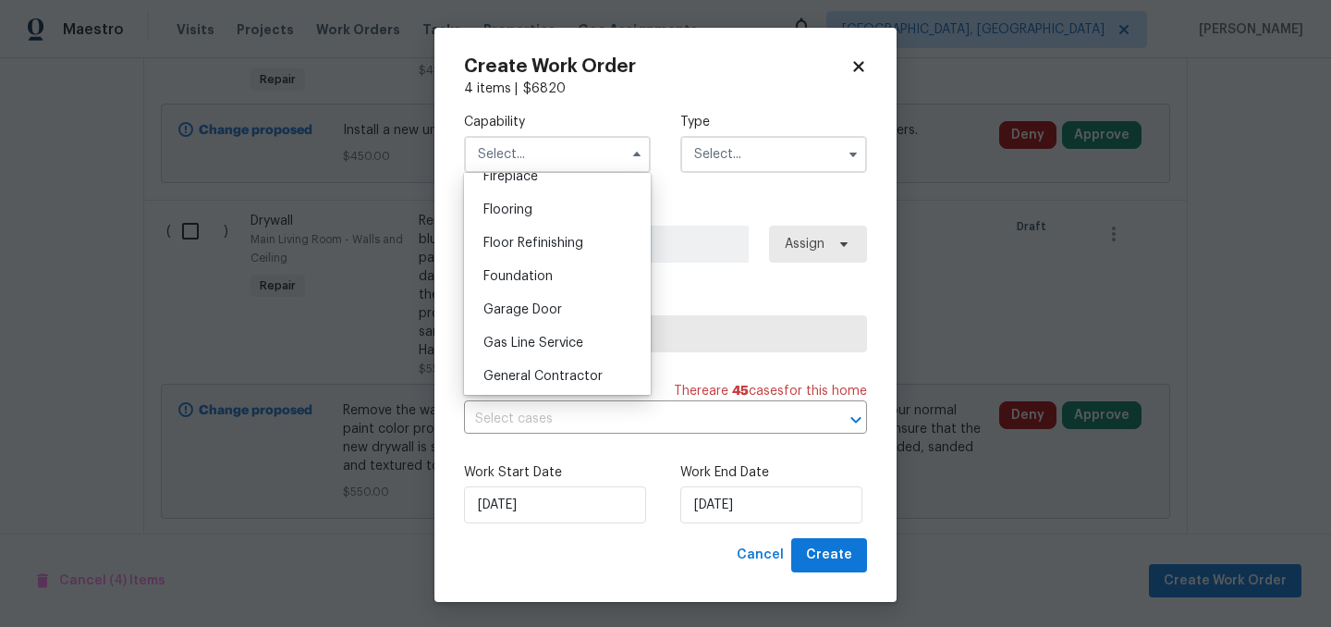
scroll to position [706, 0]
click at [567, 370] on span "General Contractor" at bounding box center [543, 371] width 119 height 13
type input "General Contractor"
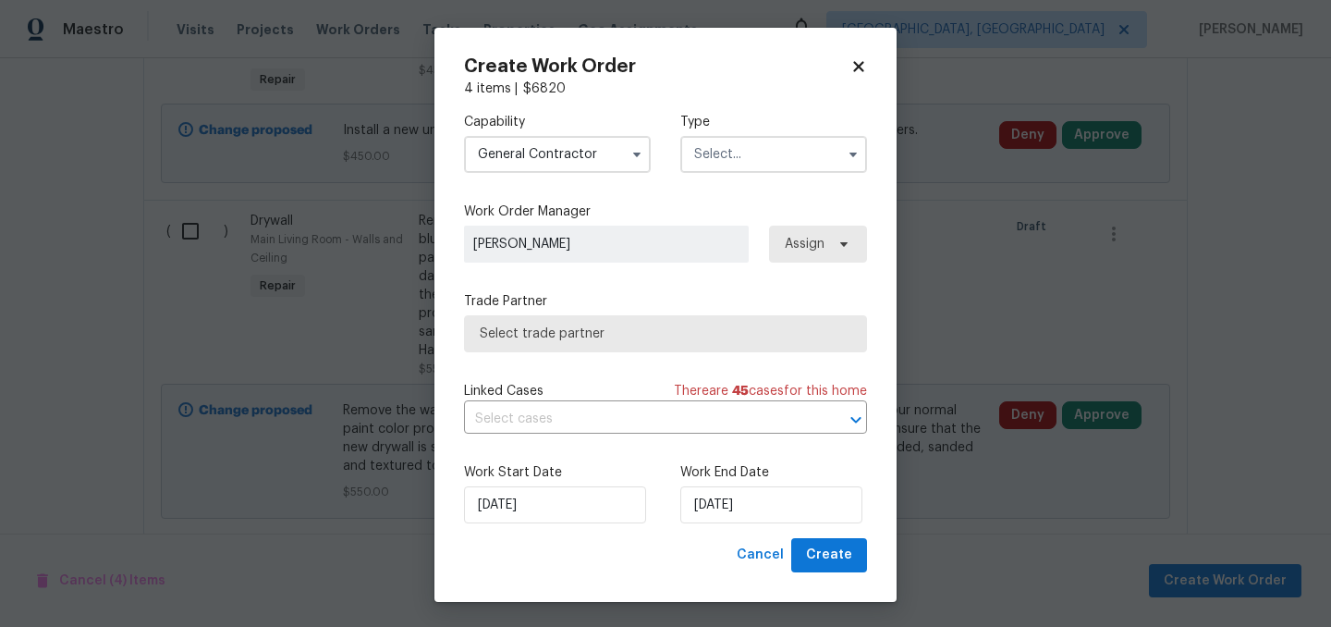
click at [755, 143] on input "text" at bounding box center [773, 154] width 187 height 37
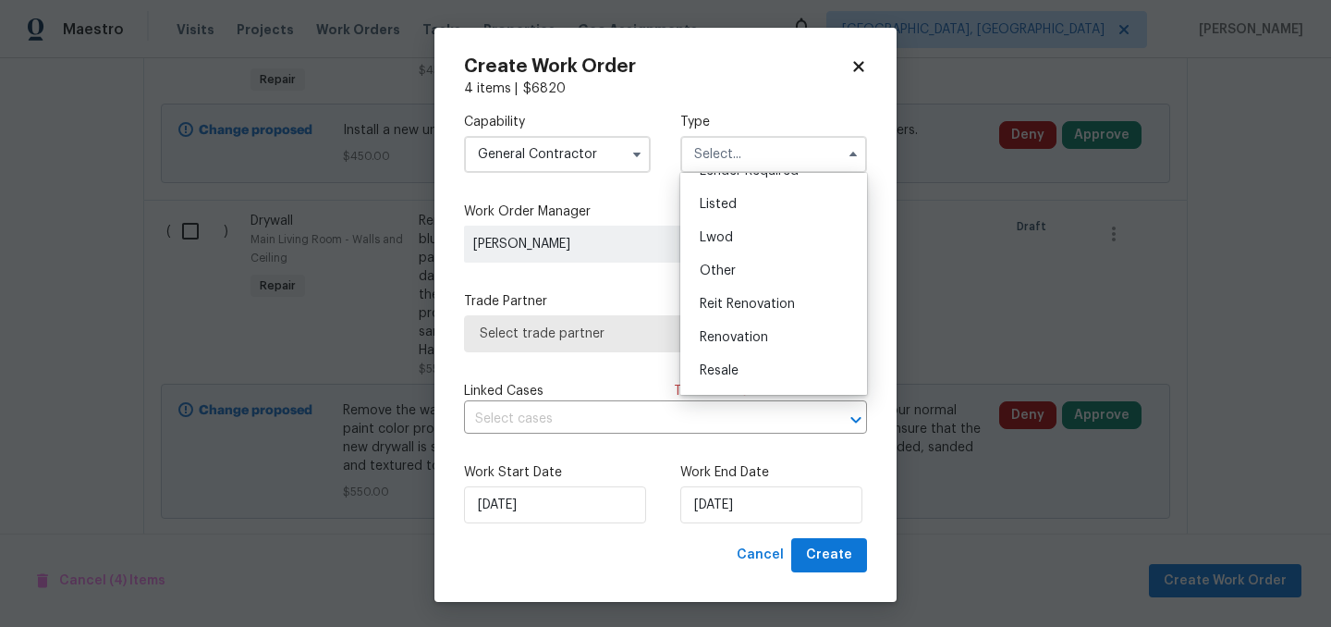
scroll to position [160, 0]
click at [751, 206] on div "Listed" at bounding box center [774, 200] width 178 height 33
type input "Listed"
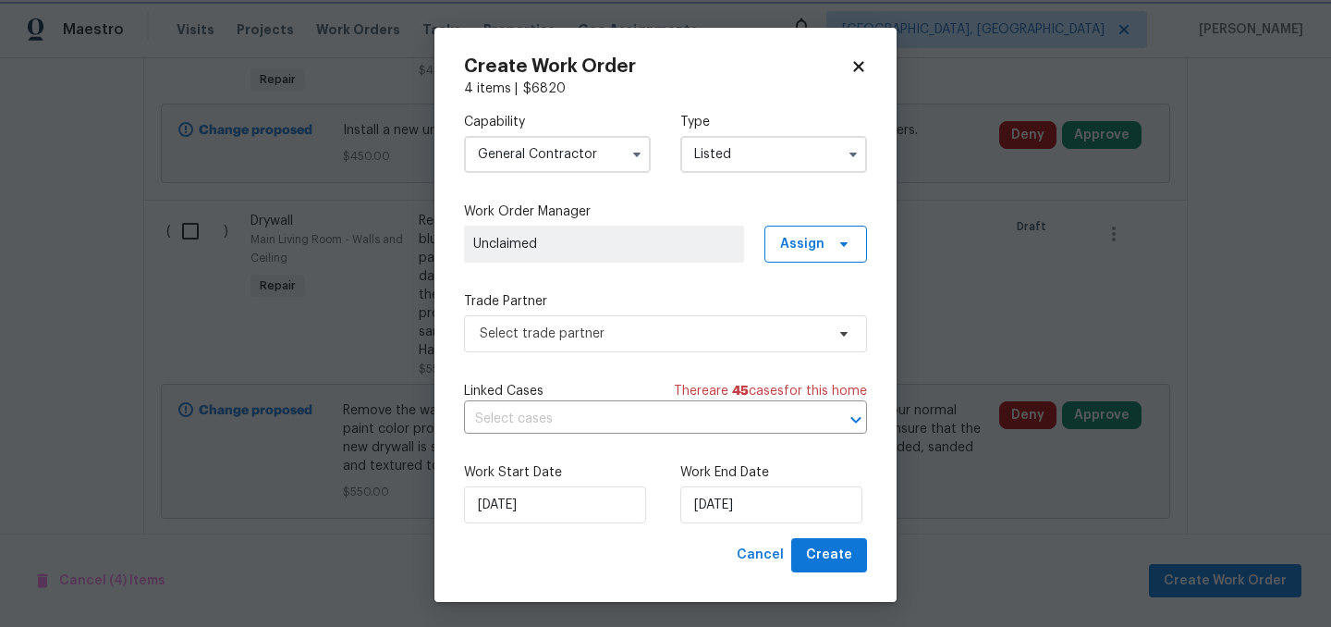
scroll to position [0, 0]
click at [809, 248] on span "Assign" at bounding box center [802, 244] width 44 height 18
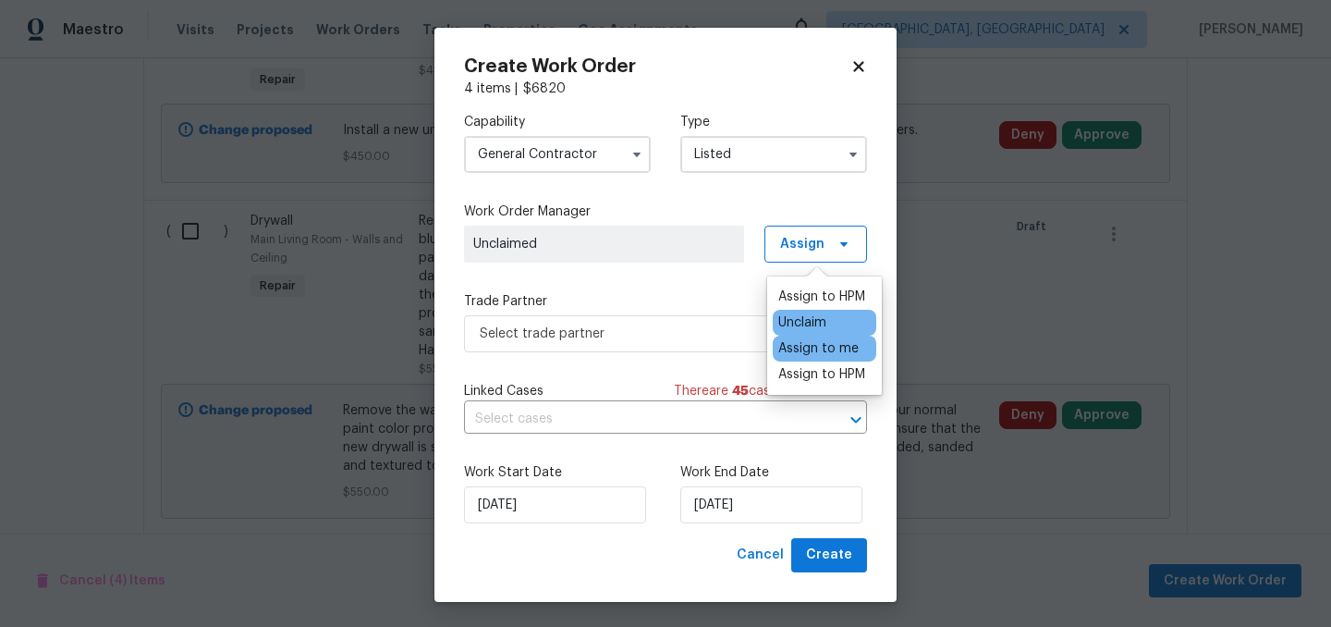
click at [829, 343] on div "Assign to me" at bounding box center [818, 348] width 80 height 18
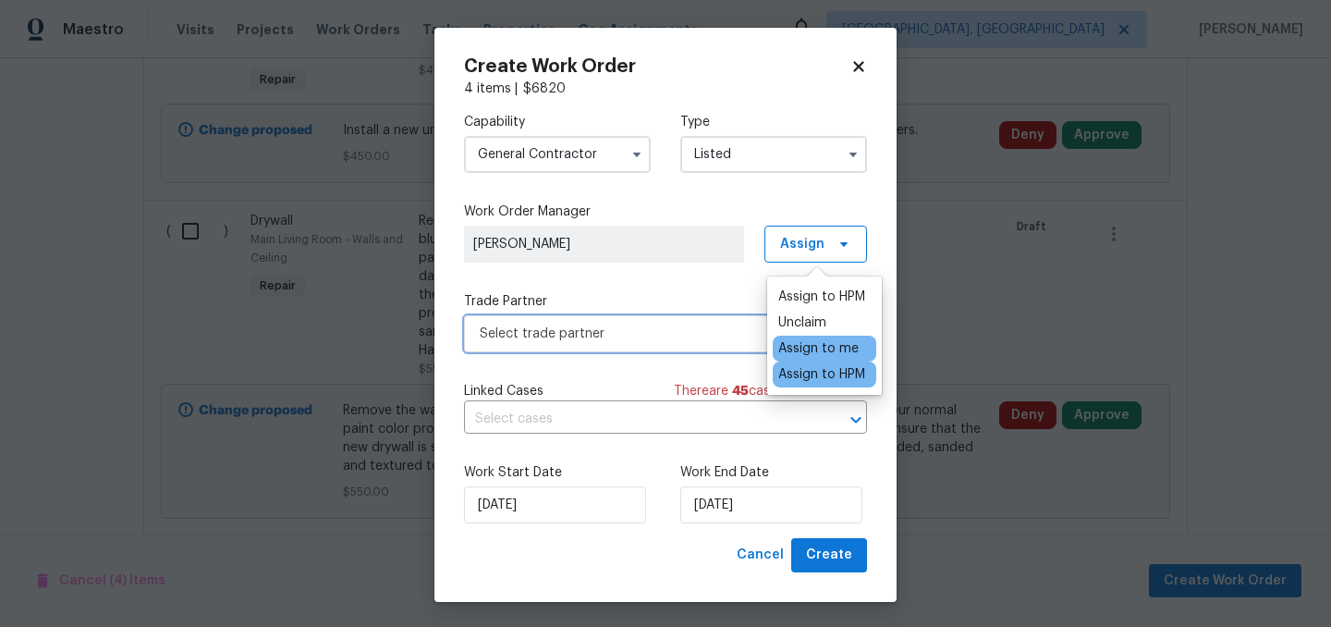
click at [694, 327] on span "Select trade partner" at bounding box center [652, 334] width 345 height 18
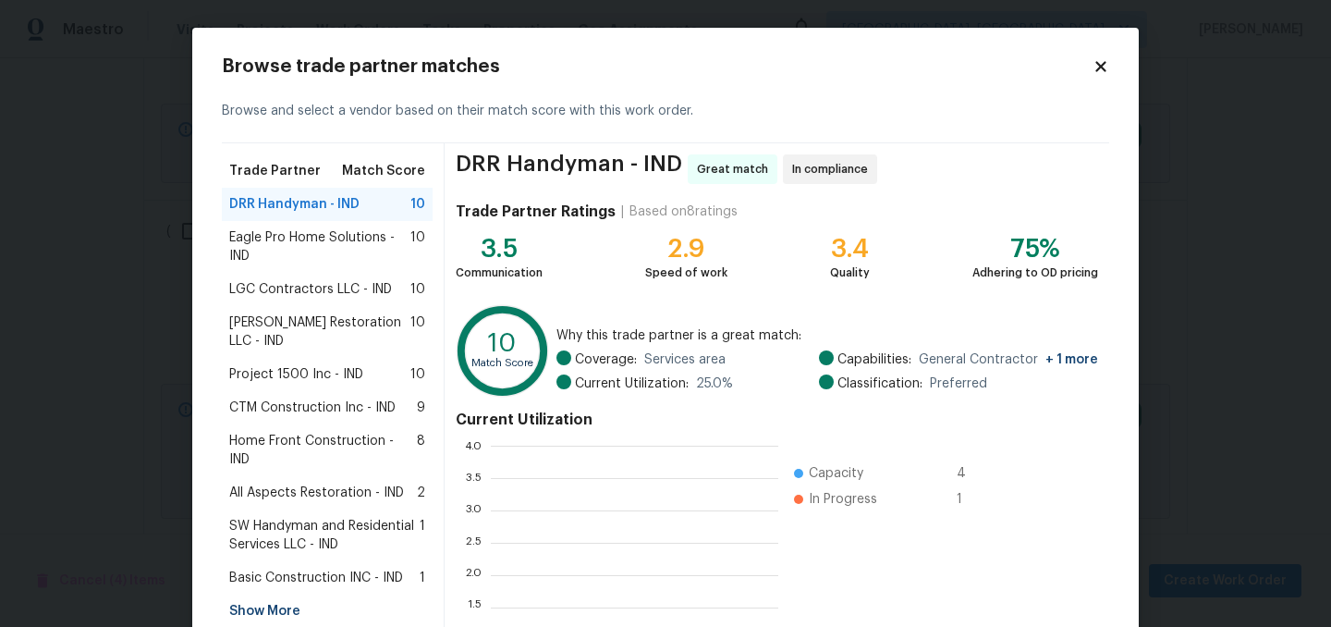
scroll to position [259, 288]
click at [288, 432] on span "Home Front Construction - IND" at bounding box center [323, 450] width 188 height 37
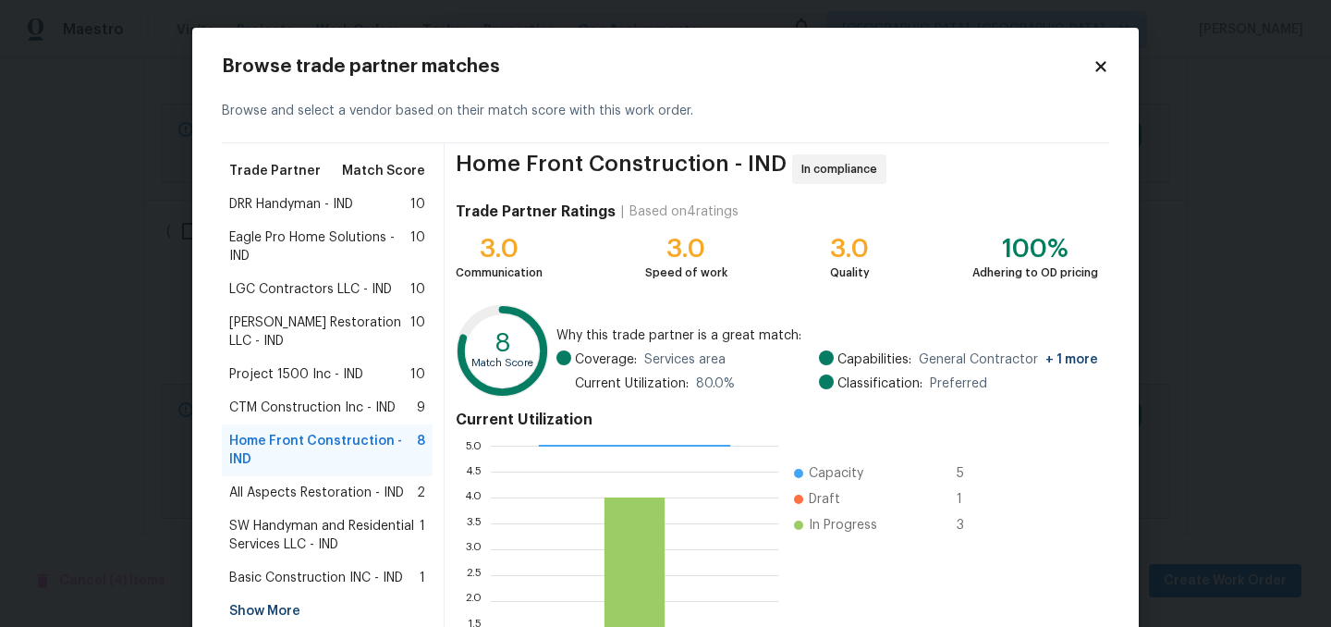
scroll to position [189, 0]
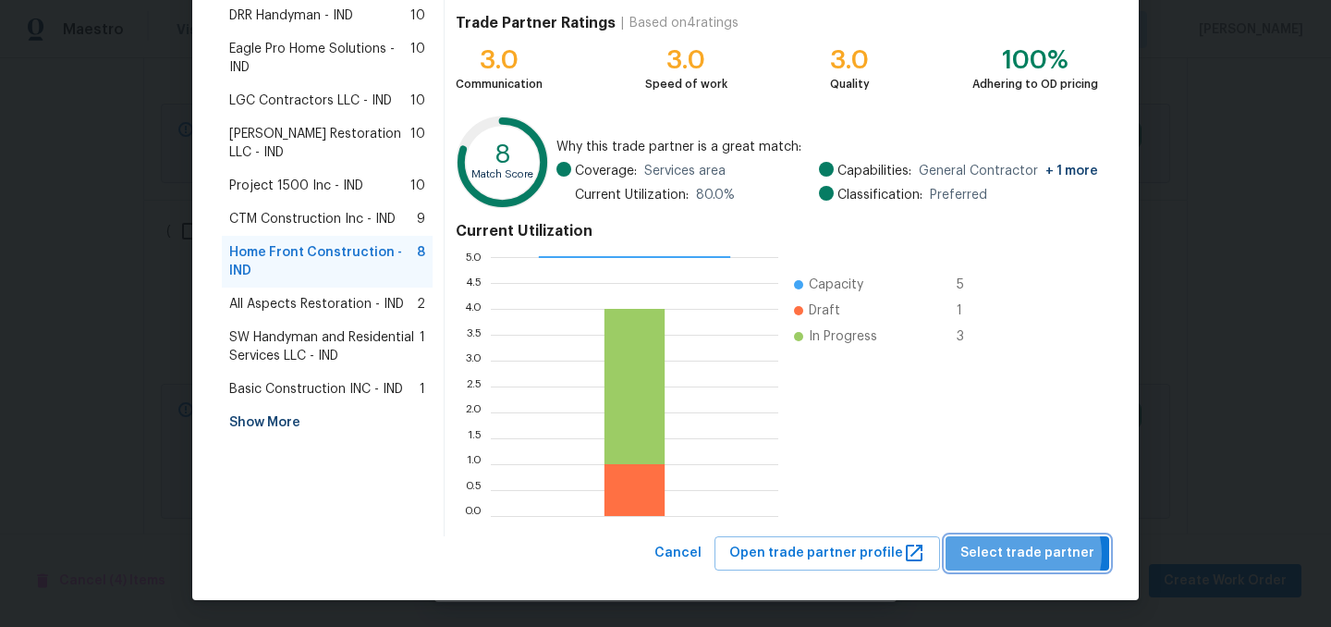
click at [1030, 554] on span "Select trade partner" at bounding box center [1028, 553] width 134 height 23
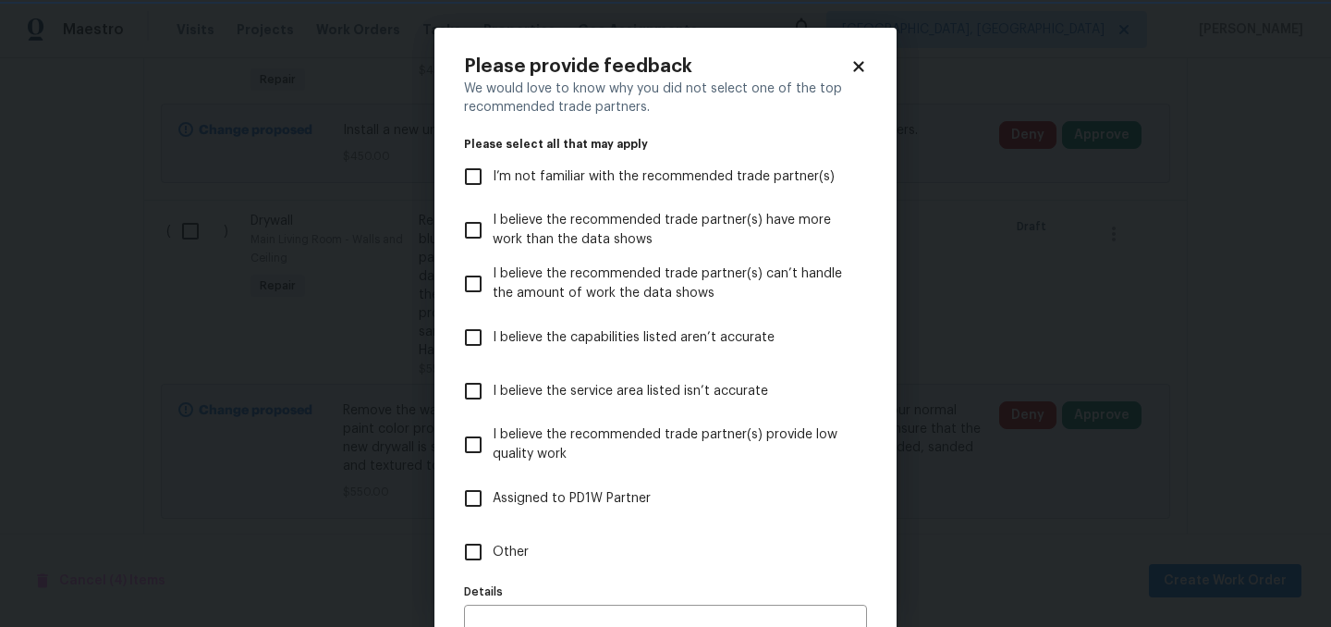
scroll to position [0, 0]
click at [591, 496] on span "Assigned to PD1W Partner" at bounding box center [572, 498] width 158 height 19
click at [493, 496] on input "Assigned to PD1W Partner" at bounding box center [473, 498] width 39 height 39
checkbox input "true"
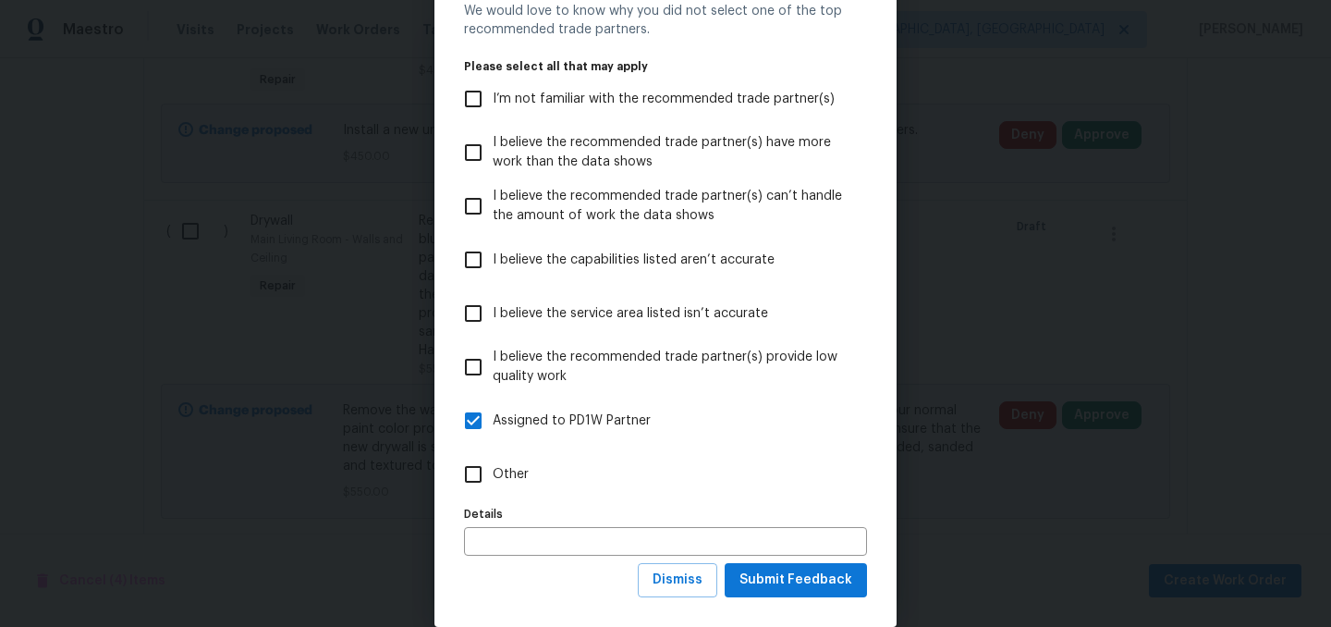
scroll to position [105, 0]
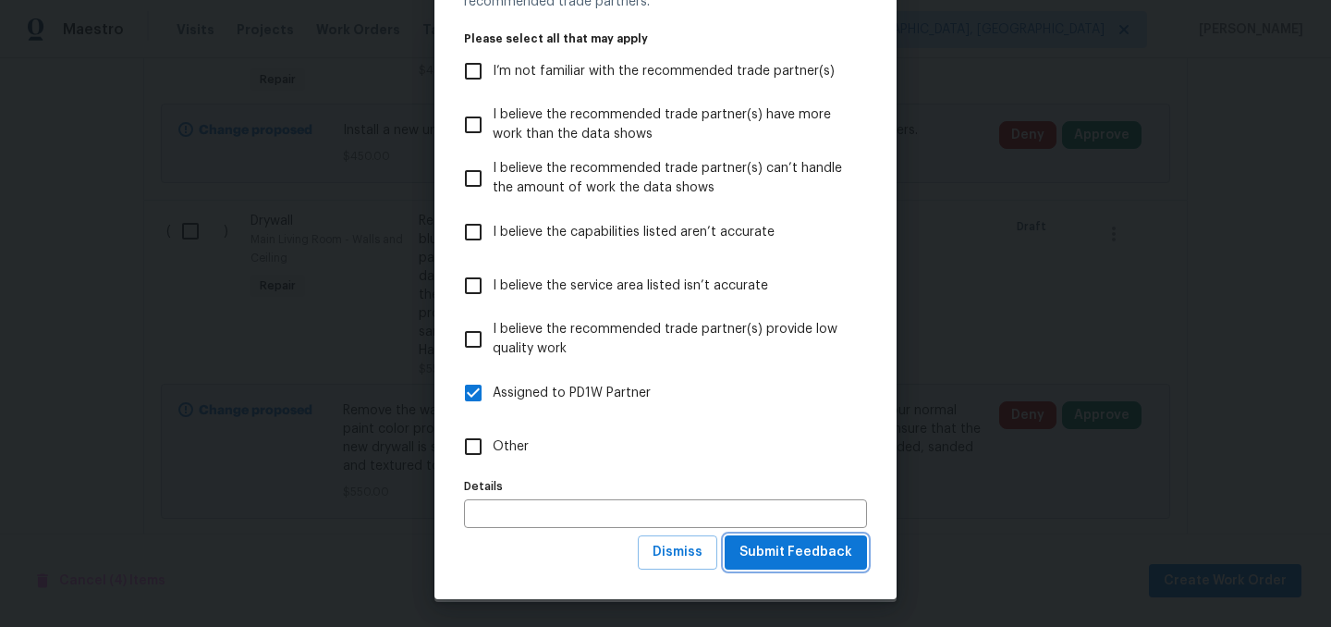
click at [792, 545] on span "Submit Feedback" at bounding box center [796, 552] width 113 height 23
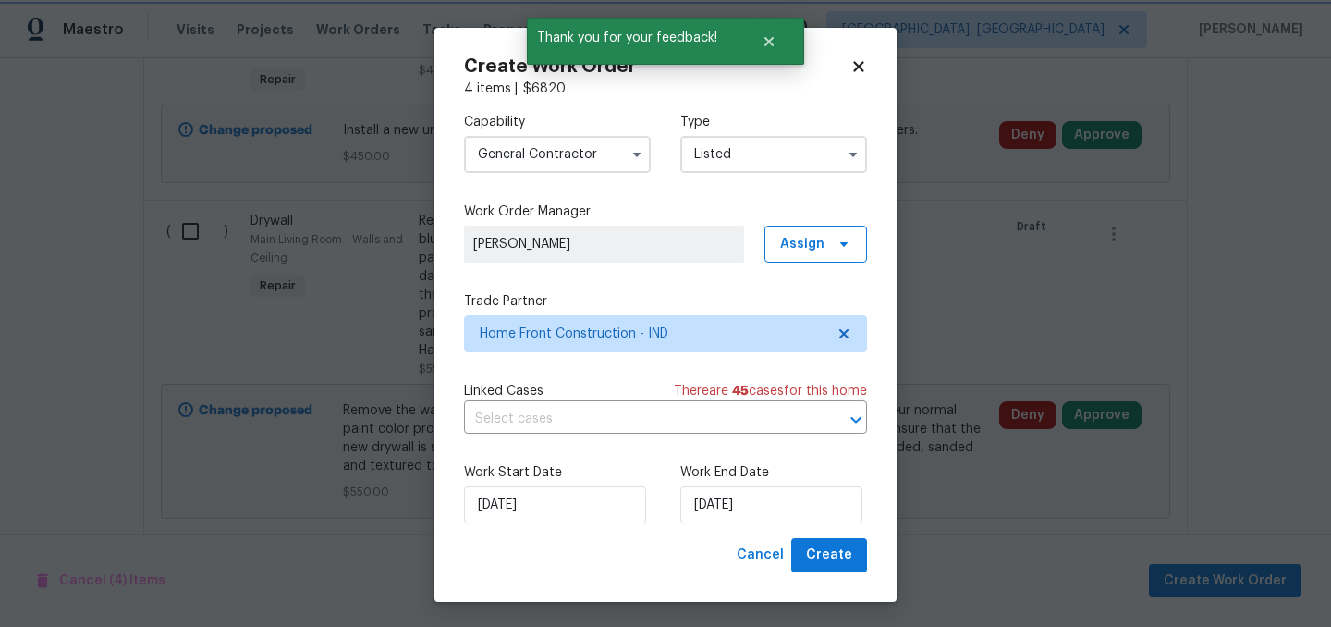
scroll to position [0, 0]
click at [769, 511] on input "9/18/2025" at bounding box center [771, 504] width 182 height 37
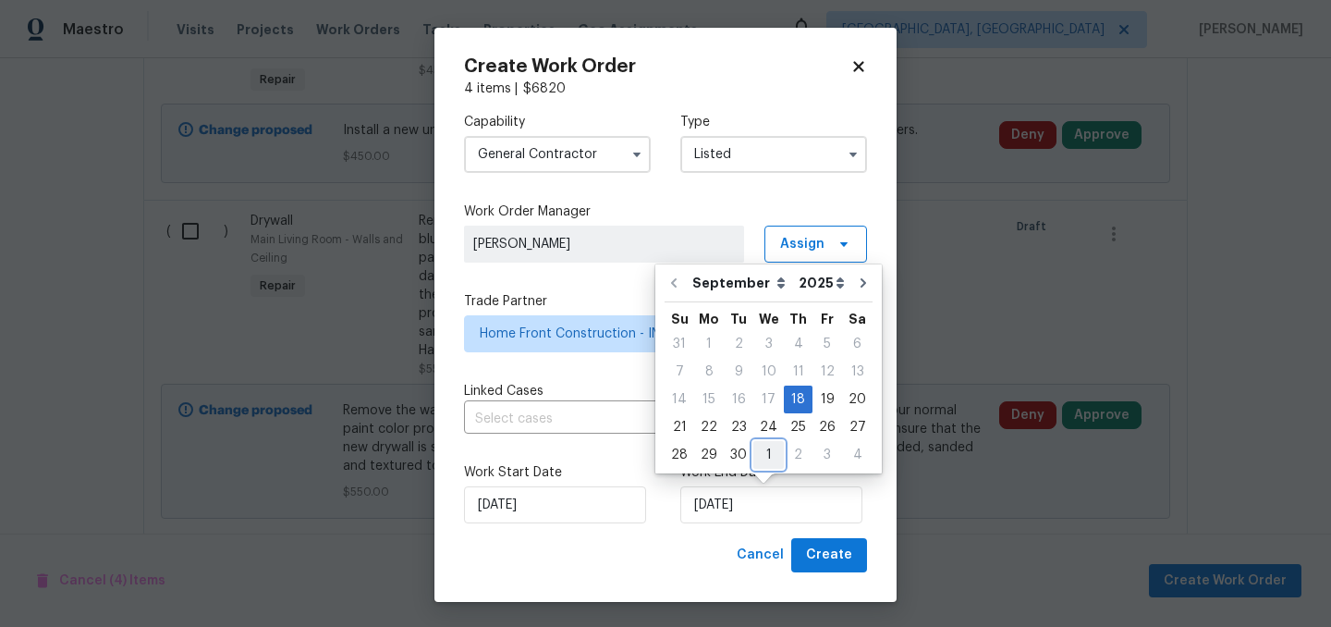
click at [766, 453] on div "1" at bounding box center [768, 455] width 31 height 26
type input "10/1/2025"
select select "9"
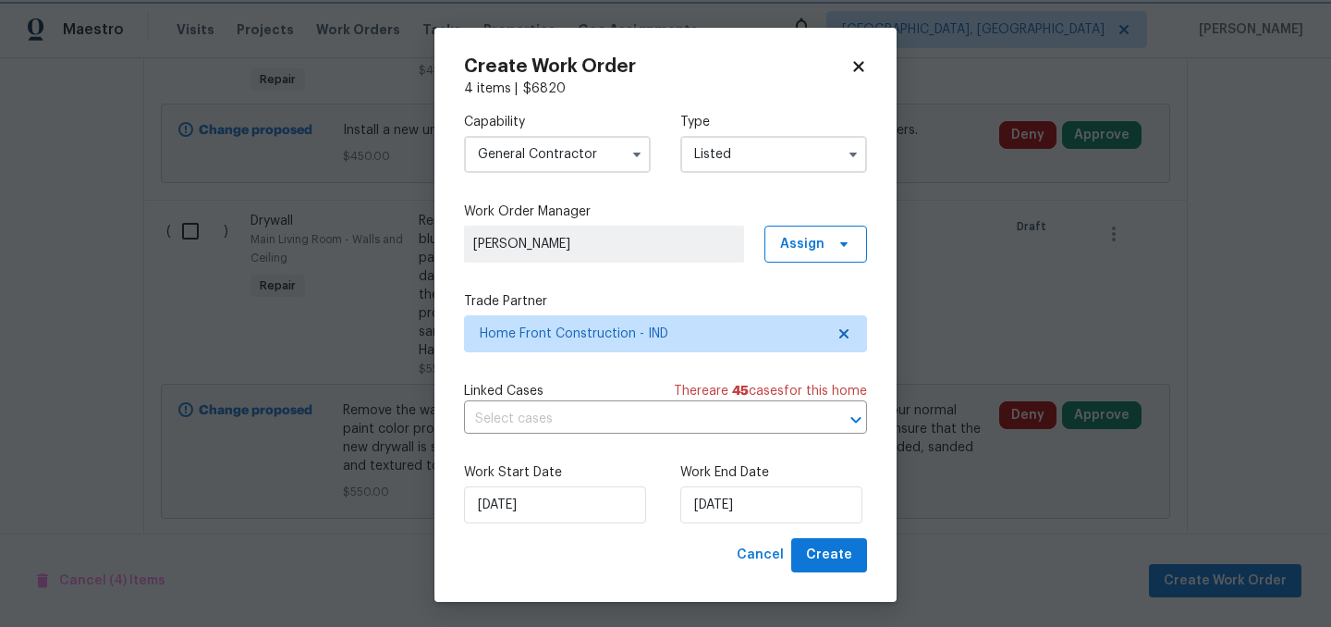
click at [635, 537] on div "Work Start Date 9/18/2025 Work End Date 10/1/2025" at bounding box center [665, 493] width 403 height 90
click at [835, 558] on span "Create" at bounding box center [829, 555] width 46 height 23
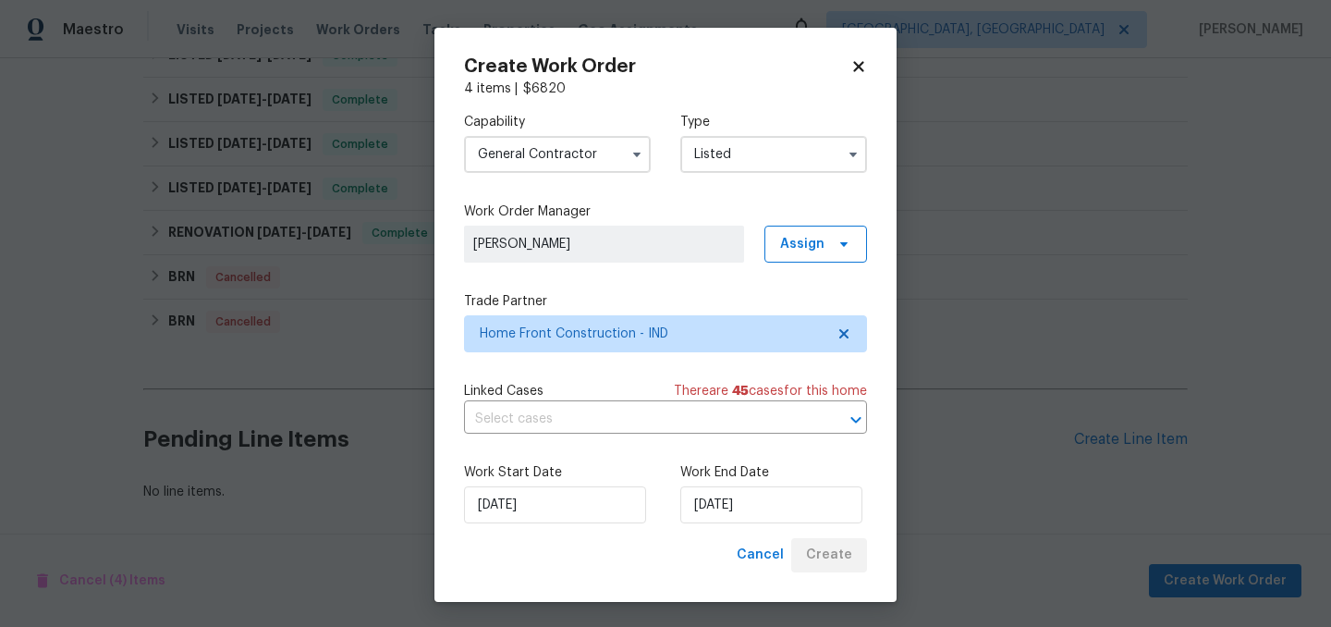
scroll to position [347, 0]
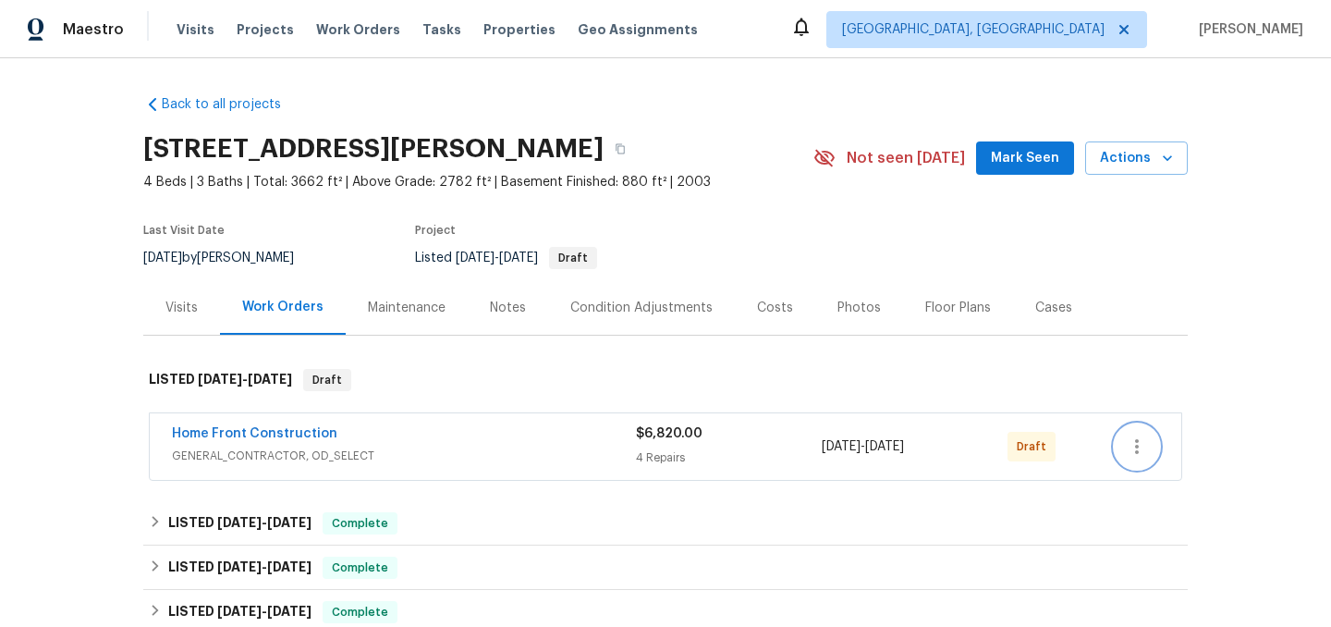
click at [1137, 454] on icon "button" at bounding box center [1137, 446] width 22 height 22
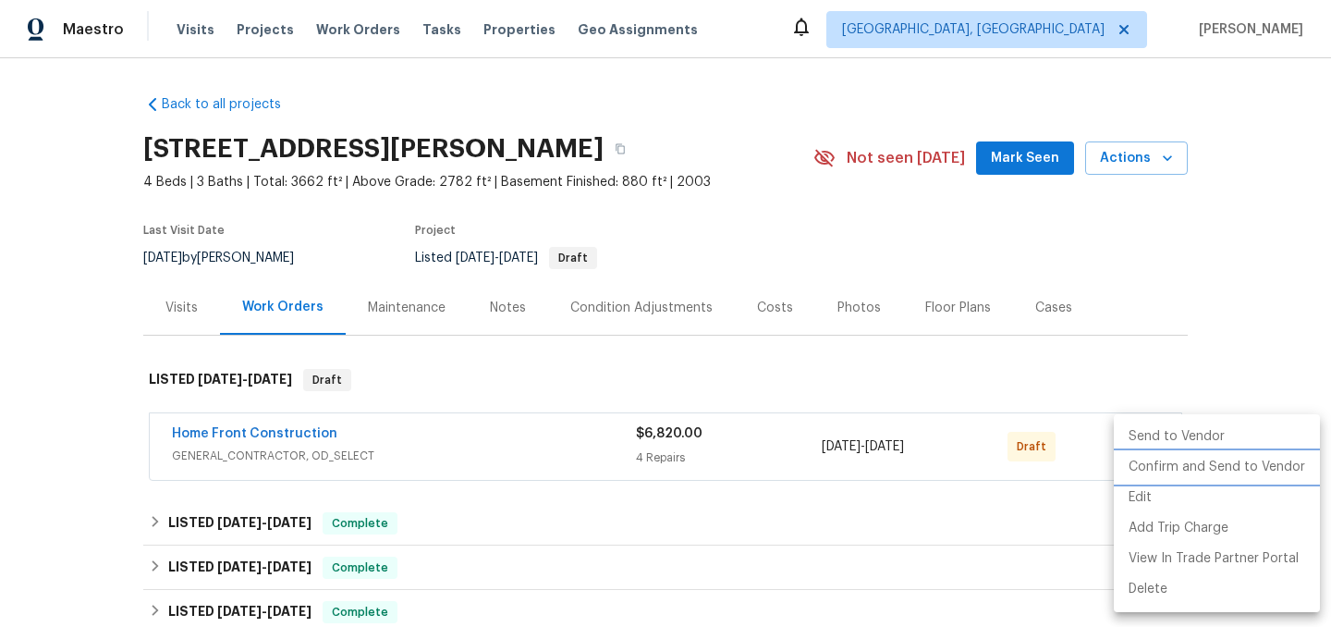
click at [1210, 472] on li "Confirm and Send to Vendor" at bounding box center [1217, 467] width 206 height 31
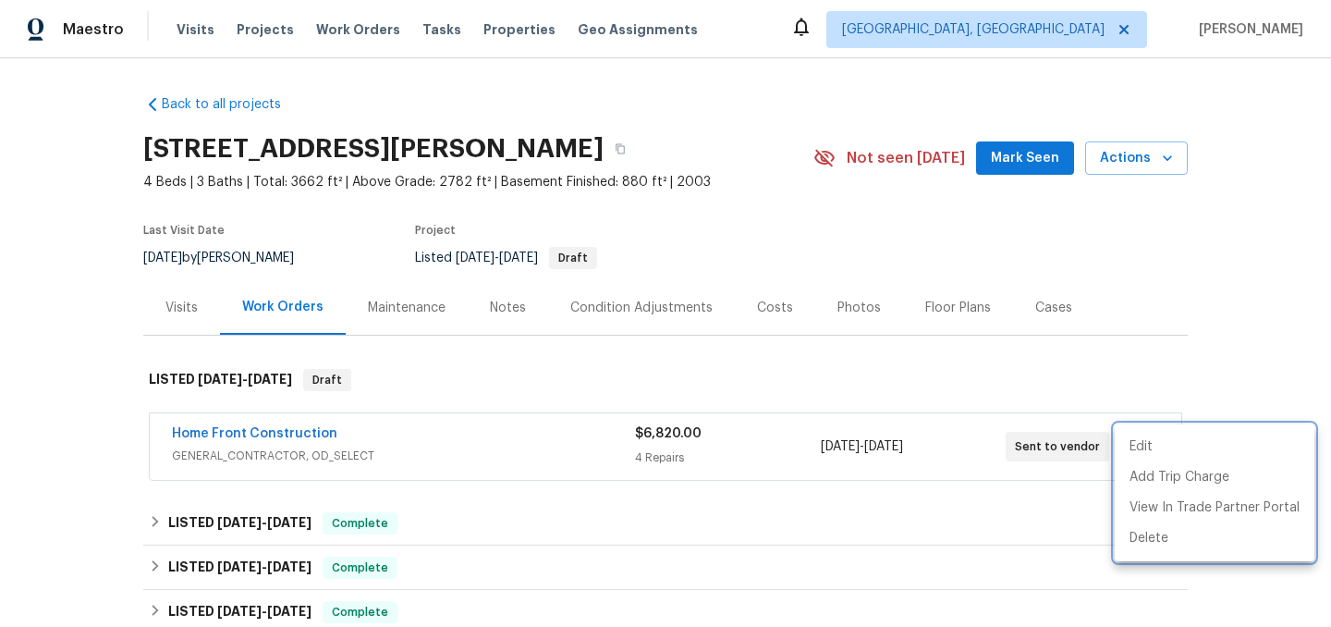
click at [890, 352] on div at bounding box center [665, 313] width 1331 height 627
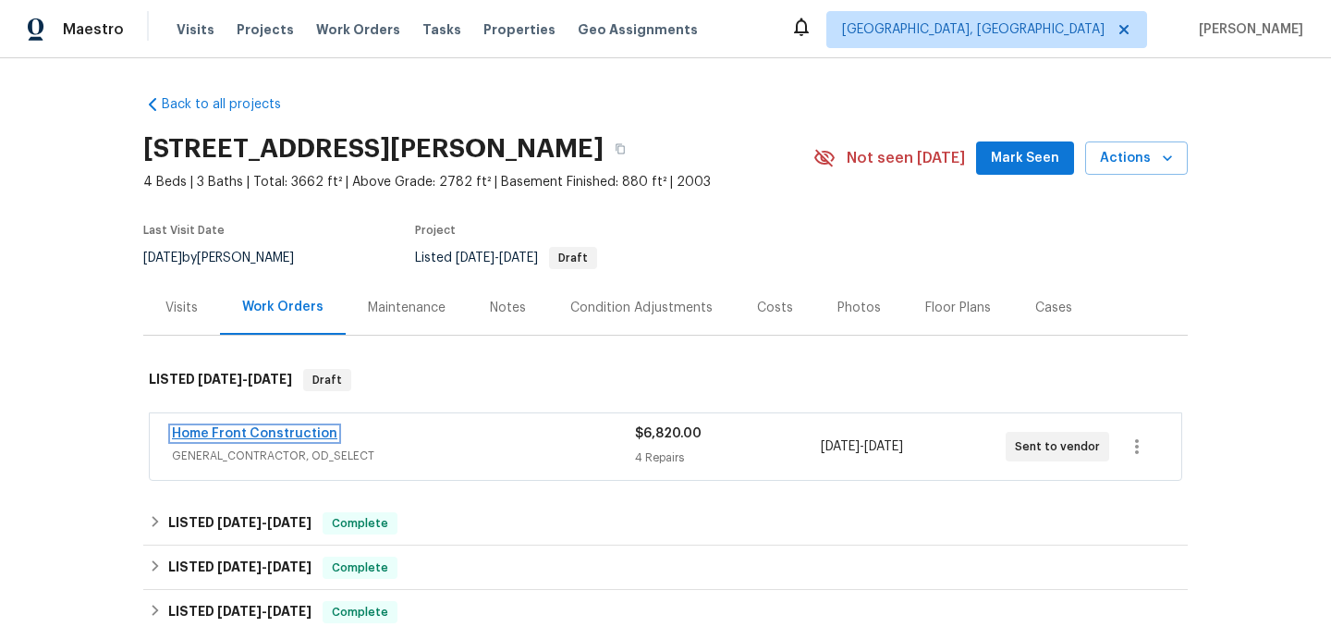
click at [276, 435] on link "Home Front Construction" at bounding box center [254, 433] width 165 height 13
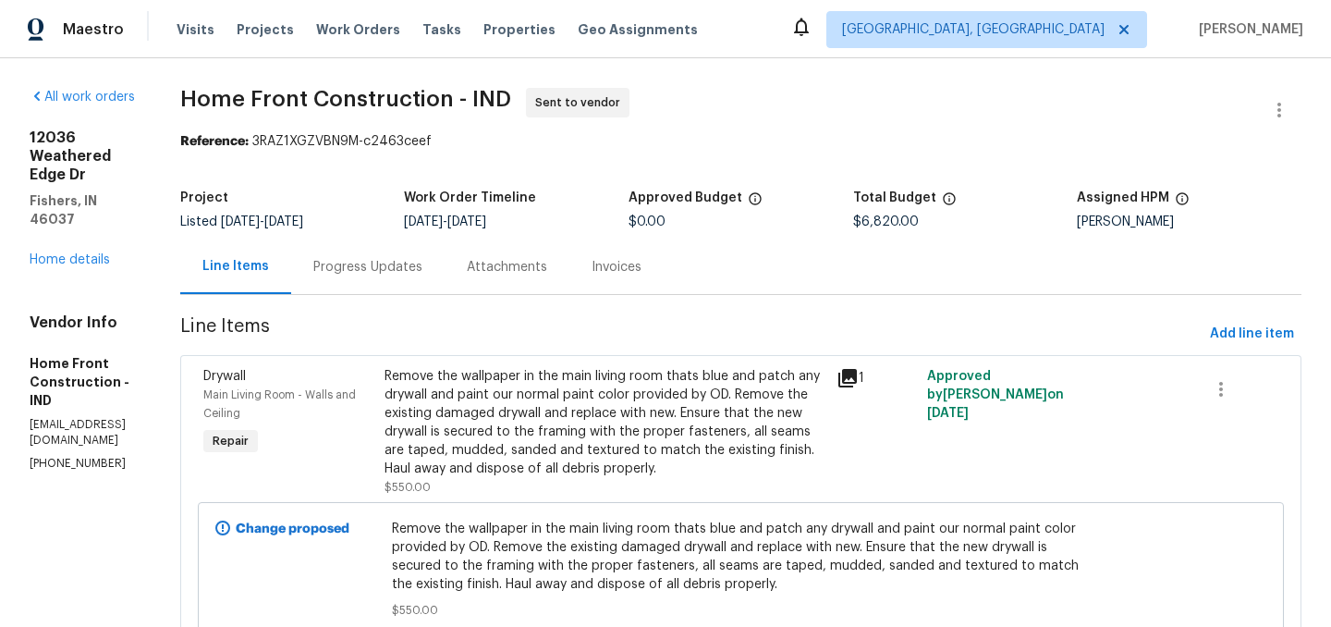
click at [423, 275] on div "Progress Updates" at bounding box center [367, 267] width 109 height 18
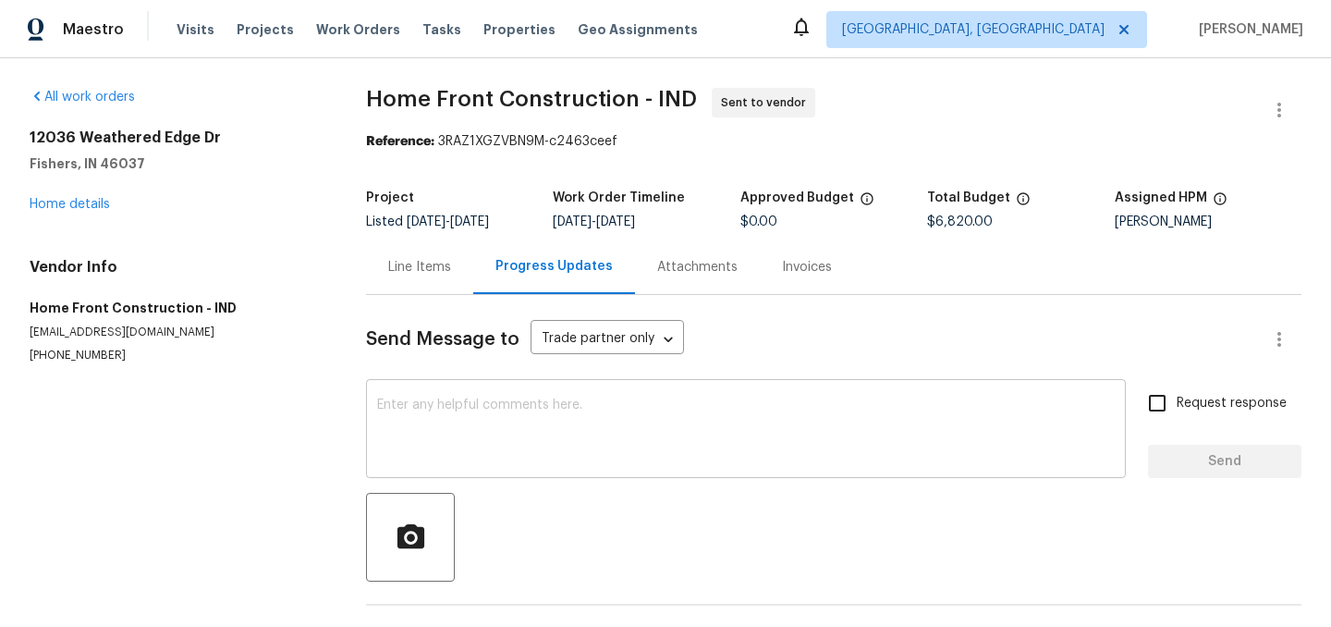
click at [528, 422] on textarea at bounding box center [746, 430] width 738 height 65
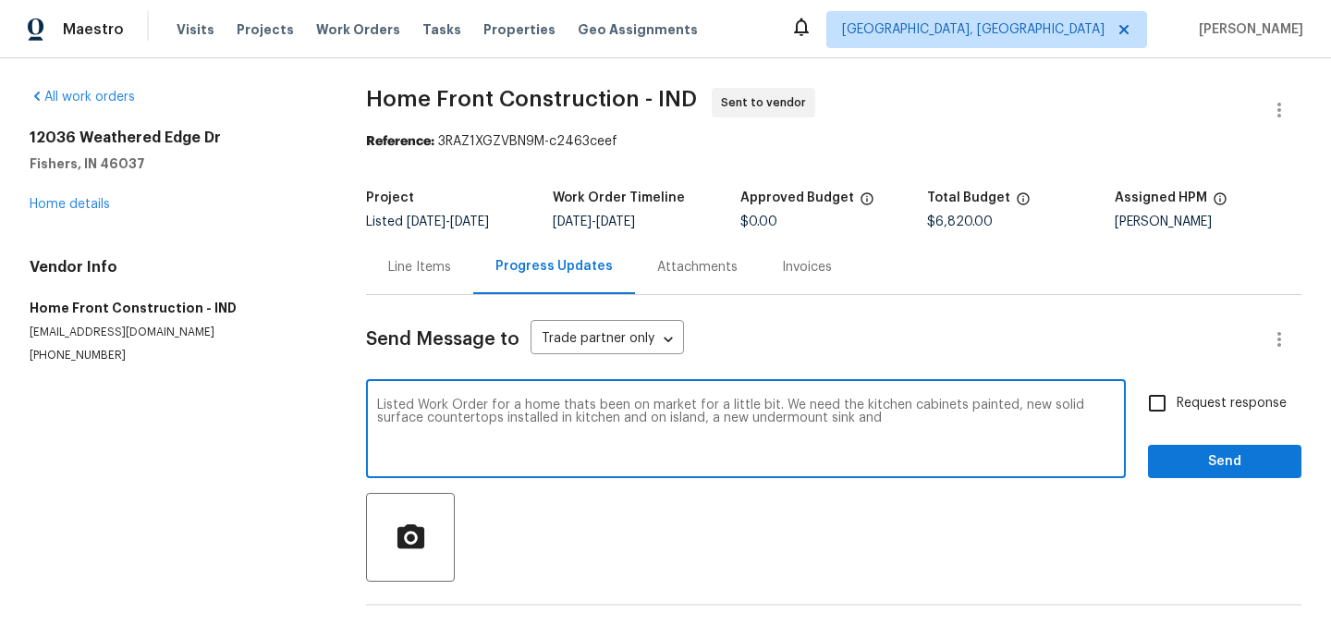
click at [735, 417] on textarea "Listed Work Order for a home thats been on market for a little bit. We need the…" at bounding box center [746, 430] width 738 height 65
click at [842, 423] on textarea "Listed Work Order for a home thats been on market for a little bit. We need the…" at bounding box center [746, 430] width 738 height 65
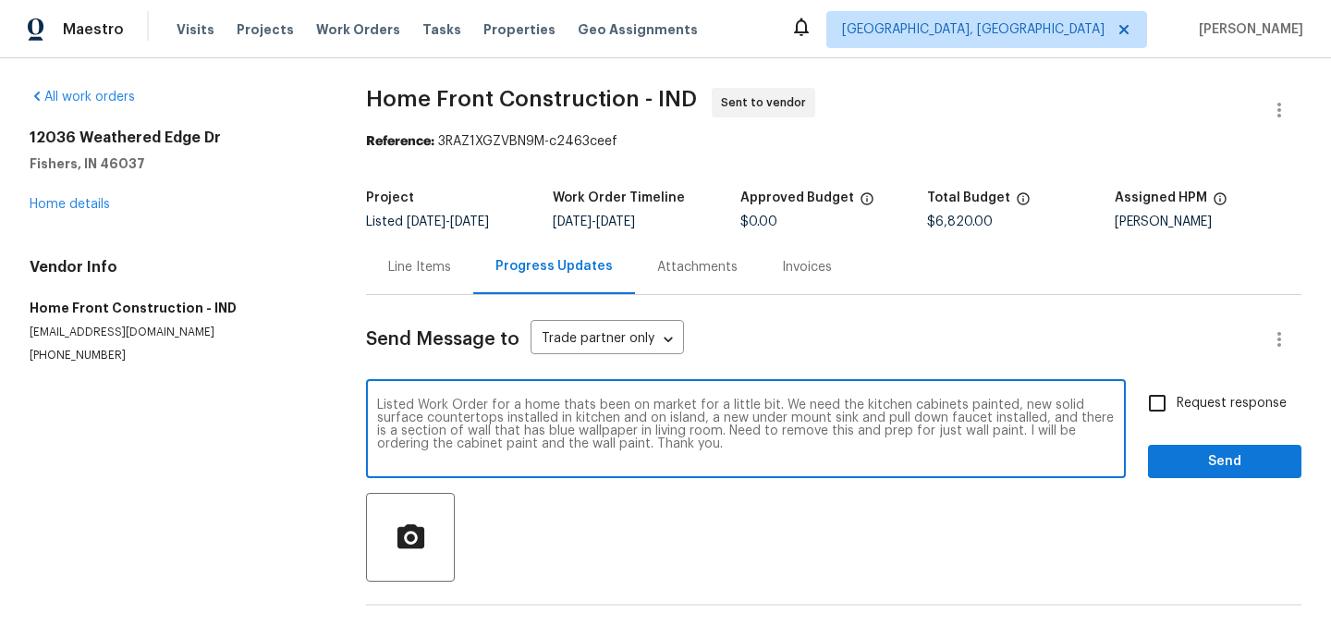
type textarea "Listed Work Order for a home thats been on market for a little bit. We need the…"
click at [1230, 458] on span "Send" at bounding box center [1225, 461] width 124 height 23
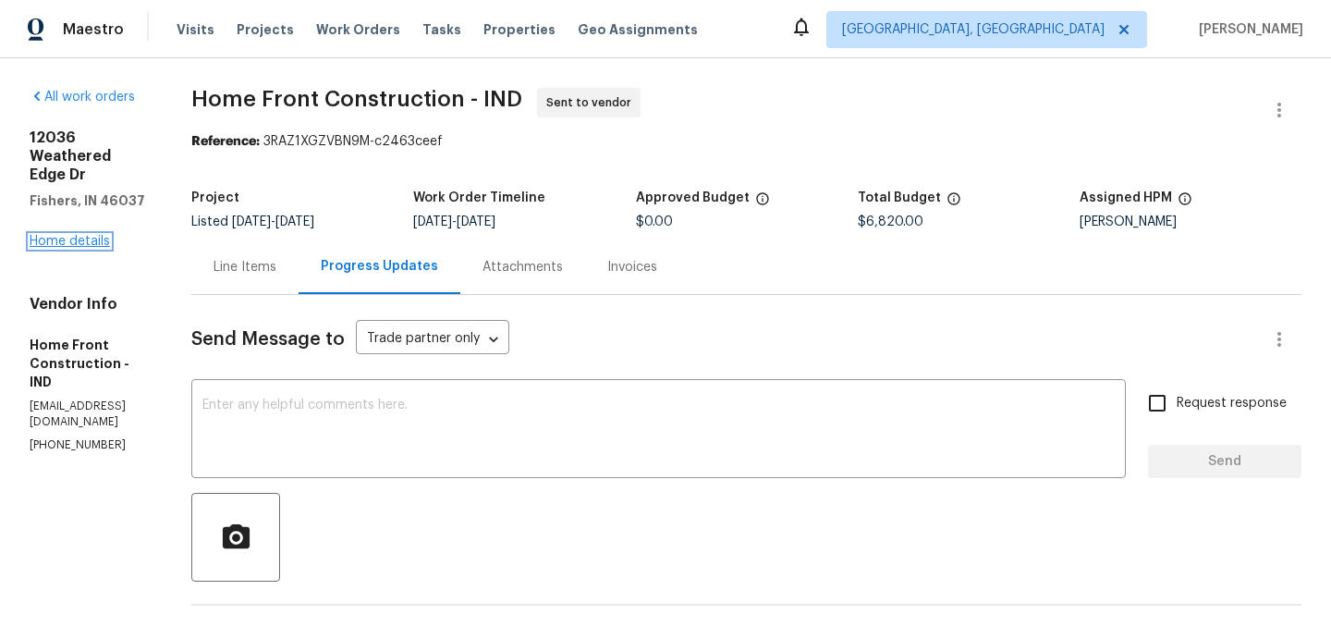
click at [74, 235] on link "Home details" at bounding box center [70, 241] width 80 height 13
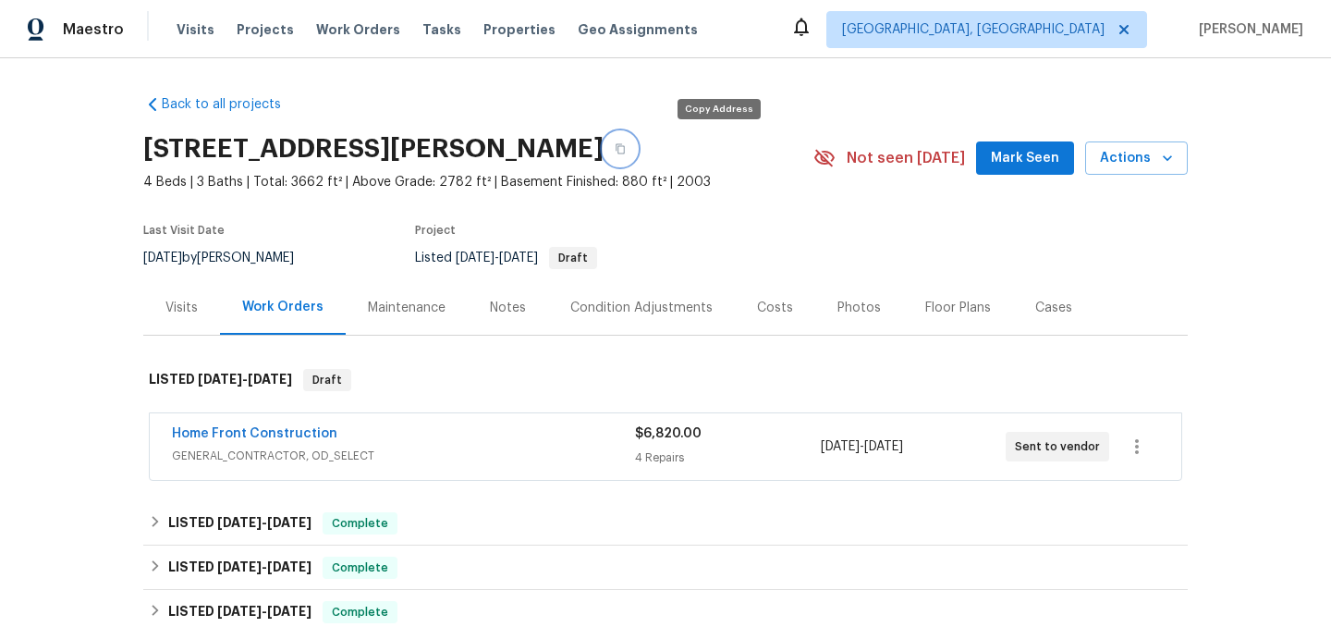
click at [626, 152] on icon "button" at bounding box center [620, 148] width 11 height 11
click at [284, 428] on link "Home Front Construction" at bounding box center [254, 433] width 165 height 13
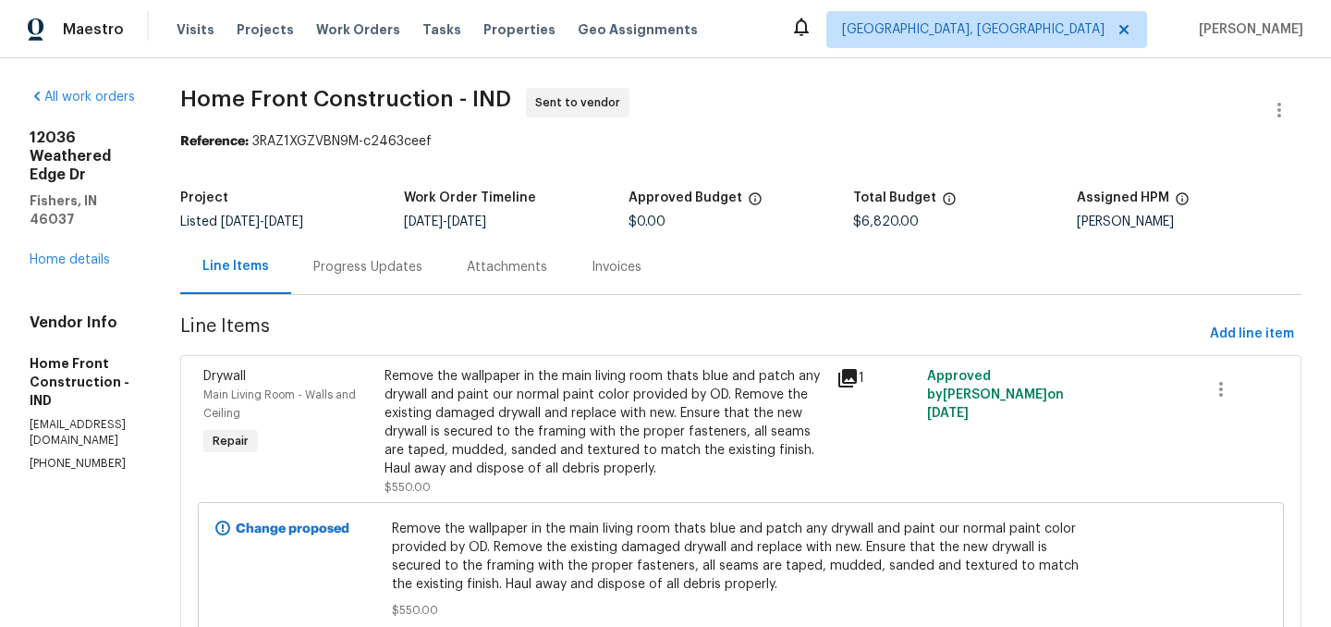
click at [606, 431] on div "Remove the wallpaper in the main living room thats blue and patch any drywall a…" at bounding box center [606, 422] width 442 height 111
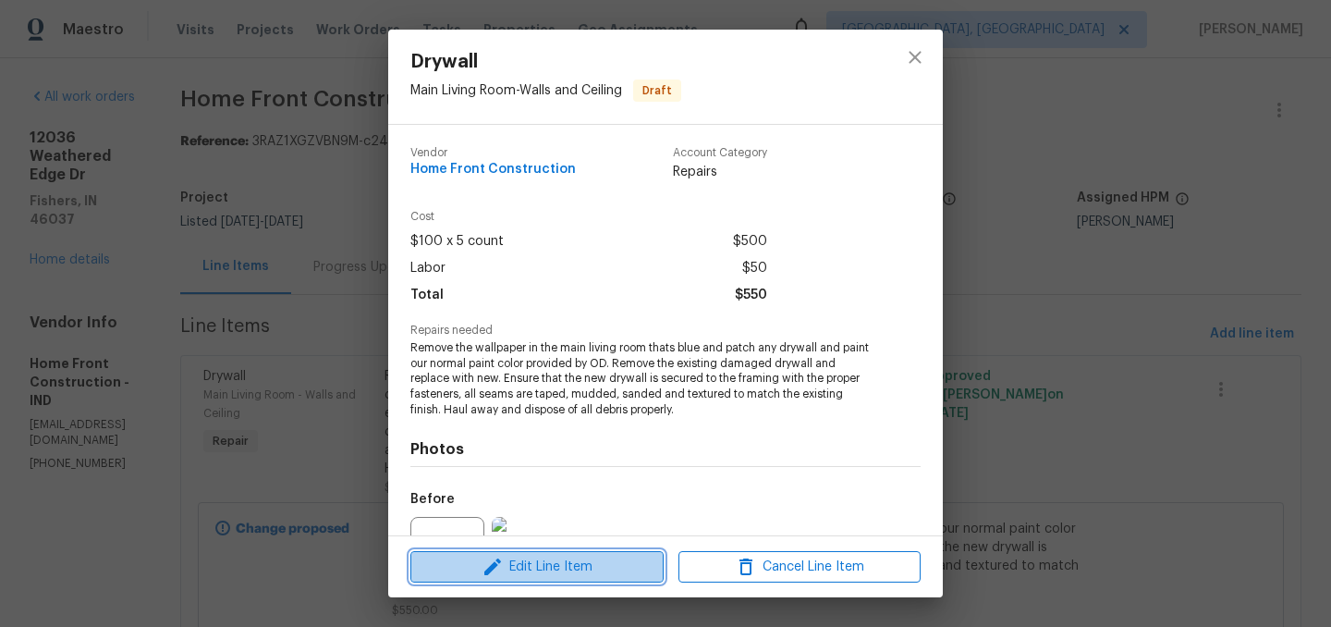
click at [521, 565] on span "Edit Line Item" at bounding box center [537, 567] width 242 height 23
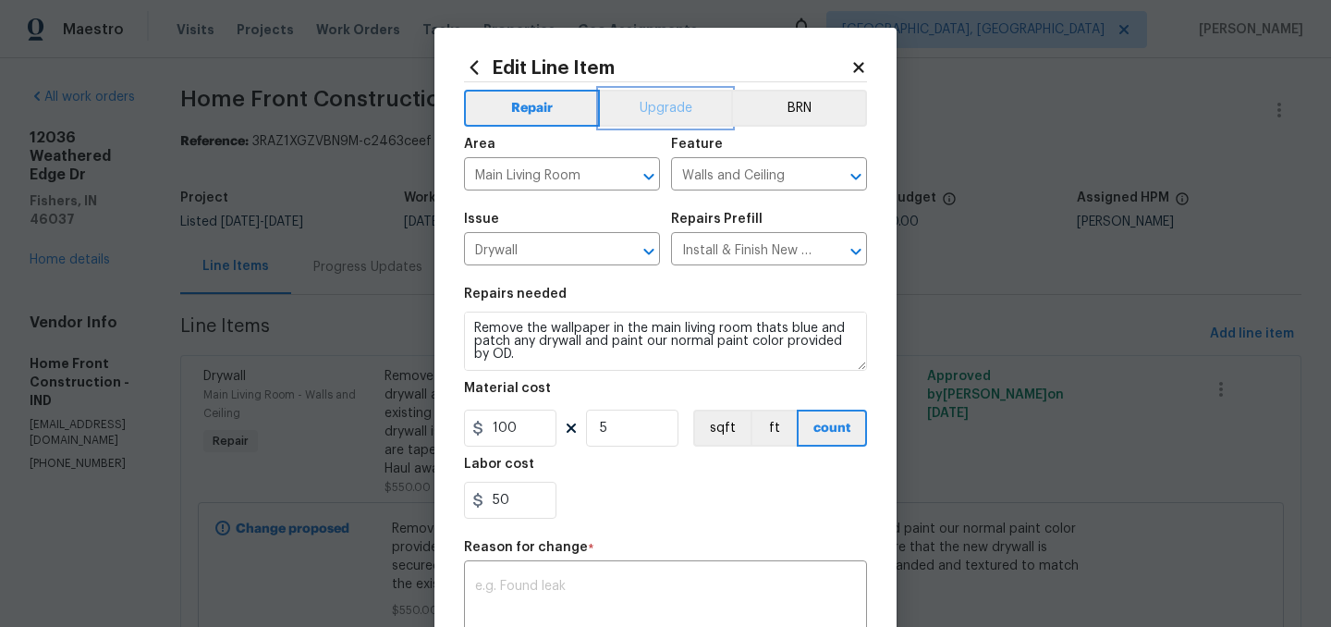
click at [669, 100] on button "Upgrade" at bounding box center [666, 108] width 132 height 37
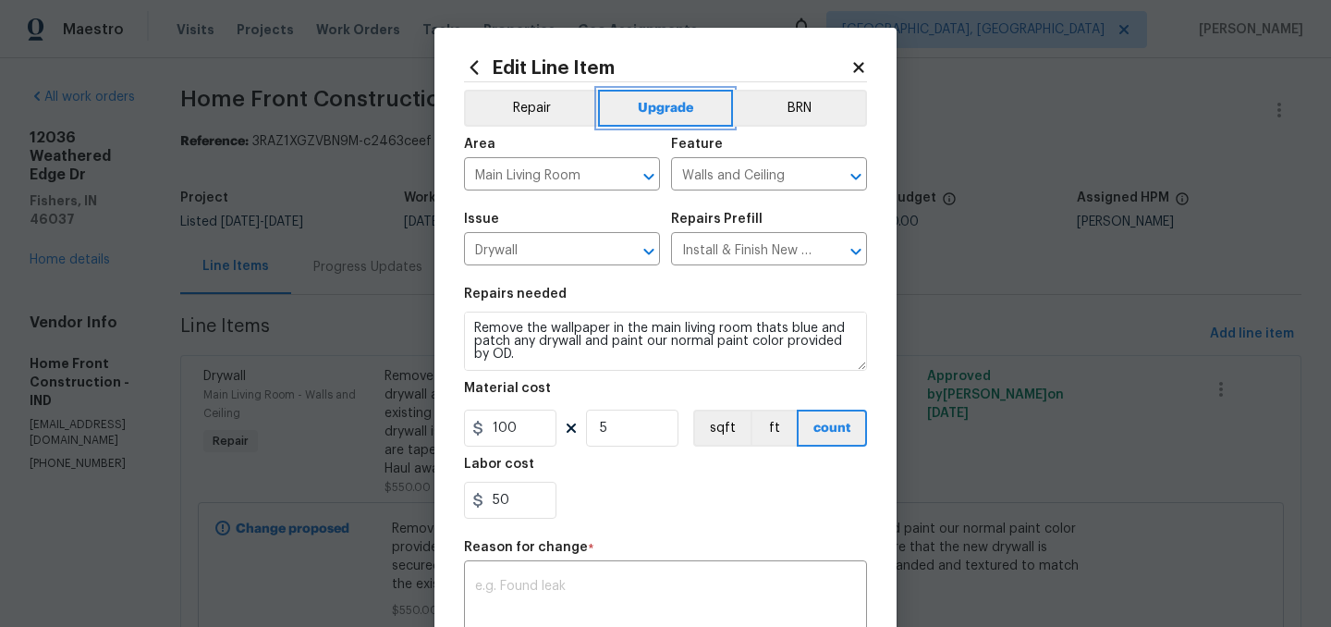
scroll to position [285, 0]
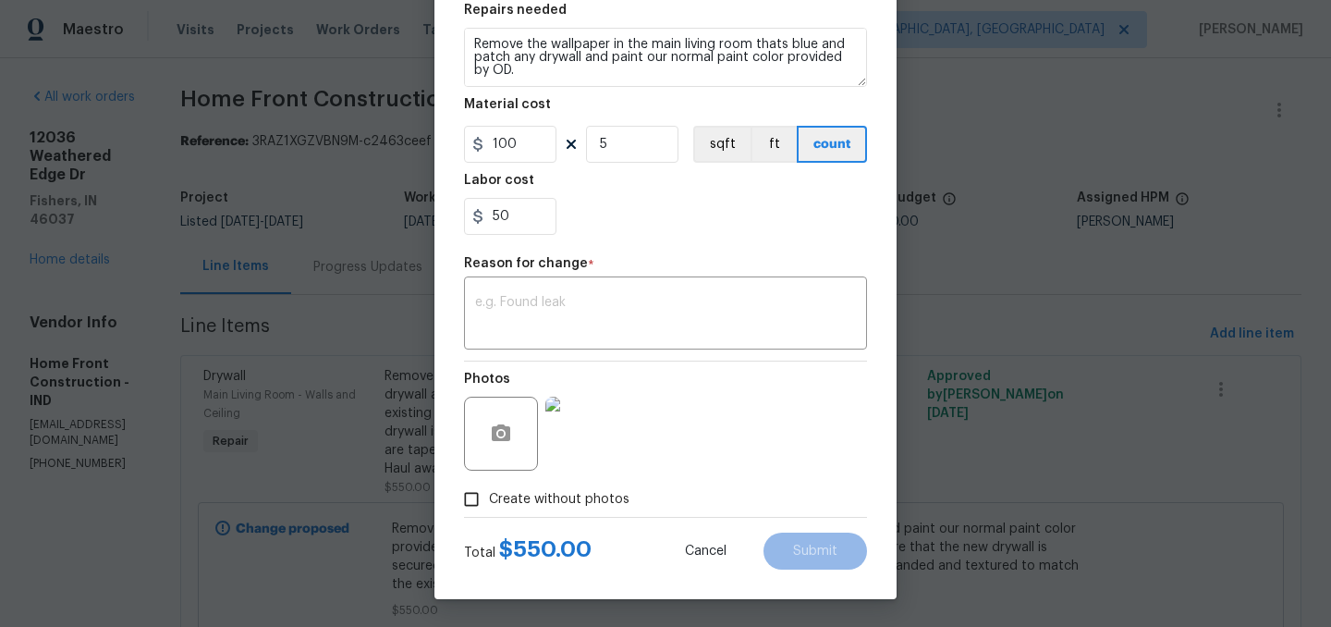
click at [583, 511] on label "Create without photos" at bounding box center [542, 499] width 176 height 35
click at [489, 511] on input "Create without photos" at bounding box center [471, 499] width 35 height 35
checkbox input "false"
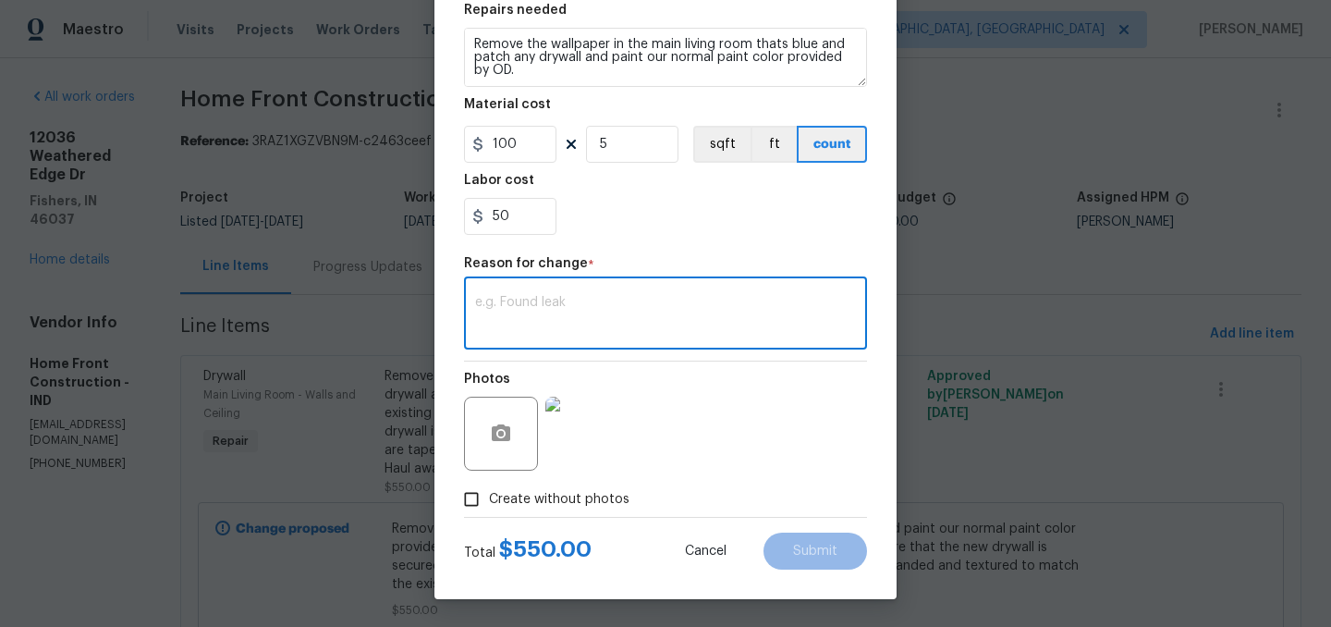
click at [598, 327] on textarea at bounding box center [665, 315] width 381 height 39
type textarea "."
click at [833, 545] on span "Submit" at bounding box center [815, 552] width 44 height 14
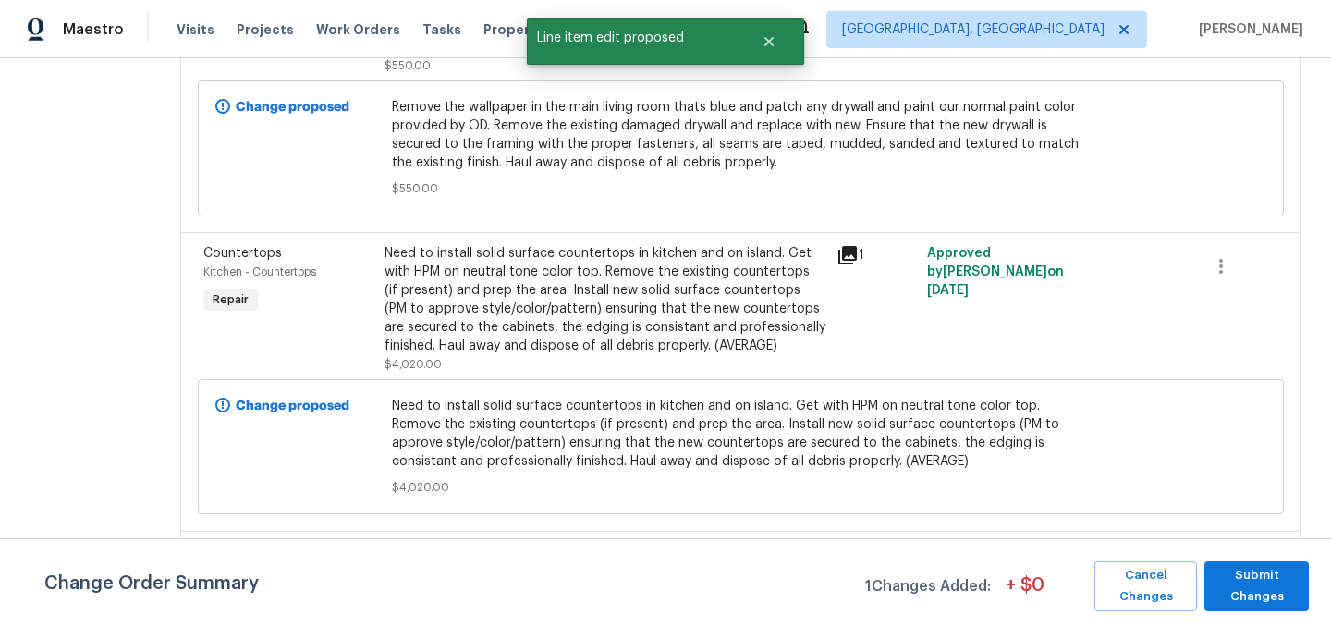
scroll to position [429, 0]
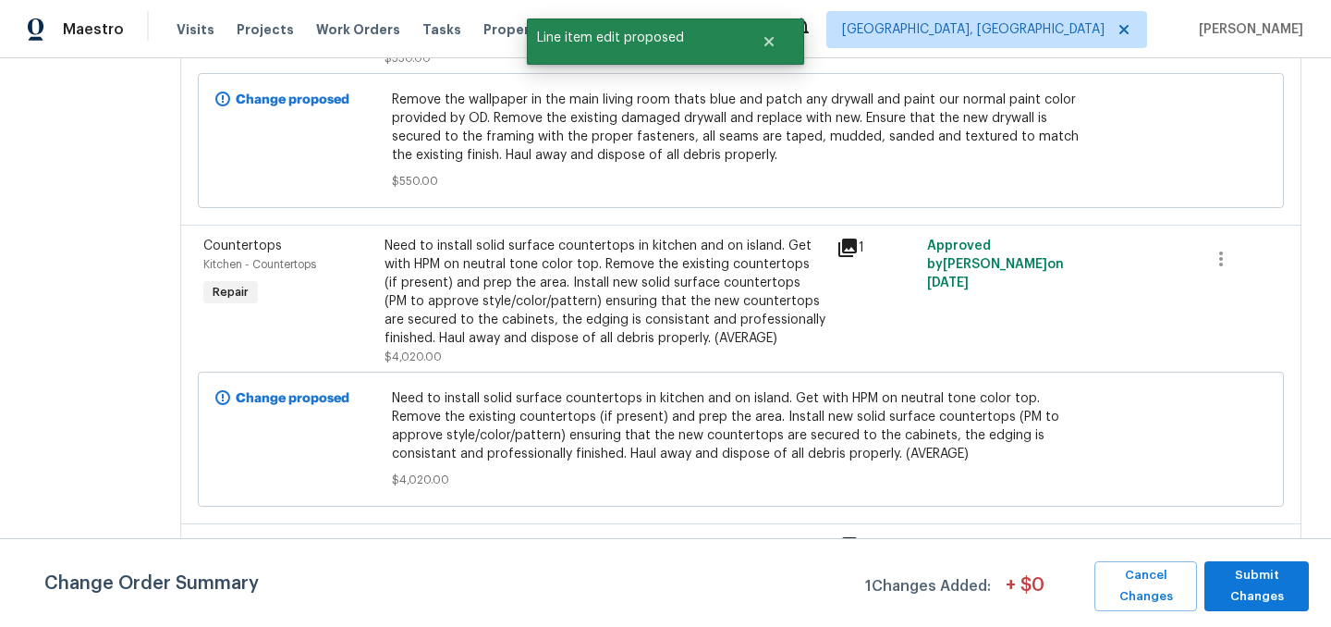
click at [686, 299] on div "Need to install solid surface countertops in kitchen and on island. Get with HP…" at bounding box center [606, 292] width 442 height 111
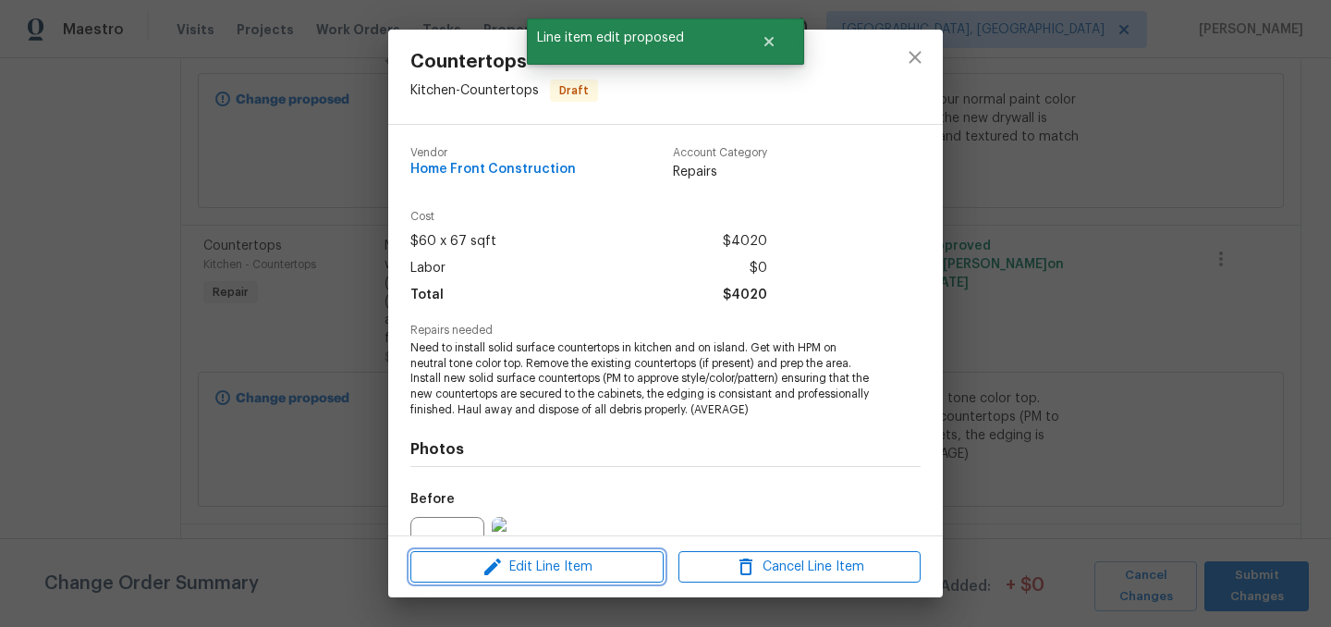
click at [559, 568] on span "Edit Line Item" at bounding box center [537, 567] width 242 height 23
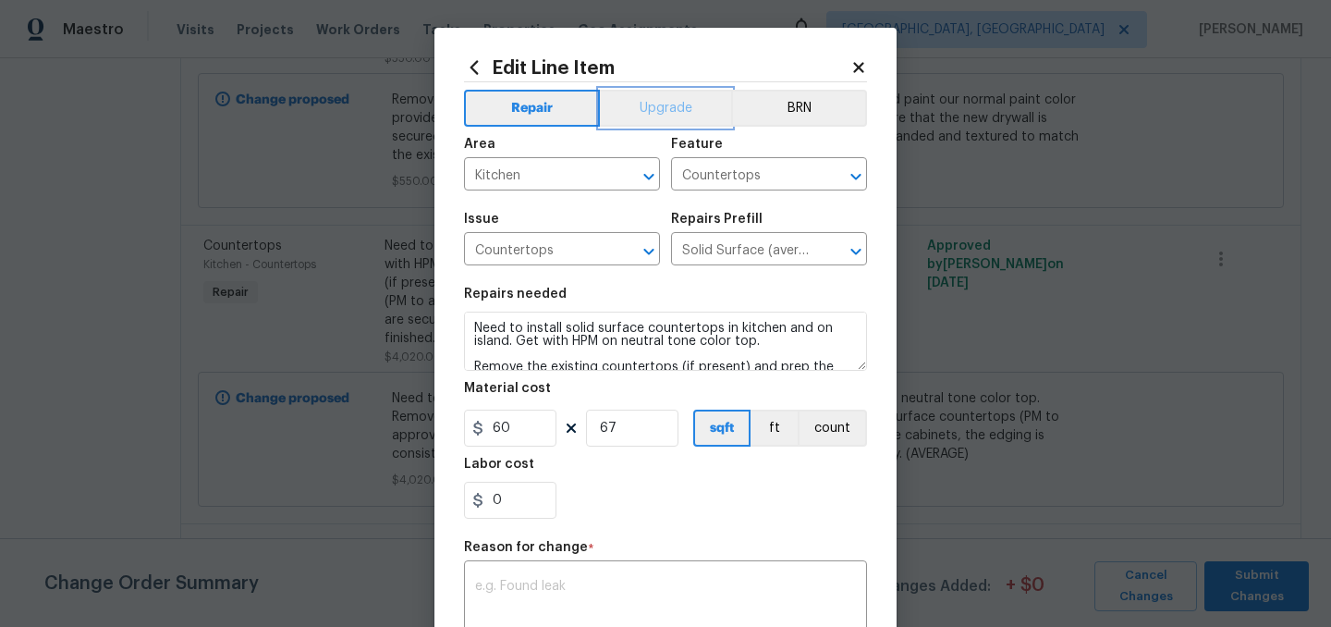
click at [672, 103] on button "Upgrade" at bounding box center [666, 108] width 132 height 37
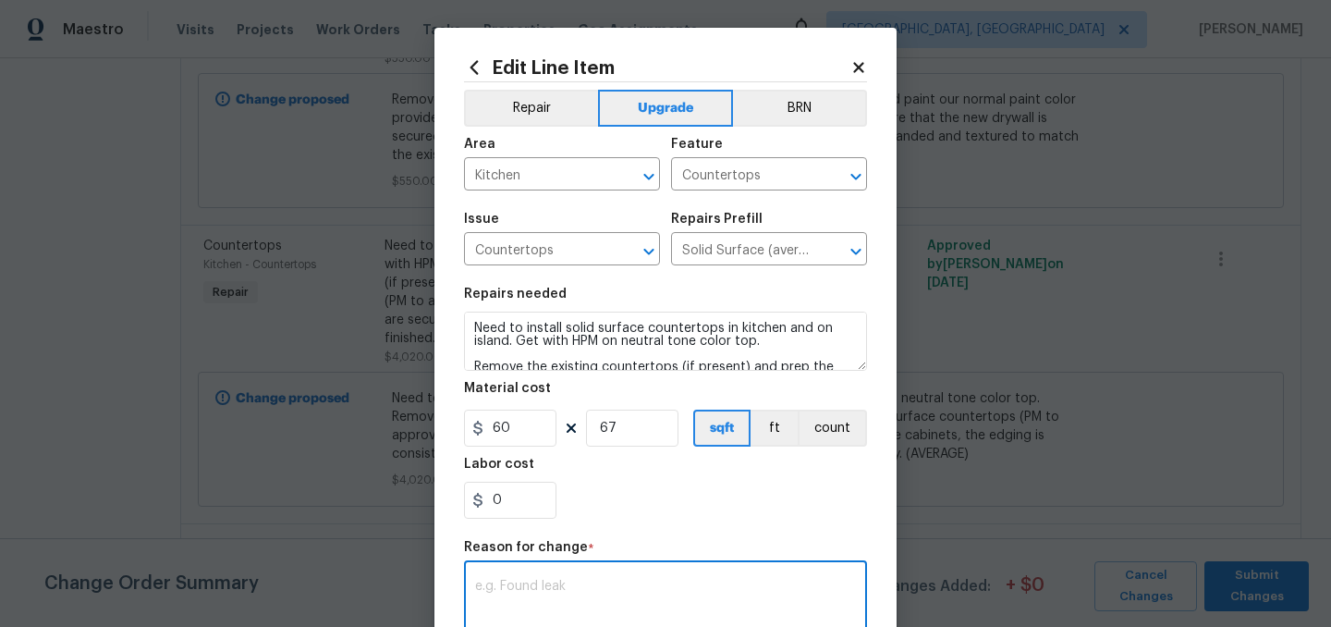
click at [606, 598] on textarea at bounding box center [665, 599] width 381 height 39
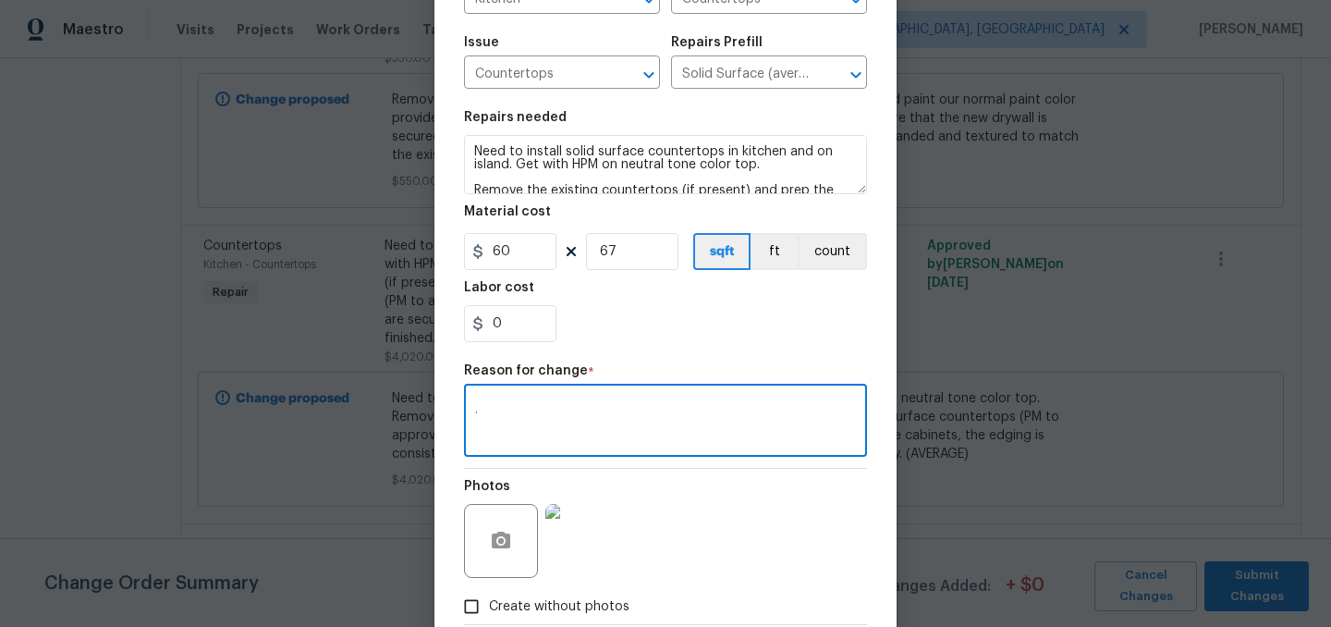
scroll to position [285, 0]
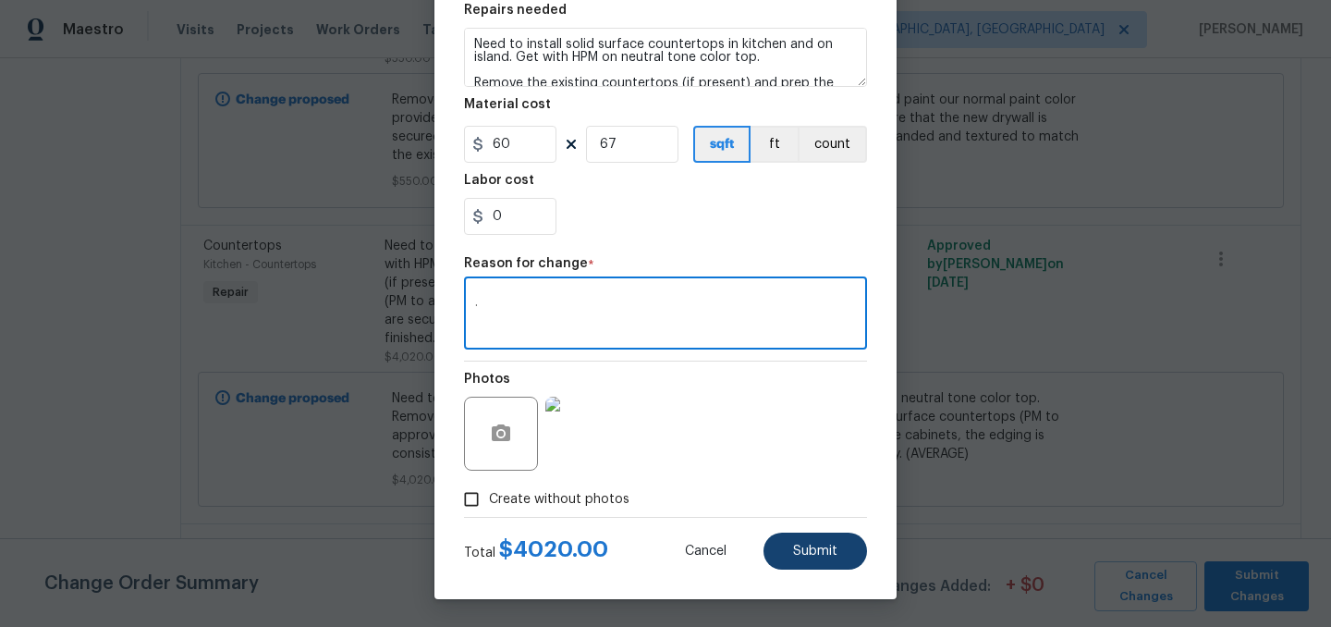
type textarea "."
click at [825, 558] on button "Submit" at bounding box center [816, 551] width 104 height 37
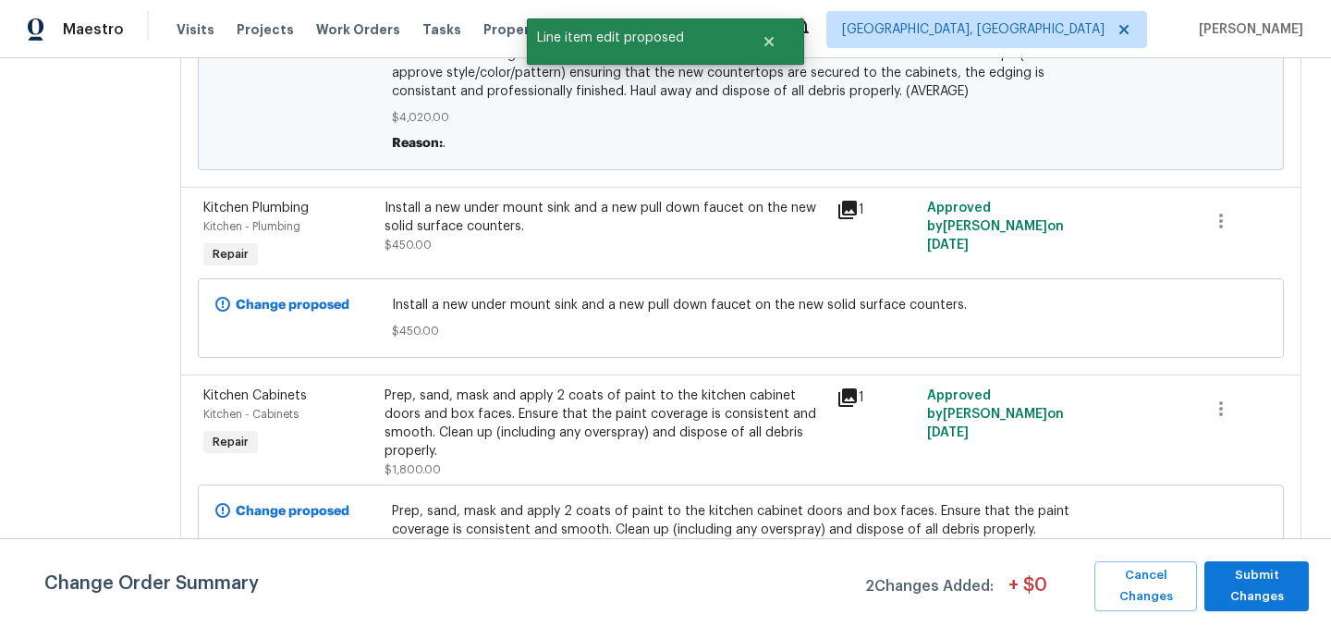
scroll to position [844, 0]
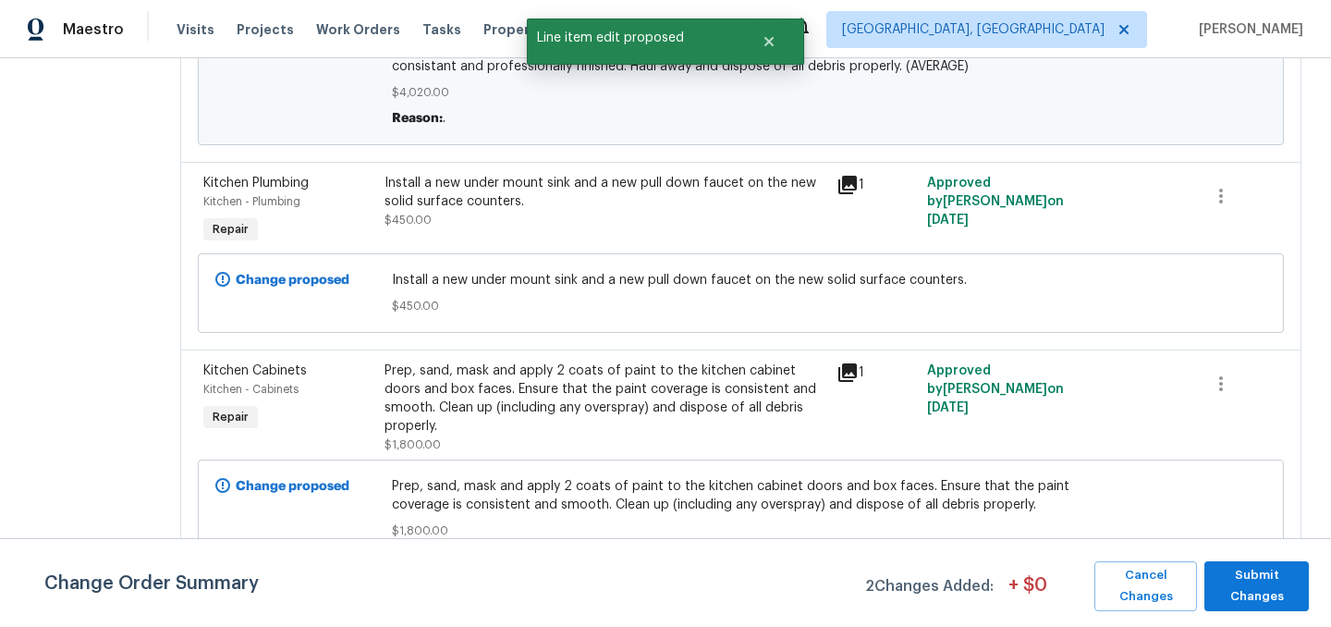
click at [613, 211] on div "Install a new under mount sink and a new pull down faucet on the new solid surf…" at bounding box center [606, 192] width 442 height 37
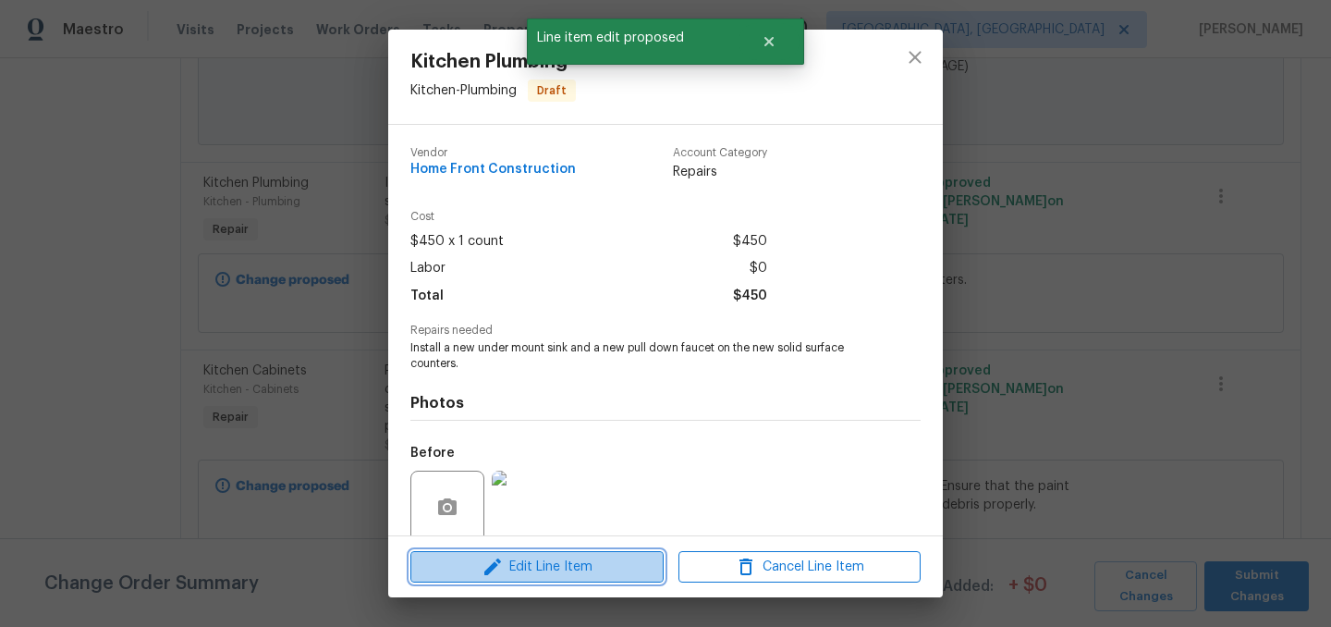
click at [578, 563] on span "Edit Line Item" at bounding box center [537, 567] width 242 height 23
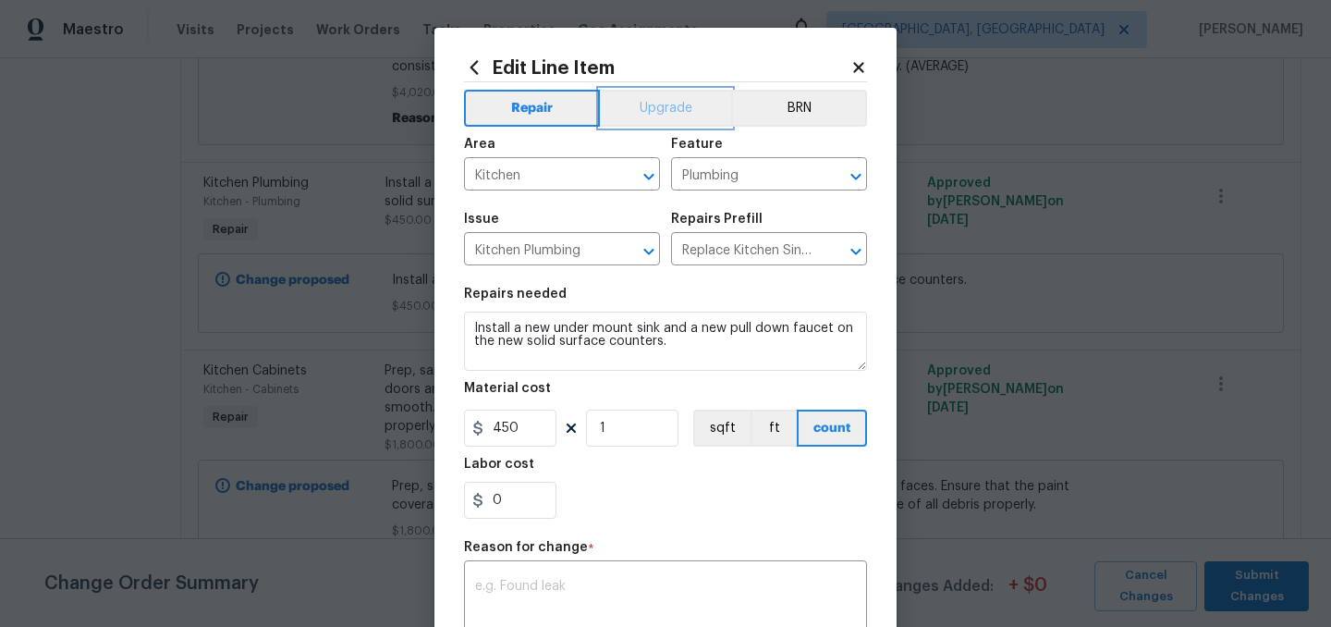
click at [662, 102] on button "Upgrade" at bounding box center [666, 108] width 132 height 37
click at [602, 589] on textarea at bounding box center [665, 599] width 381 height 39
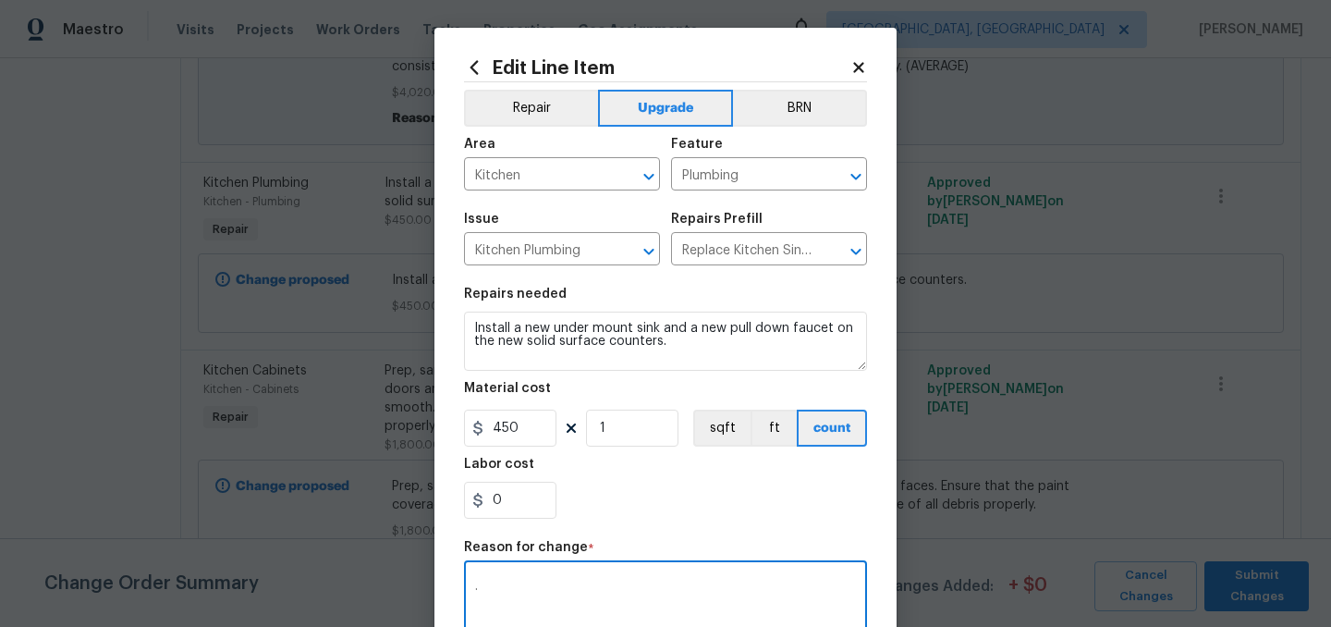
type textarea "."
click at [685, 491] on div "0" at bounding box center [665, 500] width 403 height 37
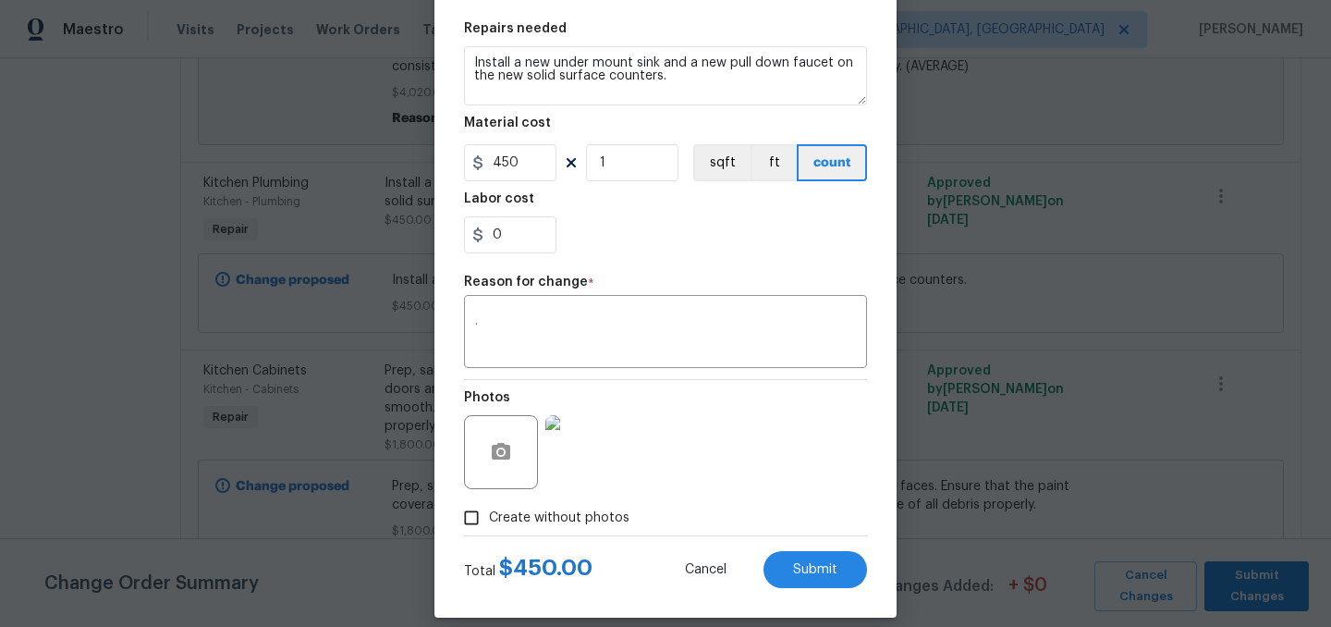
scroll to position [285, 0]
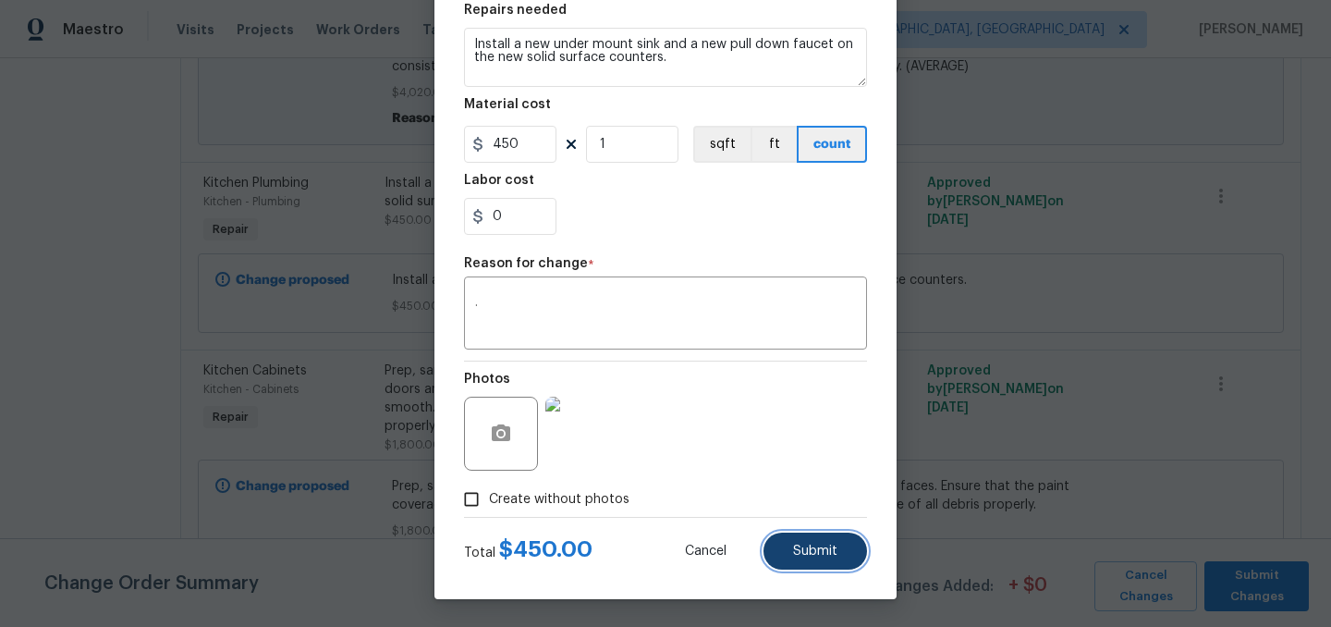
click at [828, 562] on button "Submit" at bounding box center [816, 551] width 104 height 37
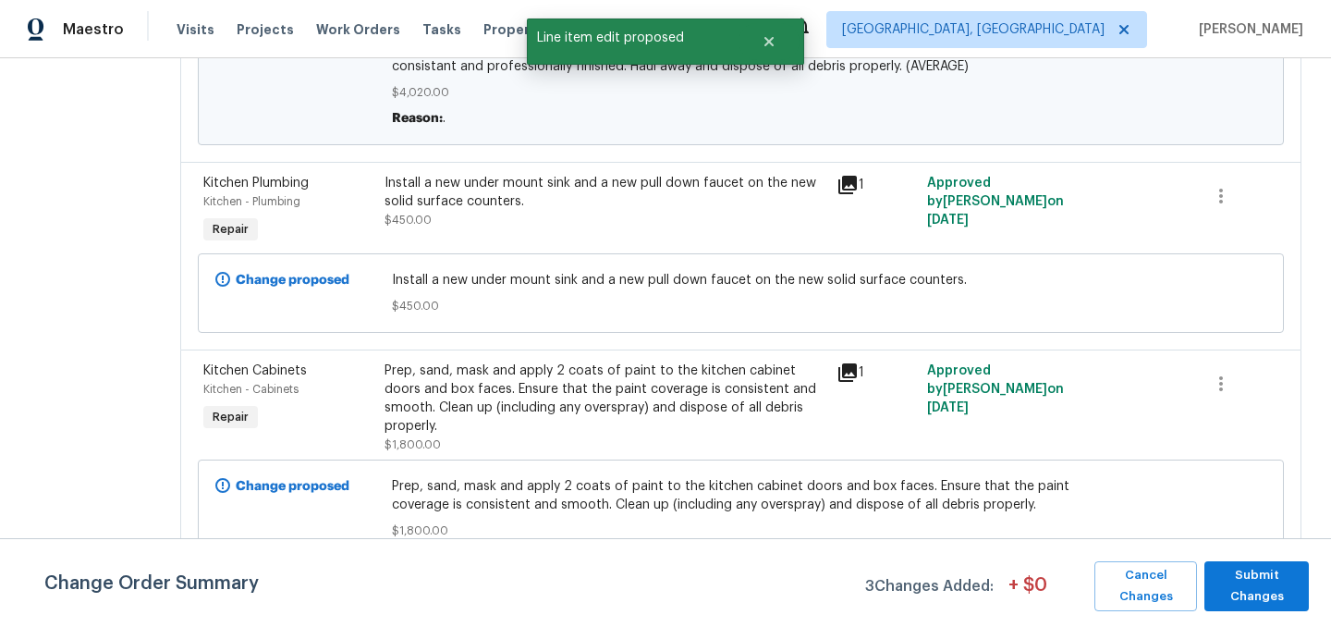
scroll to position [919, 0]
click at [655, 381] on div "Prep, sand, mask and apply 2 coats of paint to the kitchen cabinet doors and bo…" at bounding box center [606, 398] width 442 height 74
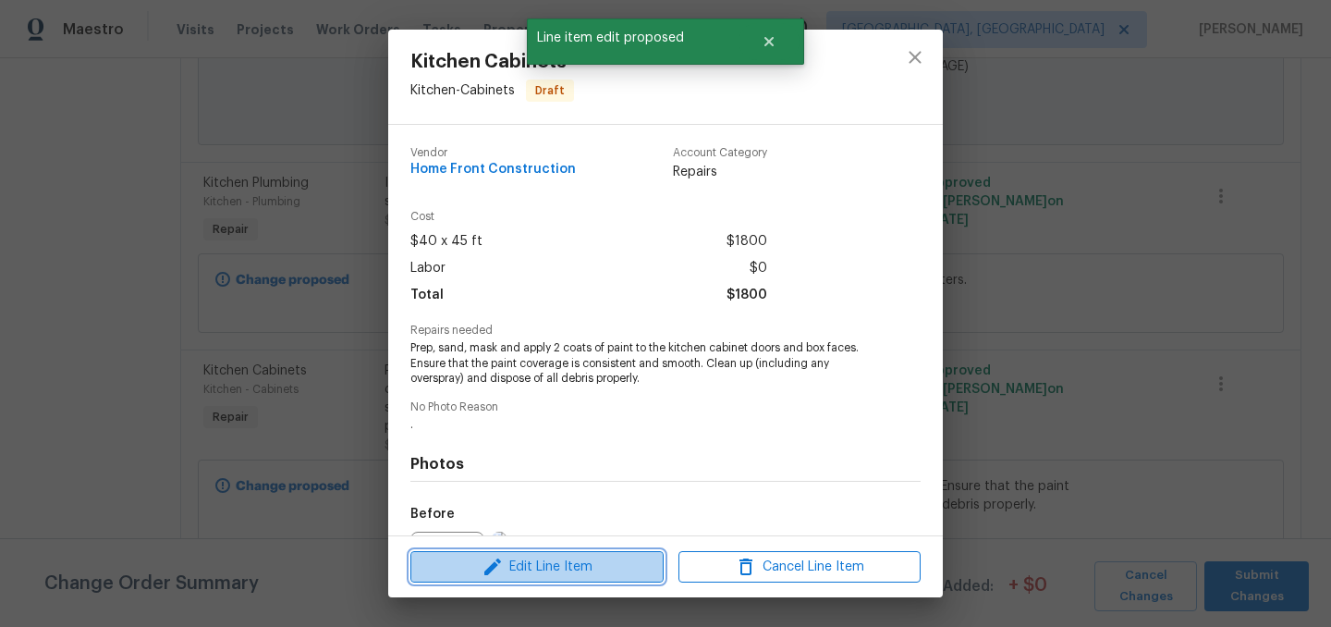
click at [574, 565] on span "Edit Line Item" at bounding box center [537, 567] width 242 height 23
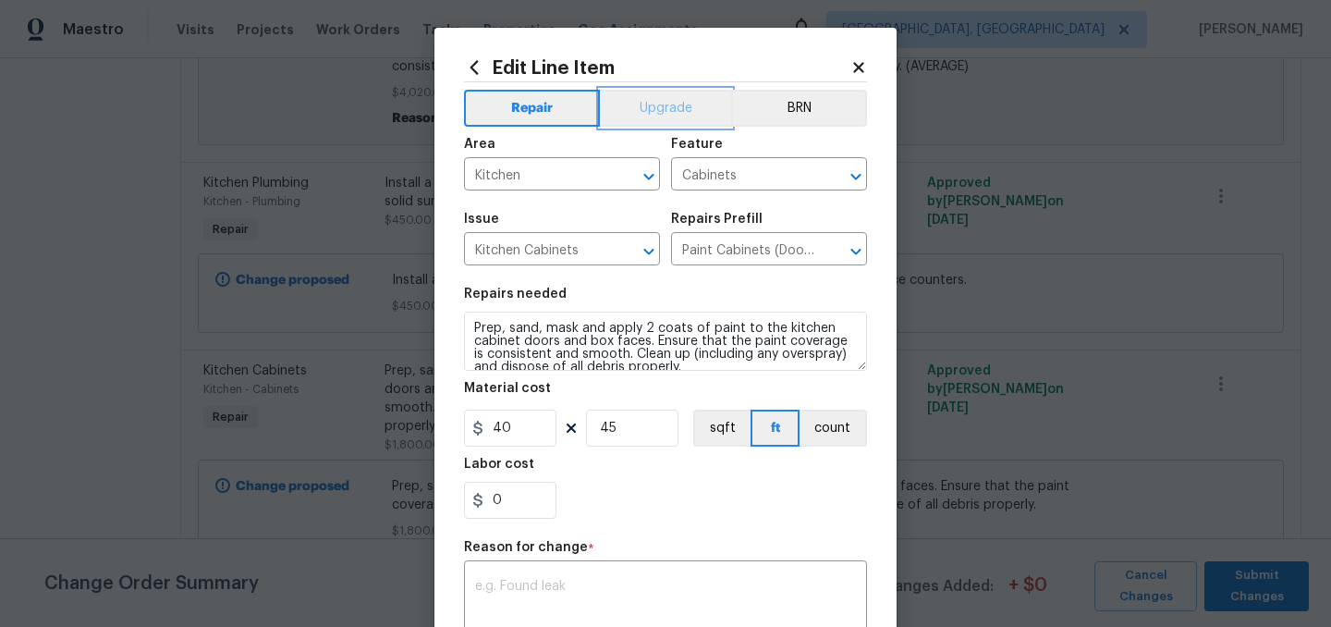
click at [653, 103] on button "Upgrade" at bounding box center [666, 108] width 132 height 37
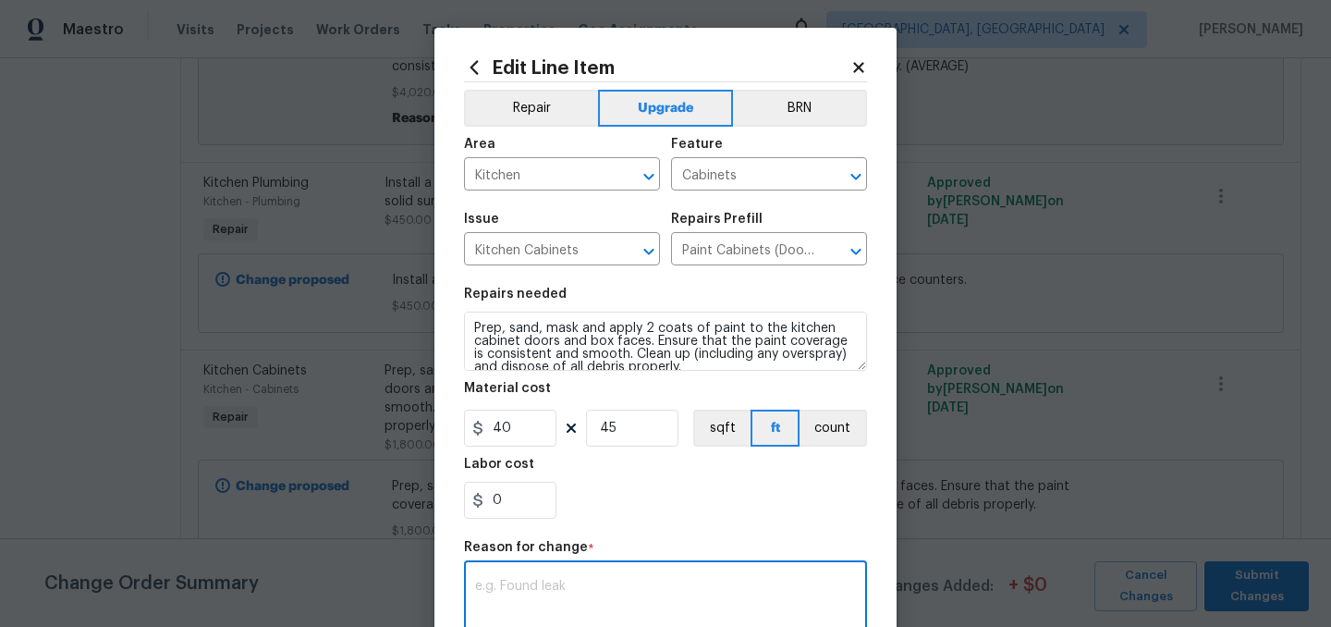
click at [593, 594] on textarea at bounding box center [665, 599] width 381 height 39
type textarea "."
click at [670, 536] on div "Repair Upgrade BRN Area Kitchen ​ Feature Cabinets ​ Issue Kitchen Cabinets ​ R…" at bounding box center [665, 441] width 403 height 718
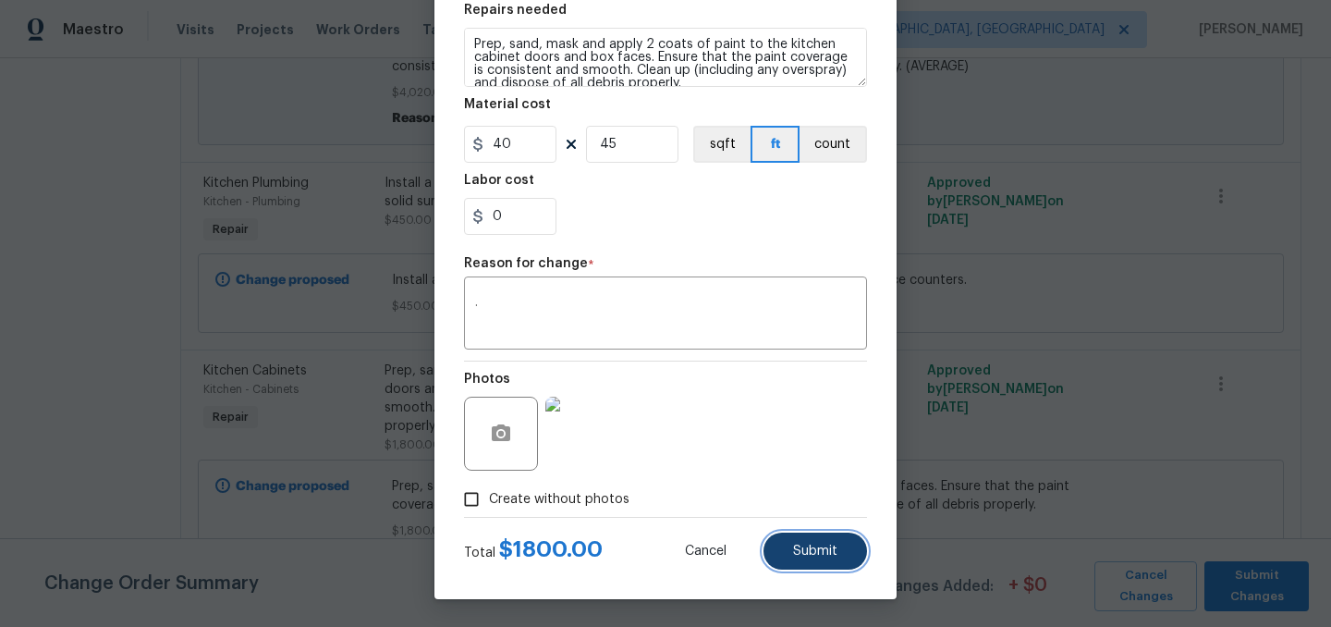
click at [815, 550] on span "Submit" at bounding box center [815, 552] width 44 height 14
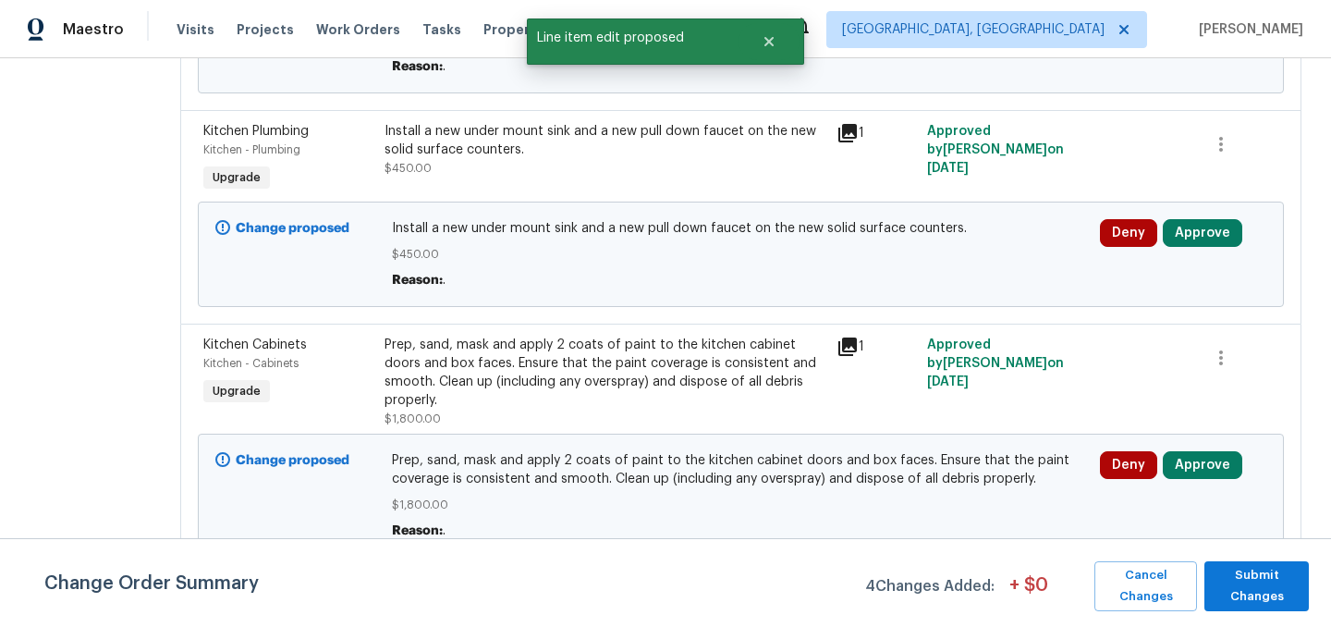
scroll to position [972, 0]
click at [1288, 599] on span "Submit Changes" at bounding box center [1257, 586] width 86 height 43
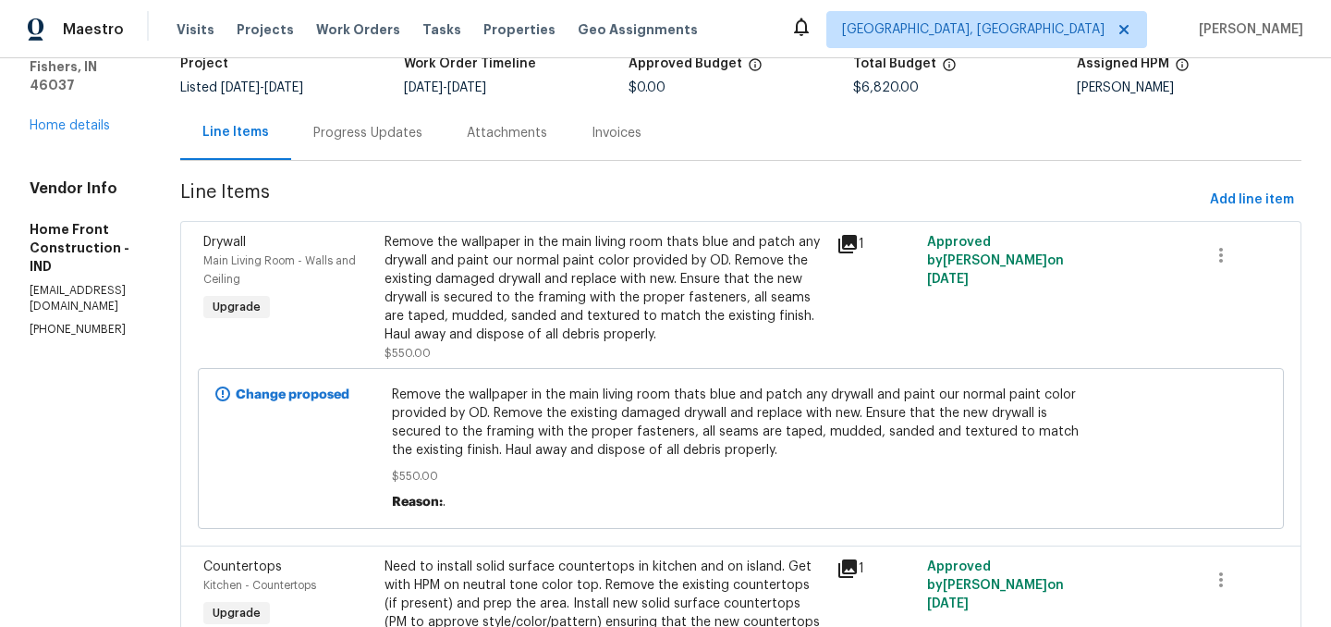
scroll to position [0, 0]
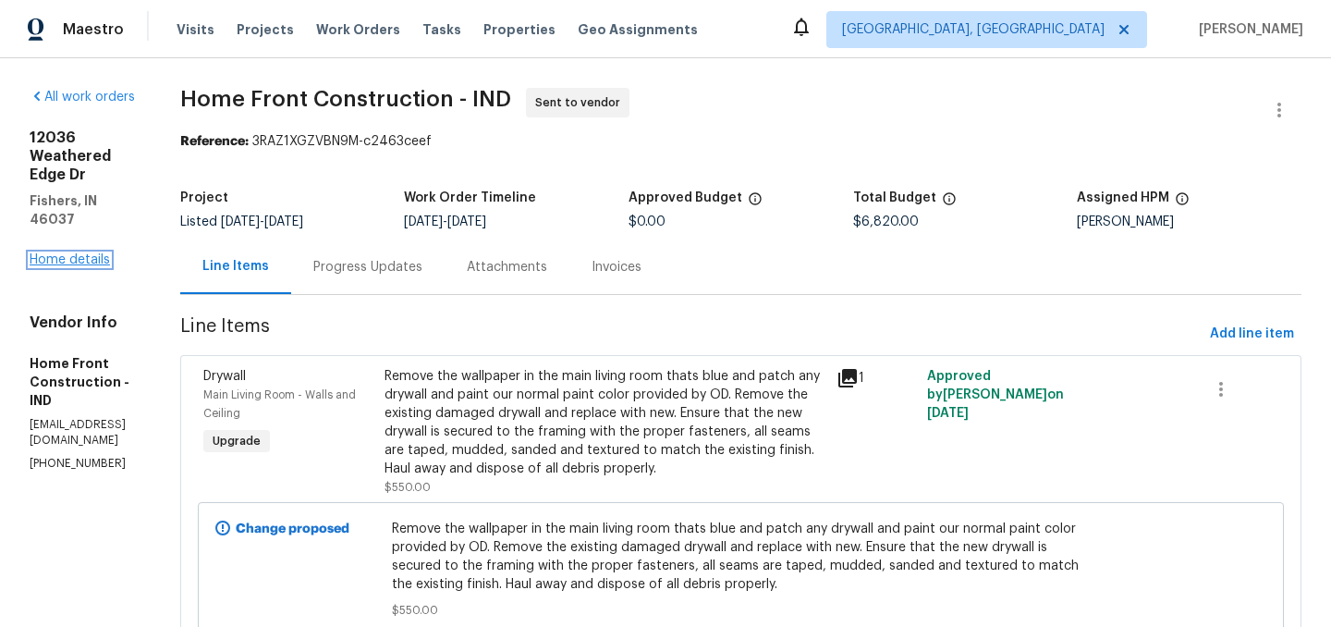
click at [88, 253] on link "Home details" at bounding box center [70, 259] width 80 height 13
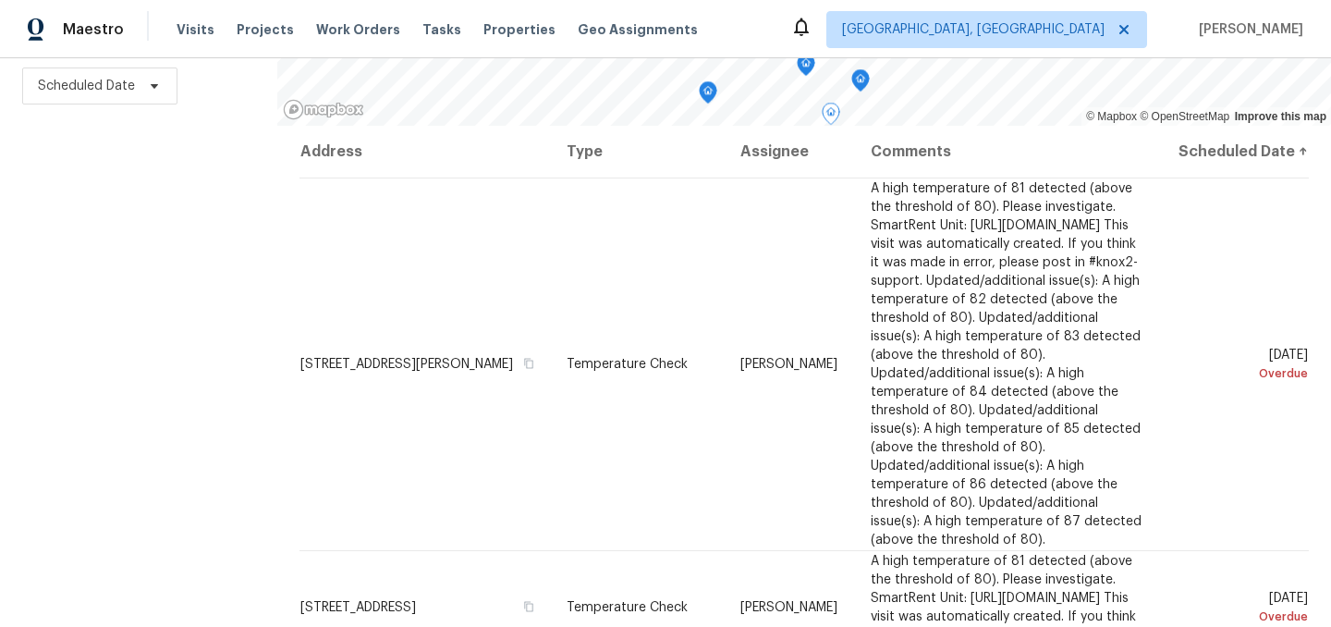
click at [188, 234] on div "Filters Reset ​ Type Assignee Scheduled Date" at bounding box center [138, 237] width 277 height 778
